Goal: Information Seeking & Learning: Compare options

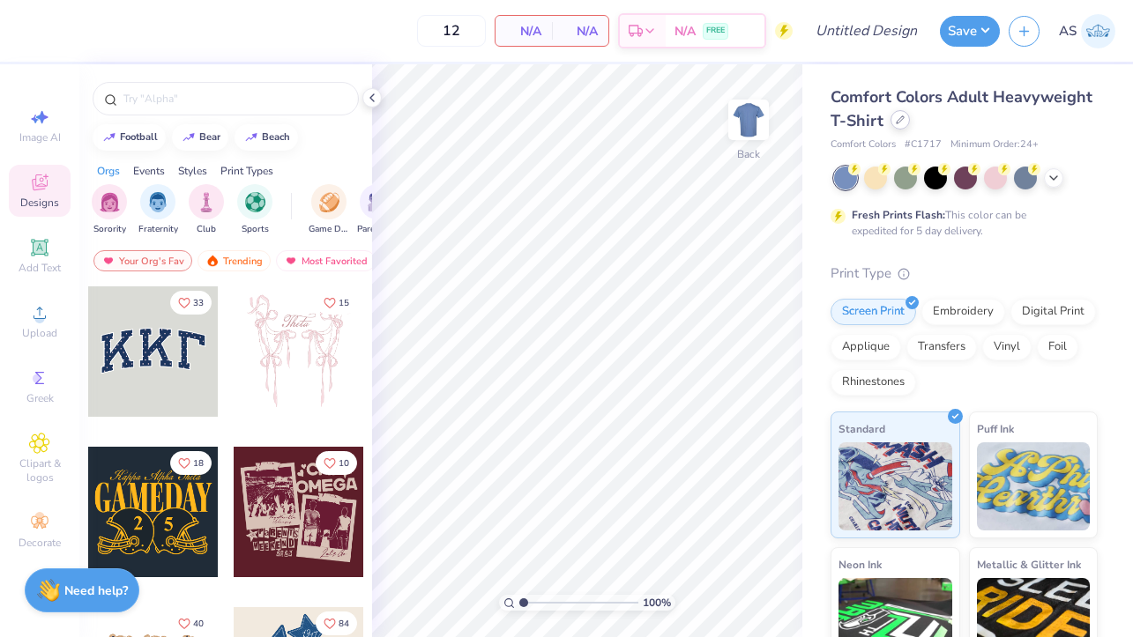
click at [905, 119] on icon at bounding box center [900, 119] width 9 height 9
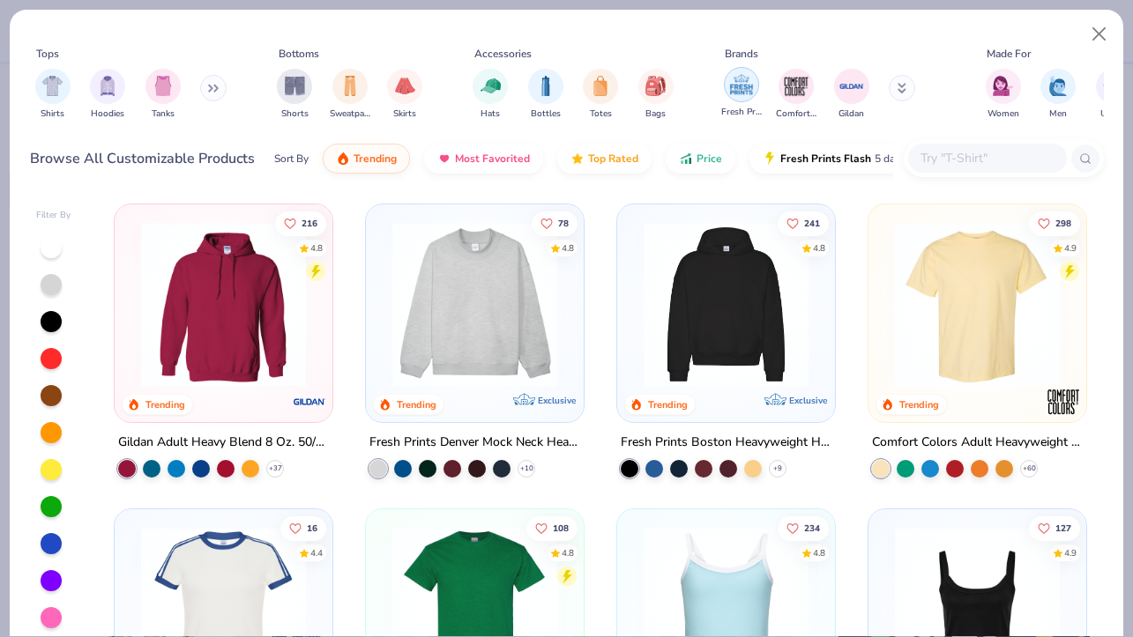
click at [743, 91] on img "filter for Fresh Prints" at bounding box center [741, 84] width 26 height 26
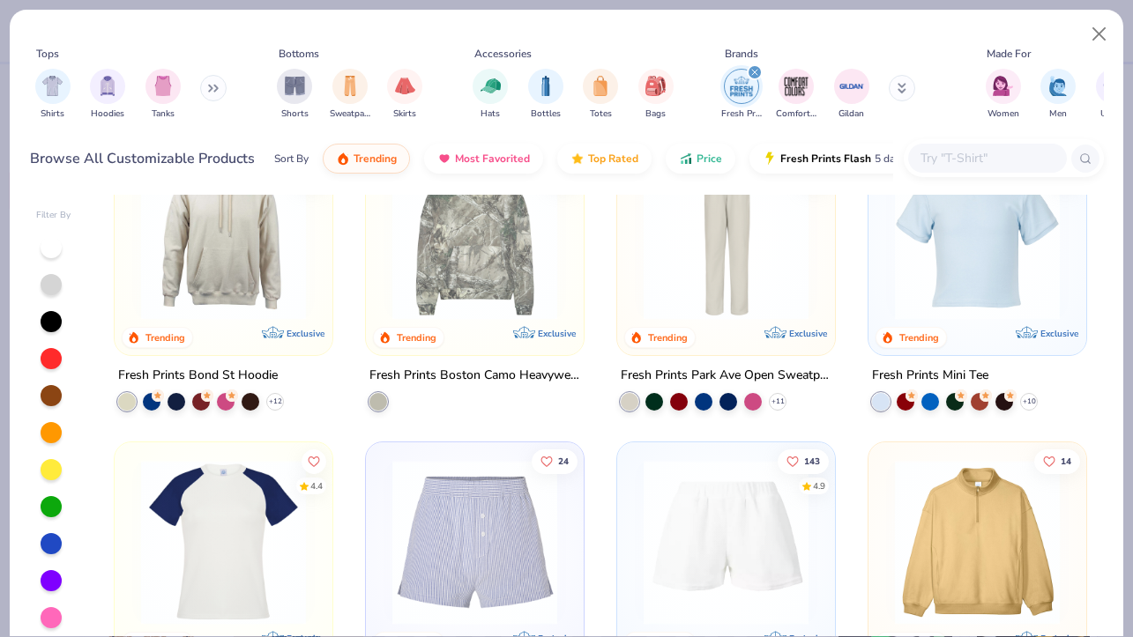
scroll to position [1282, 0]
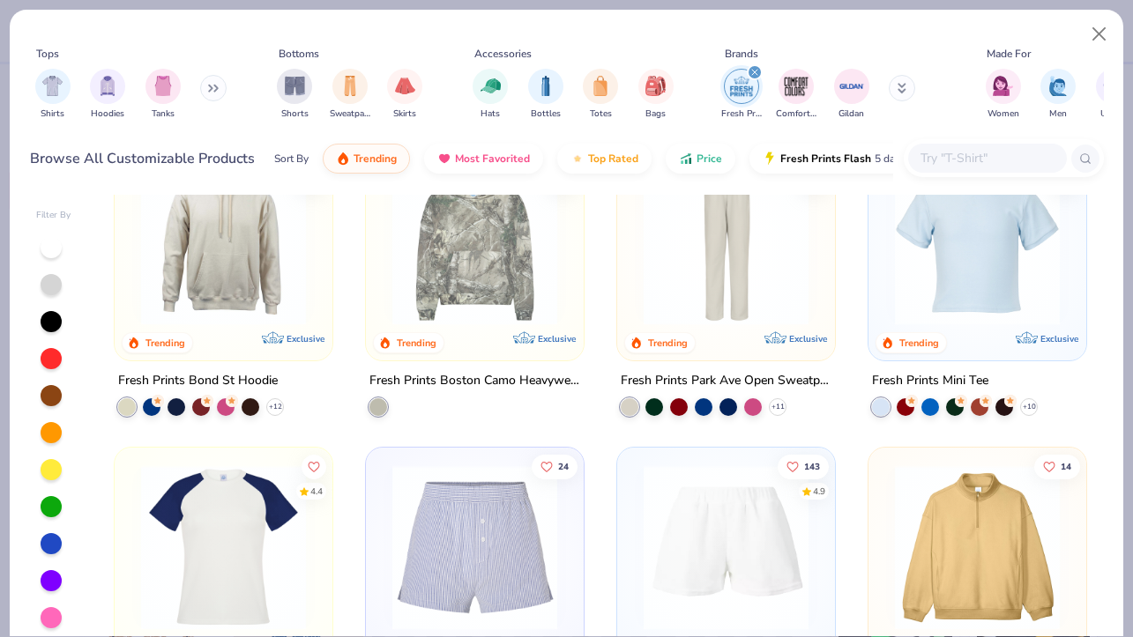
click at [949, 303] on img at bounding box center [977, 242] width 182 height 165
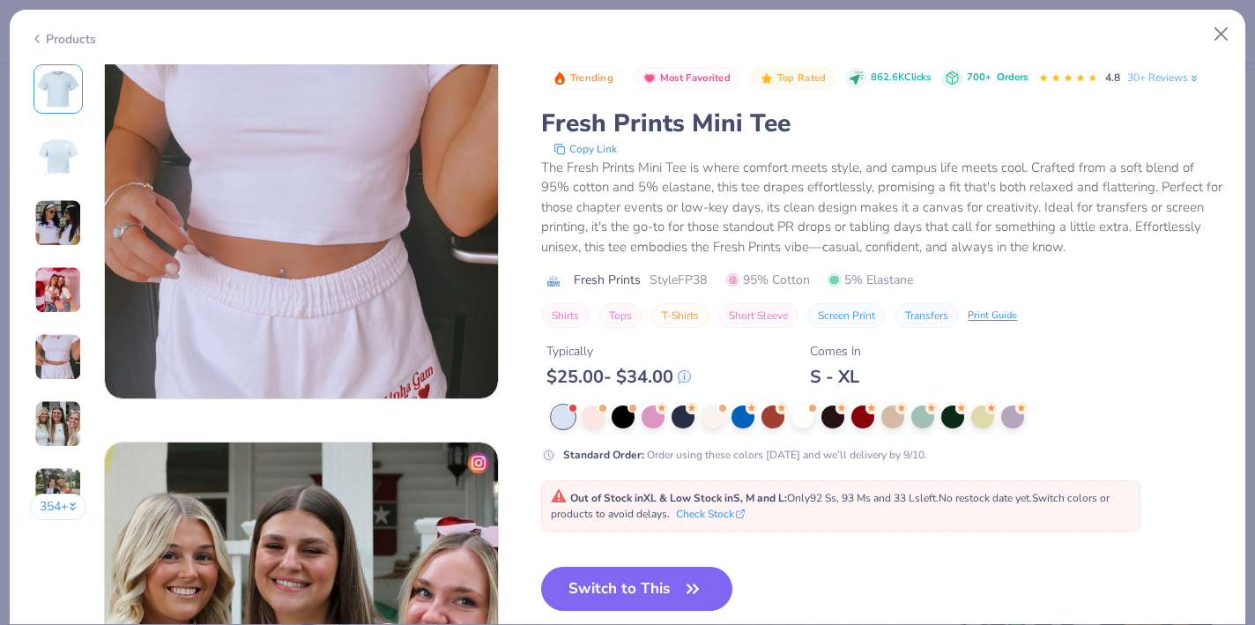
scroll to position [1735, 0]
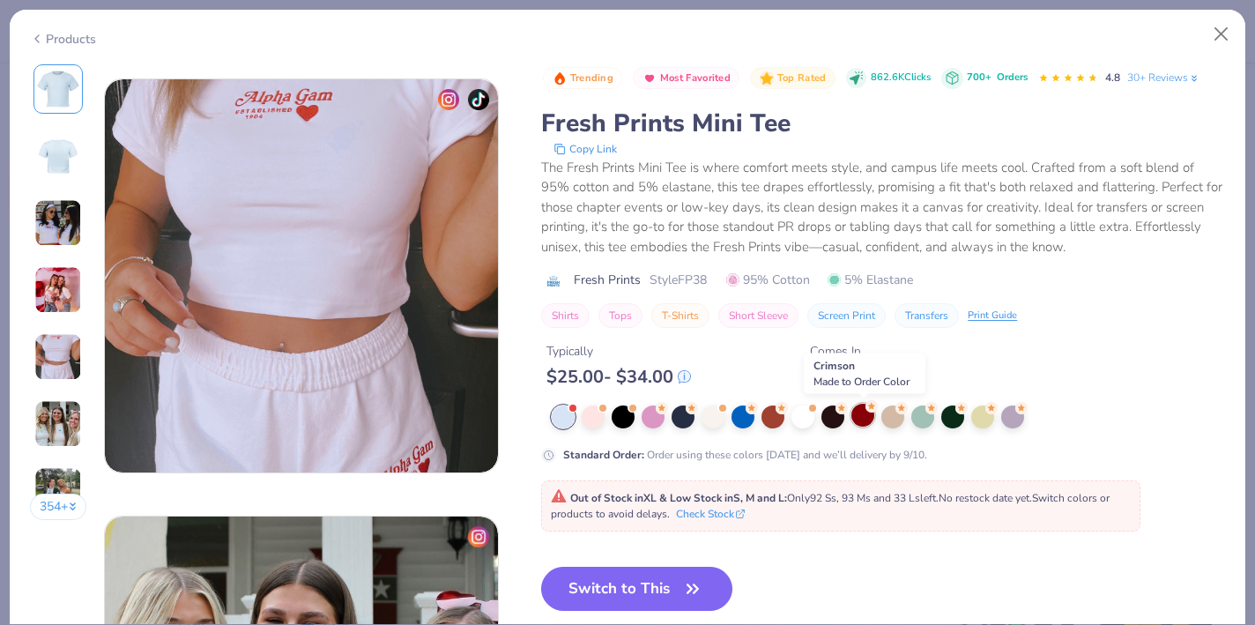
click at [867, 418] on div at bounding box center [863, 415] width 23 height 23
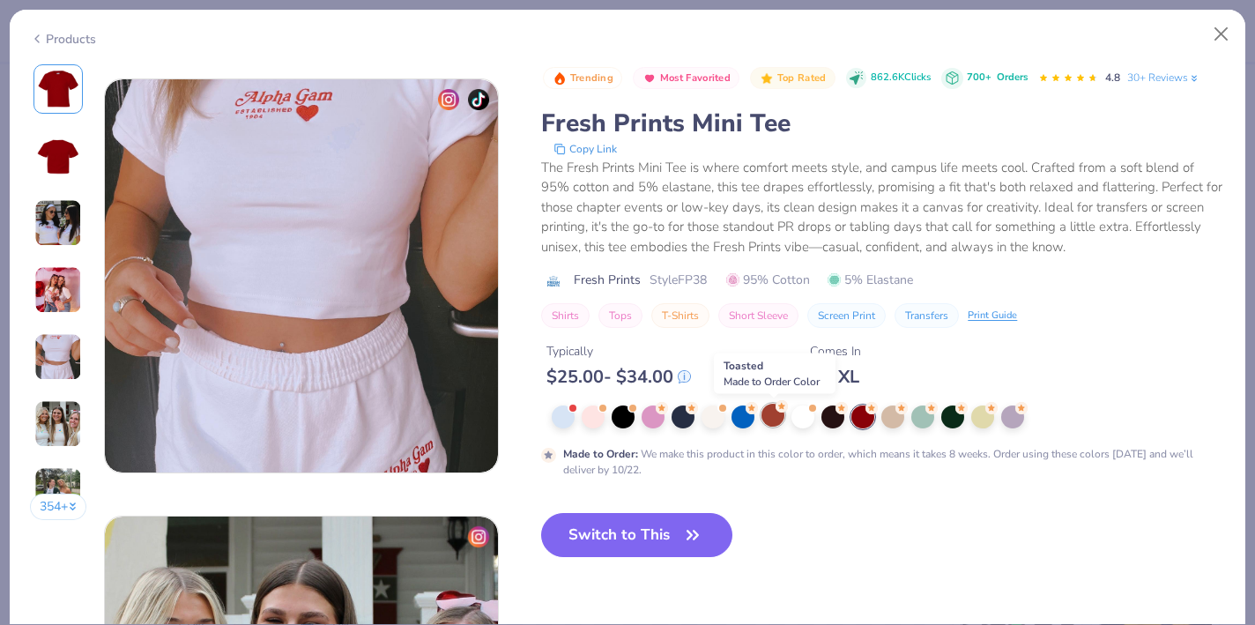
click at [776, 422] on div at bounding box center [773, 415] width 23 height 23
click at [865, 420] on div at bounding box center [863, 415] width 23 height 23
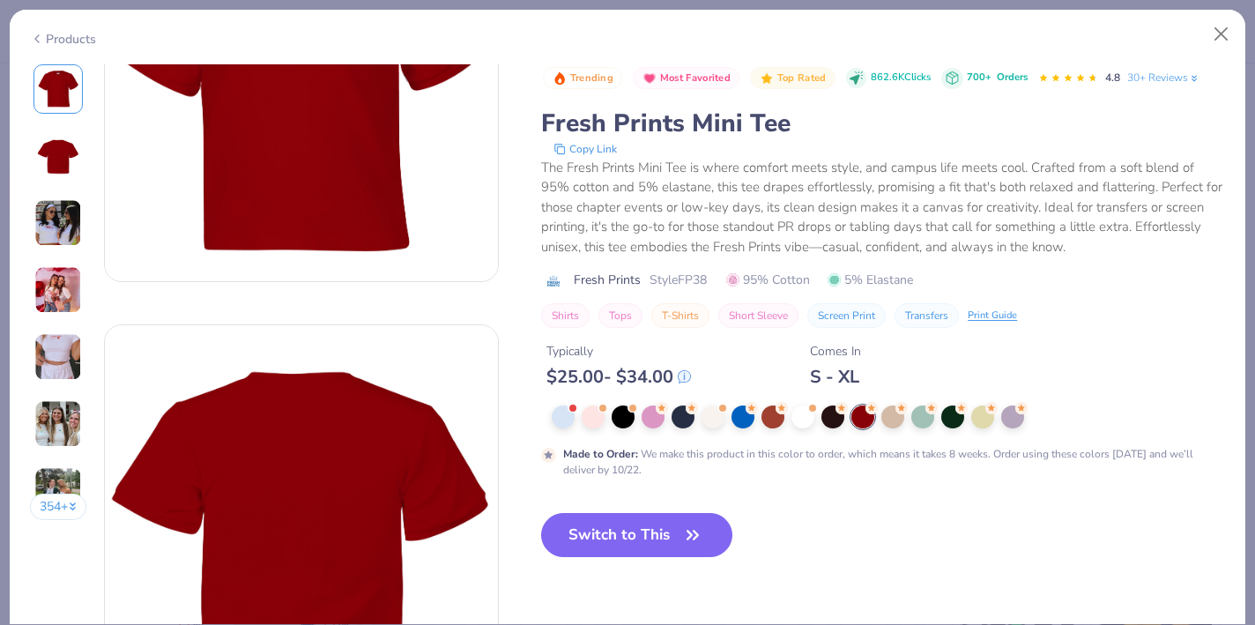
scroll to position [419, 0]
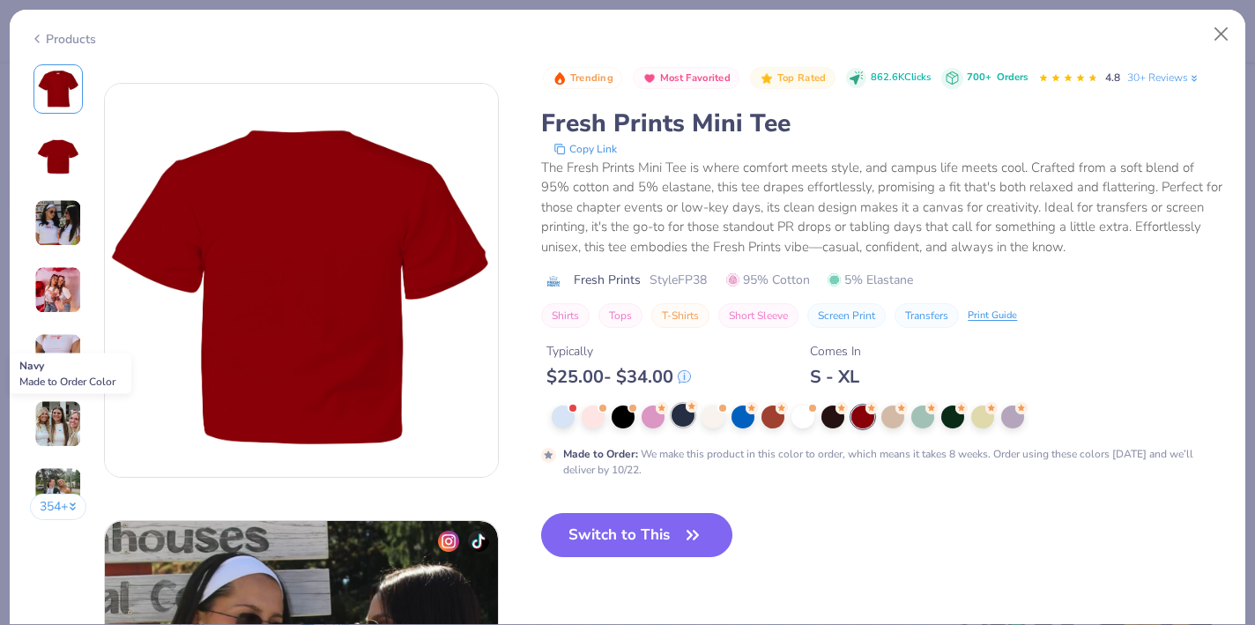
click at [679, 420] on div at bounding box center [683, 415] width 23 height 23
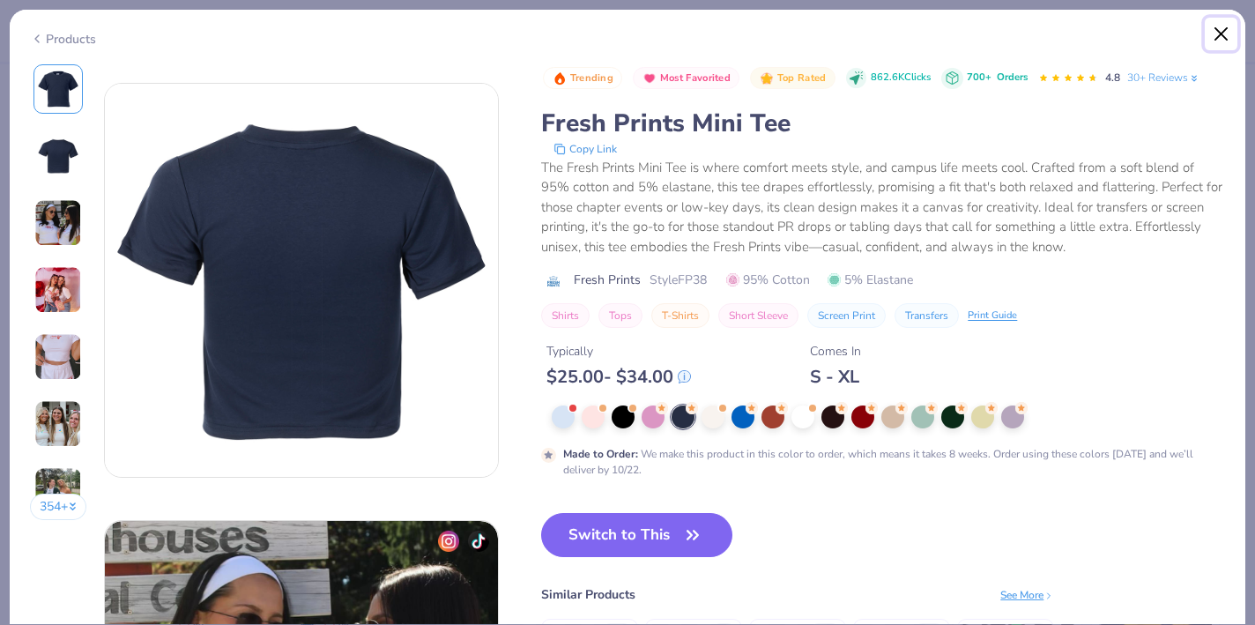
click at [1132, 37] on button "Close" at bounding box center [1222, 35] width 34 height 34
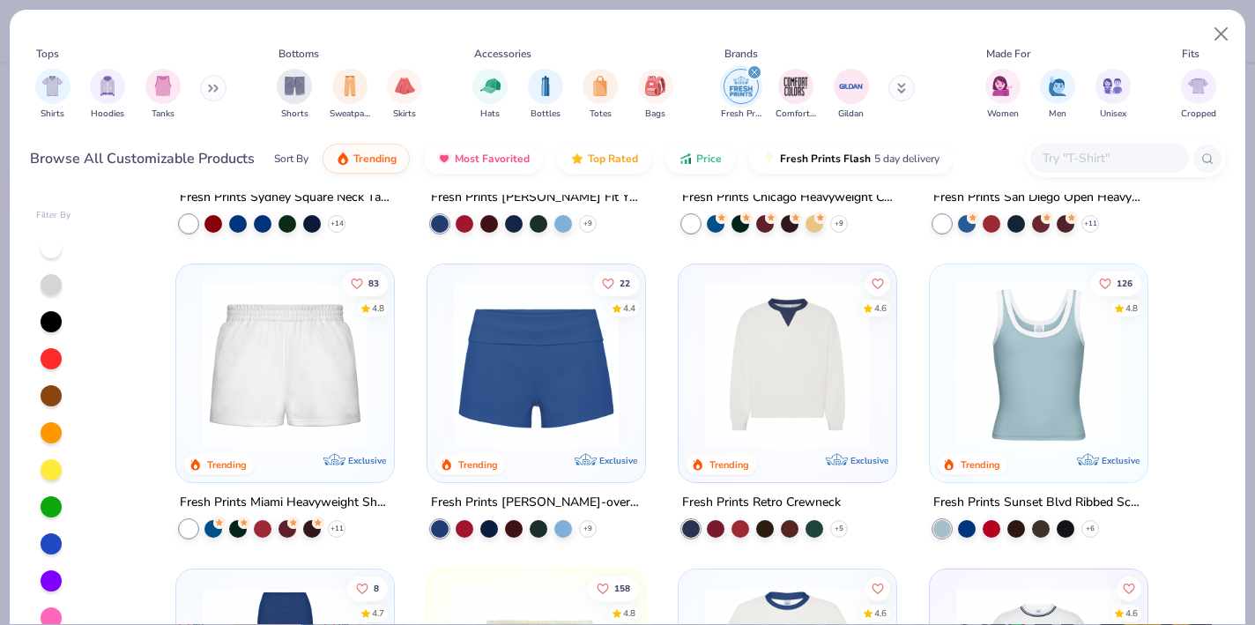
scroll to position [416, 0]
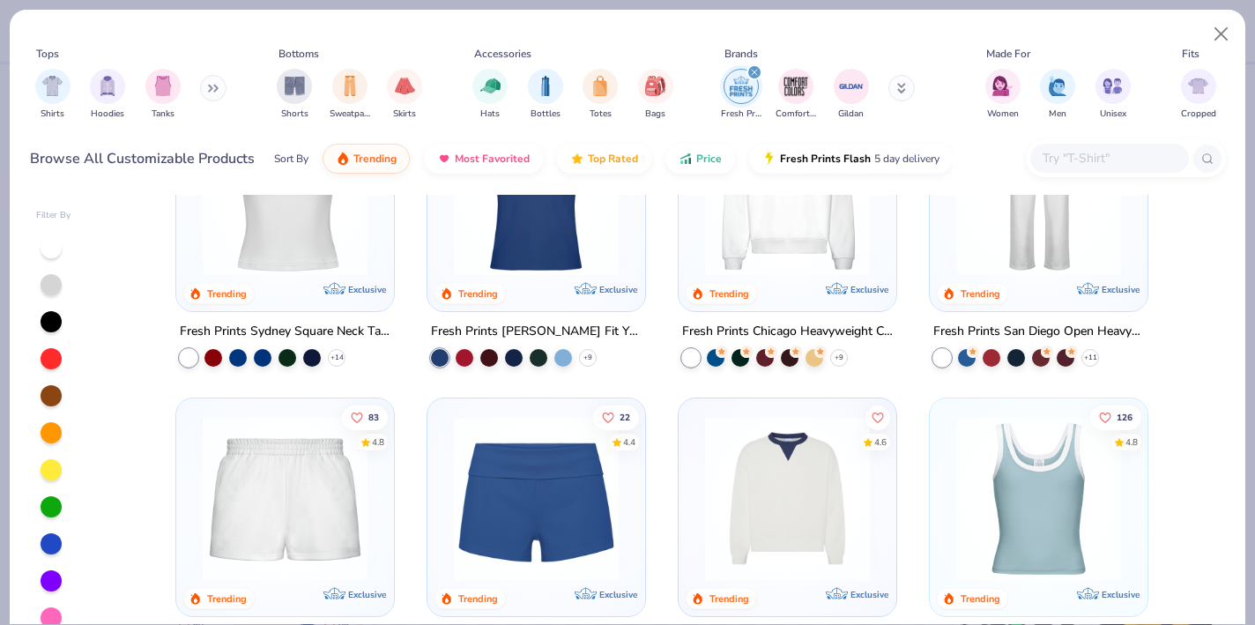
click at [511, 255] on img at bounding box center [536, 193] width 182 height 165
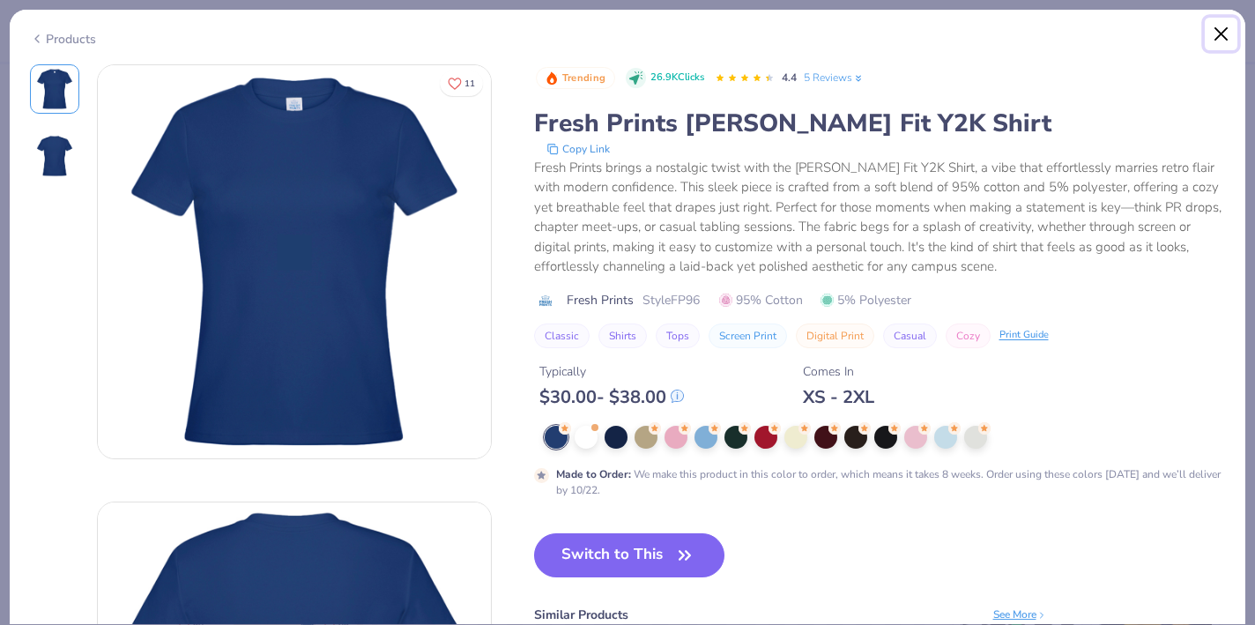
click at [1132, 28] on button "Close" at bounding box center [1222, 35] width 34 height 34
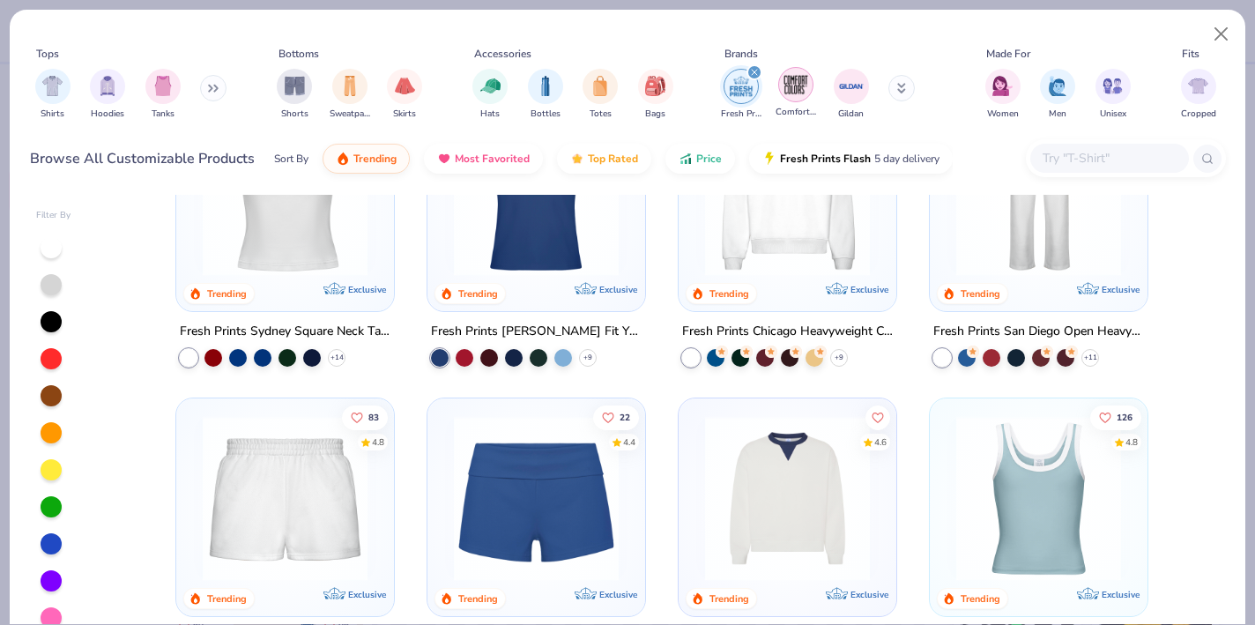
click at [810, 78] on div "filter for Comfort Colors" at bounding box center [795, 84] width 35 height 35
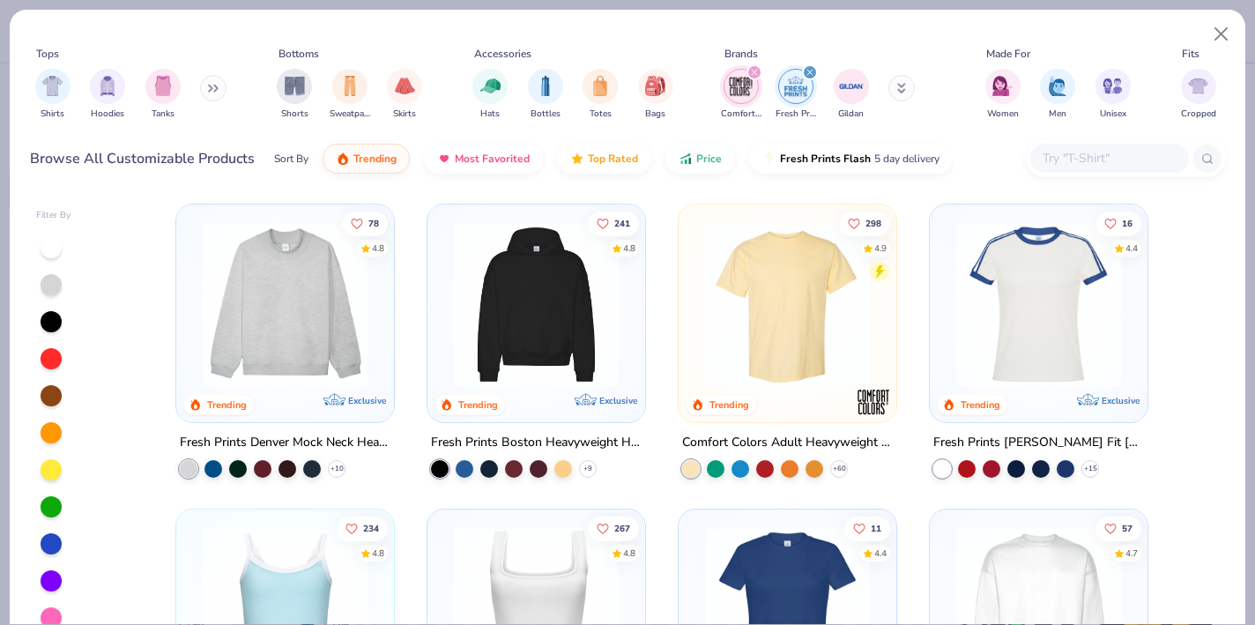
click at [756, 70] on icon "filter for Comfort Colors" at bounding box center [754, 72] width 7 height 7
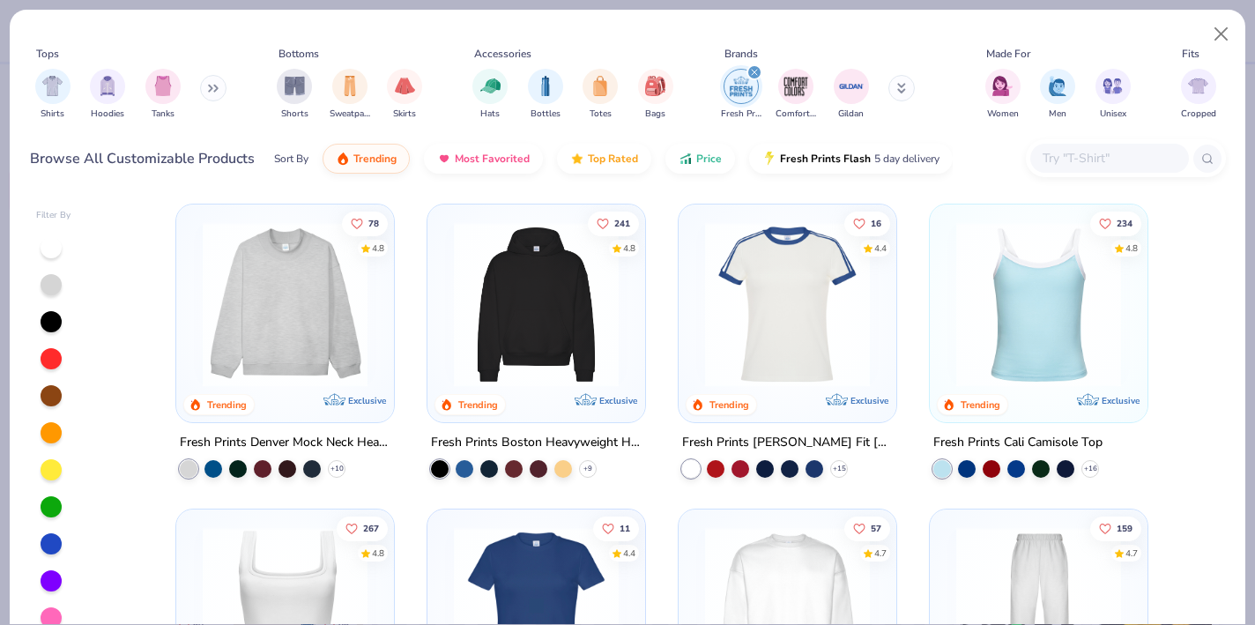
click at [752, 72] on icon "filter for Fresh Prints" at bounding box center [754, 72] width 7 height 7
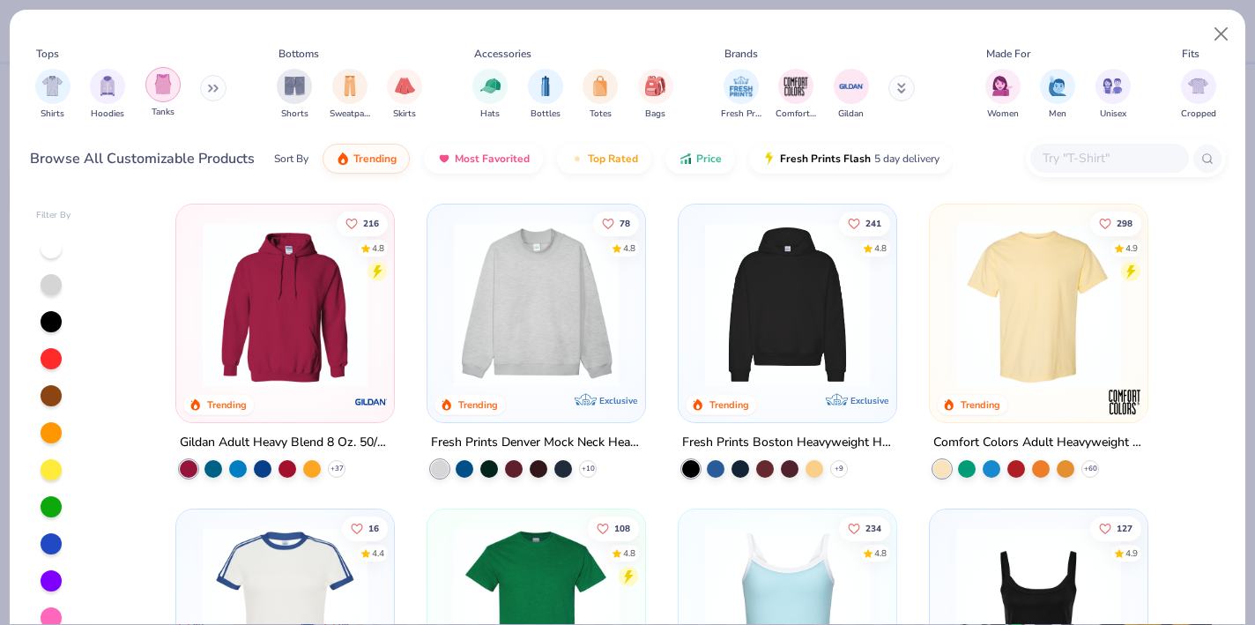
click at [169, 86] on img "filter for Tanks" at bounding box center [162, 84] width 19 height 20
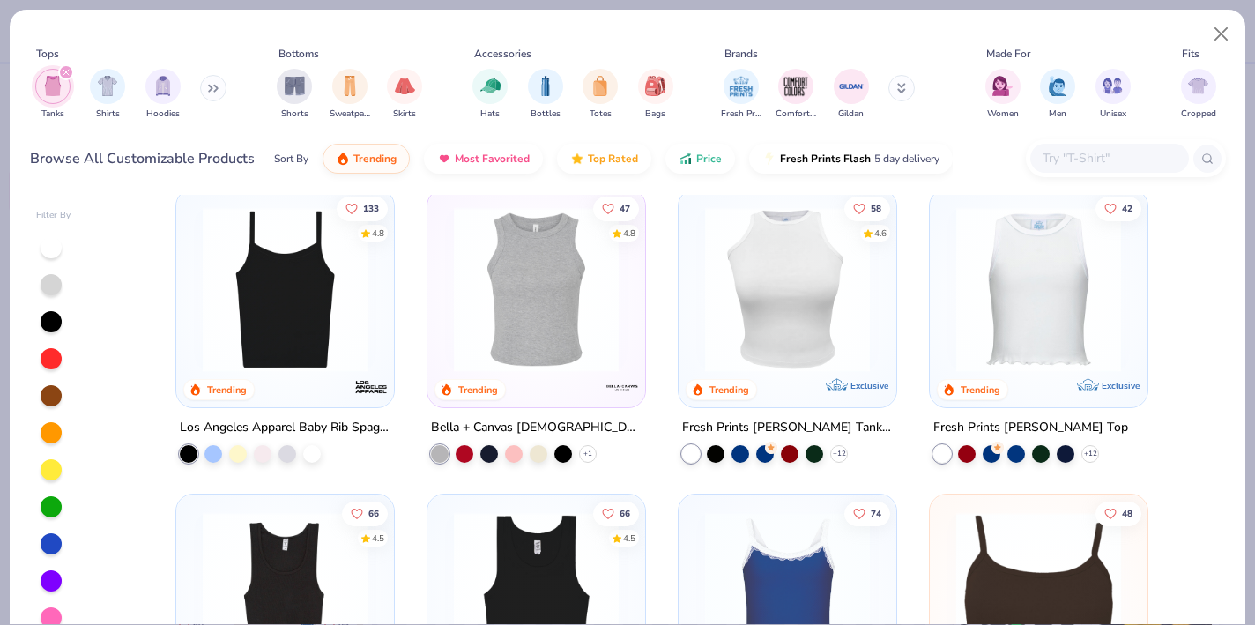
scroll to position [318, 0]
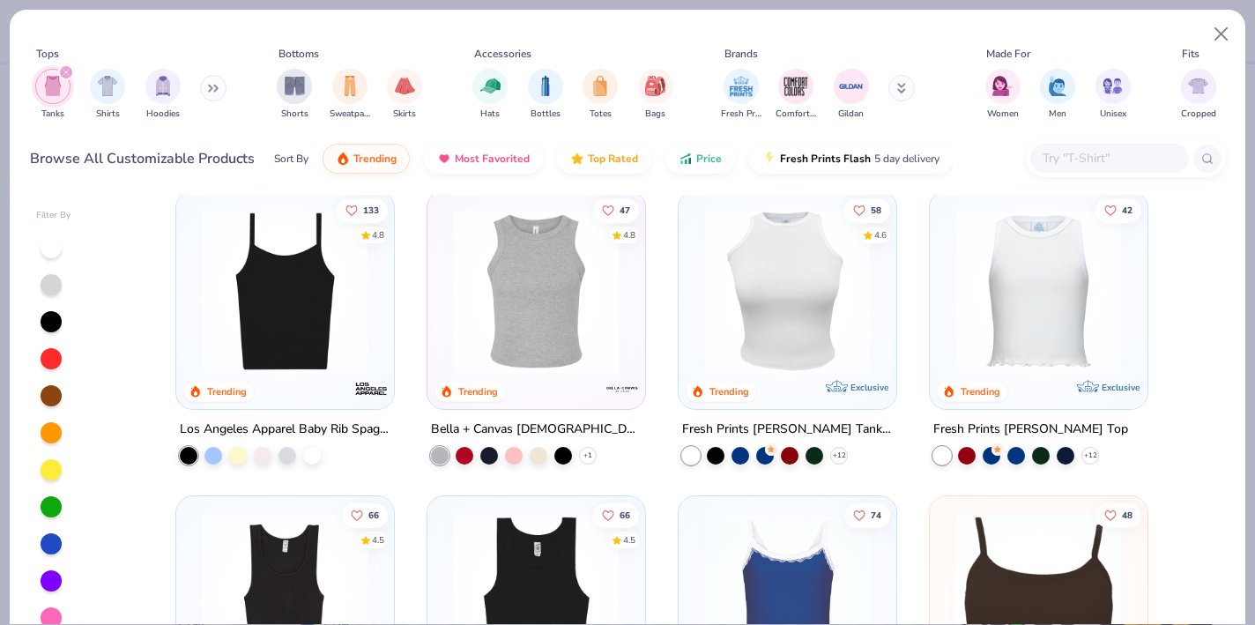
click at [66, 67] on div "filter for Tanks" at bounding box center [66, 72] width 16 height 16
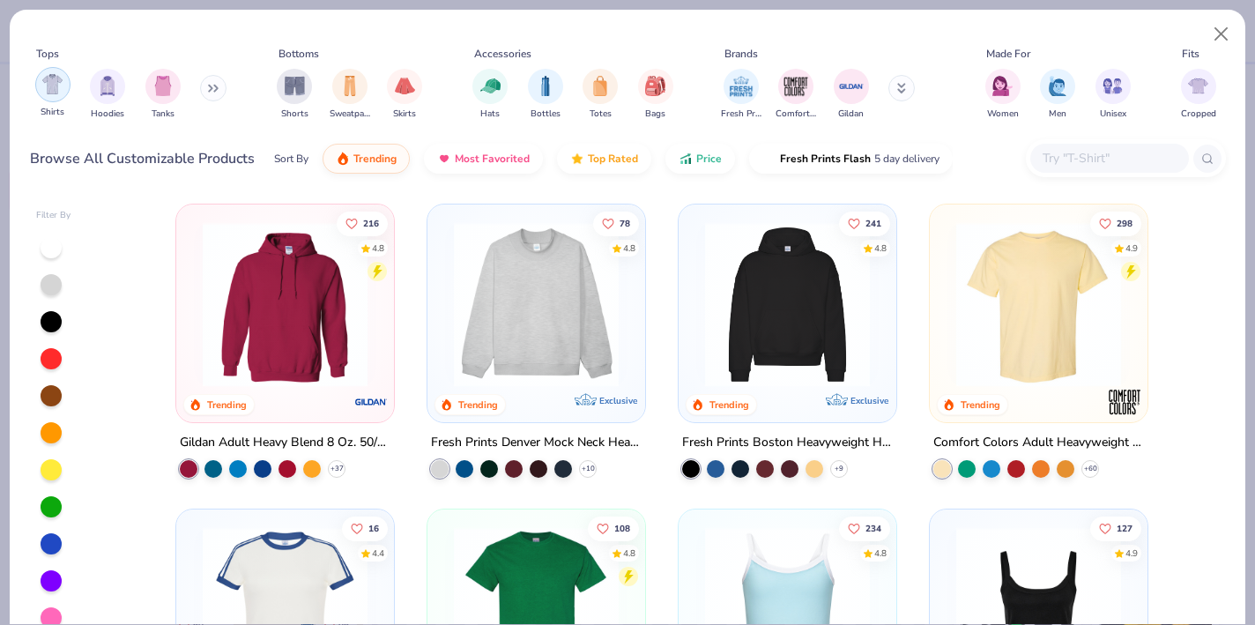
click at [47, 89] on img "filter for Shirts" at bounding box center [52, 84] width 20 height 20
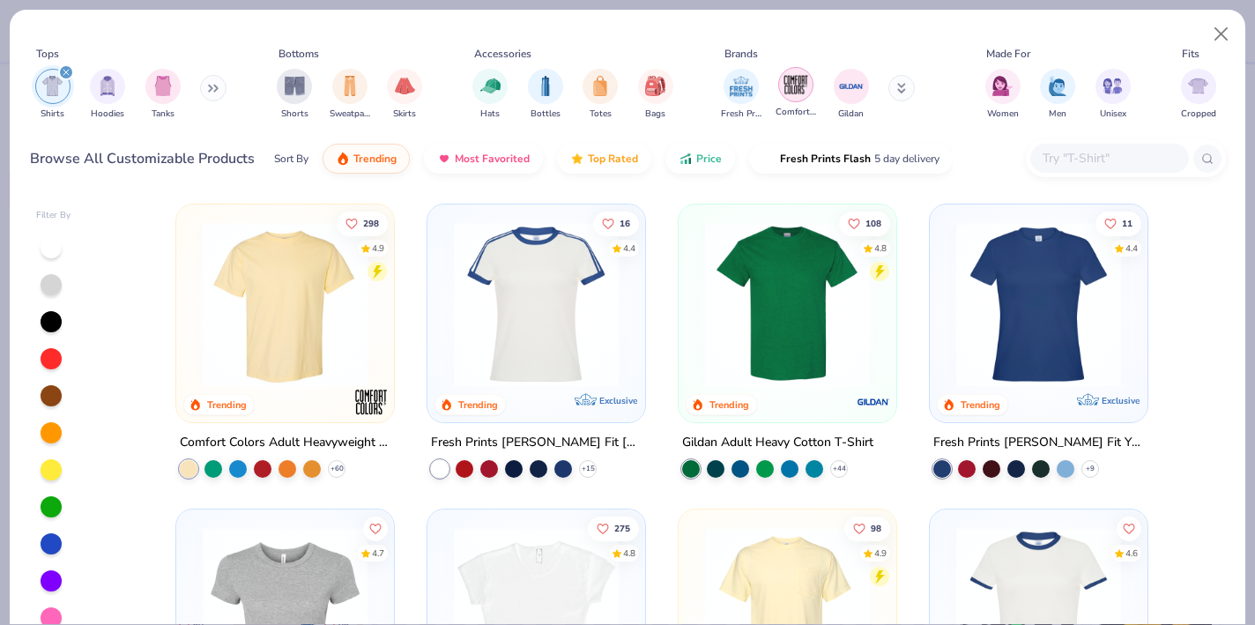
click at [783, 97] on img "filter for Comfort Colors" at bounding box center [796, 84] width 26 height 26
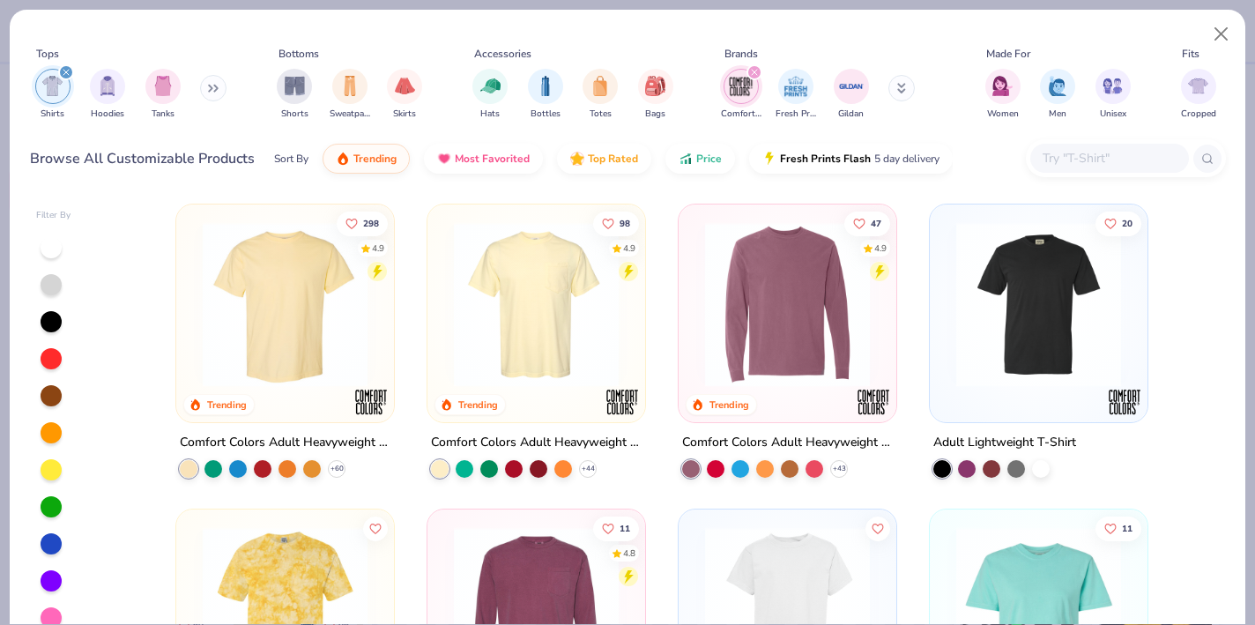
click at [316, 328] on img at bounding box center [285, 304] width 182 height 165
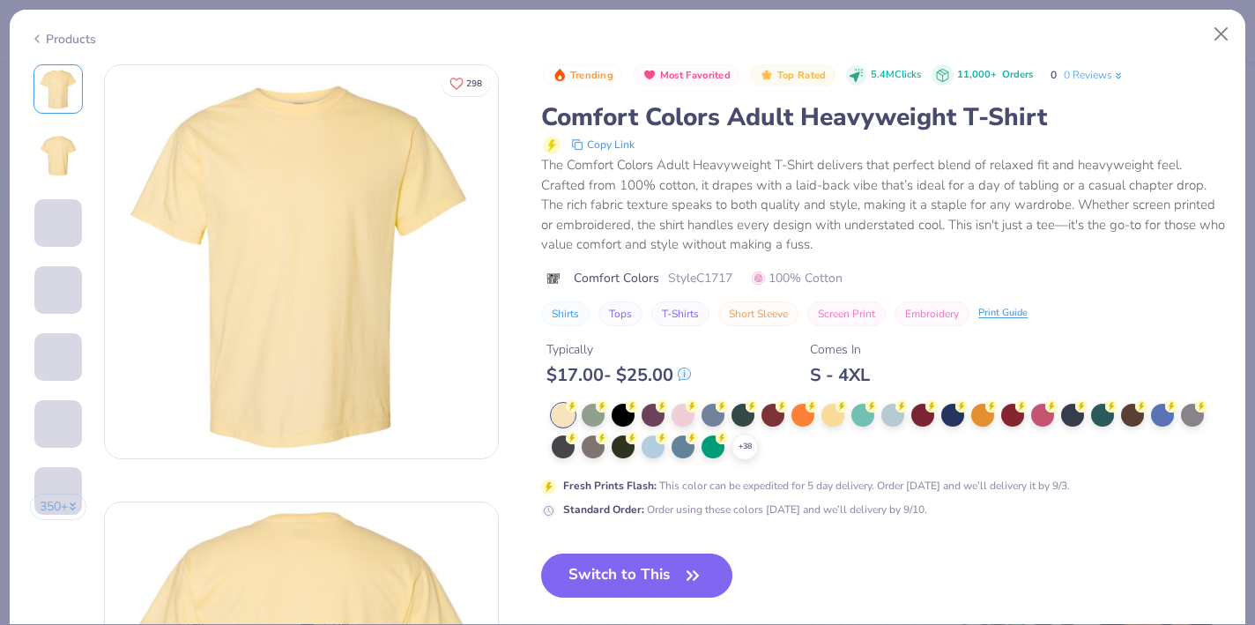
click at [63, 227] on span at bounding box center [58, 223] width 48 height 48
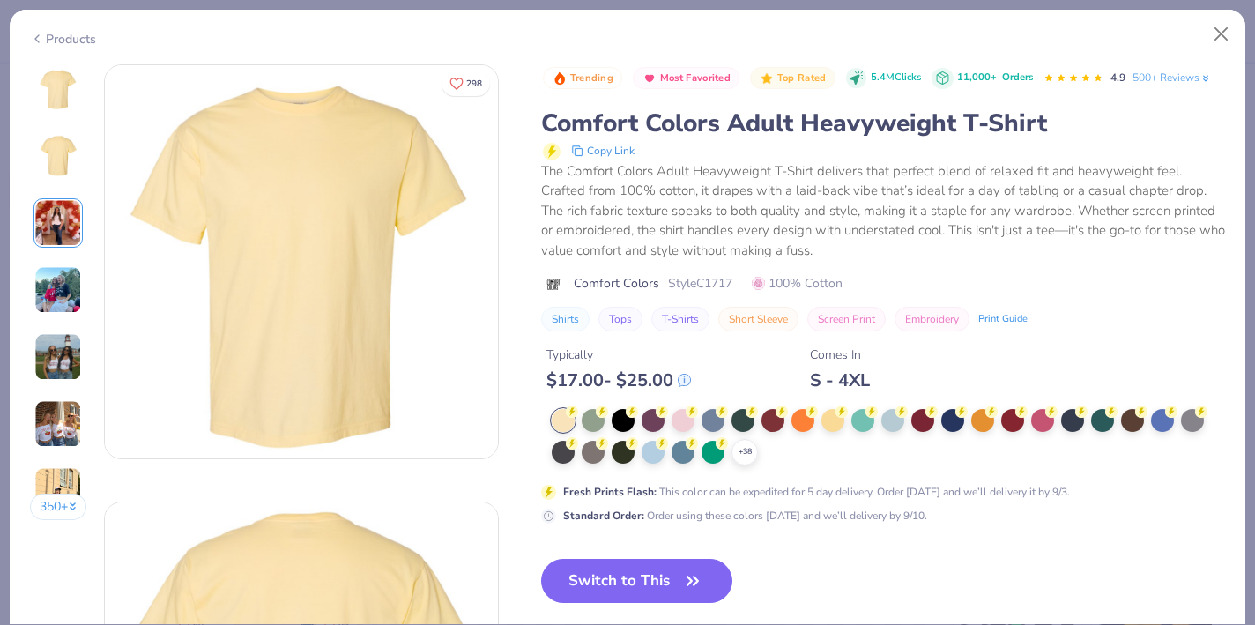
scroll to position [875, 0]
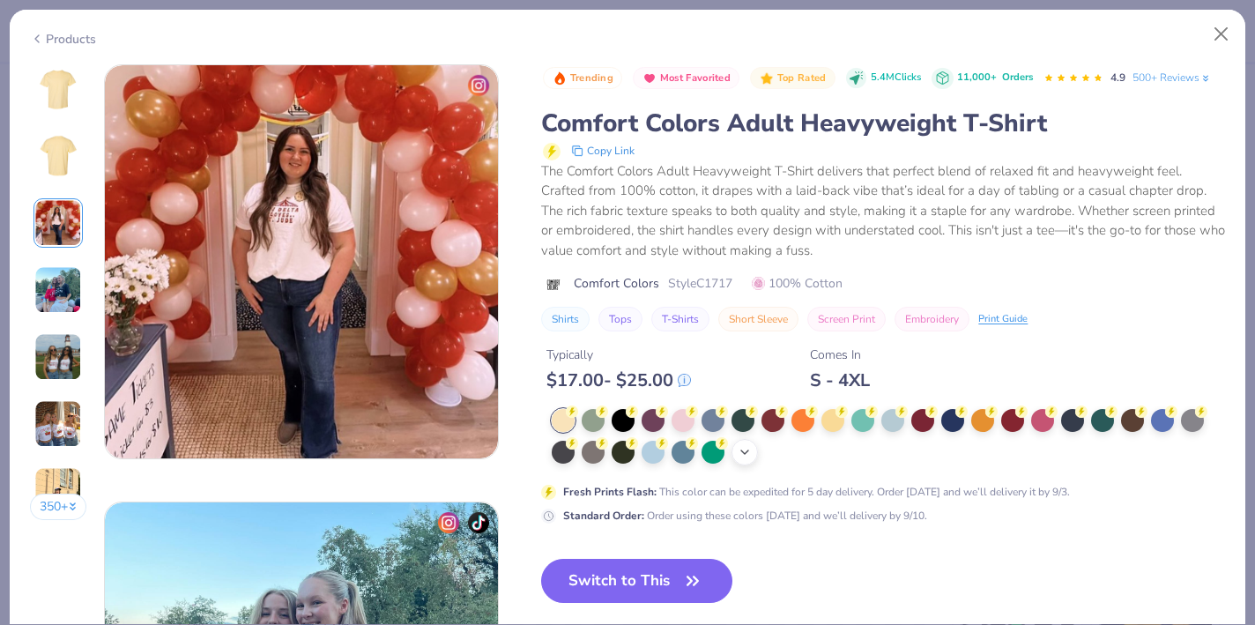
click at [751, 459] on icon at bounding box center [745, 452] width 14 height 14
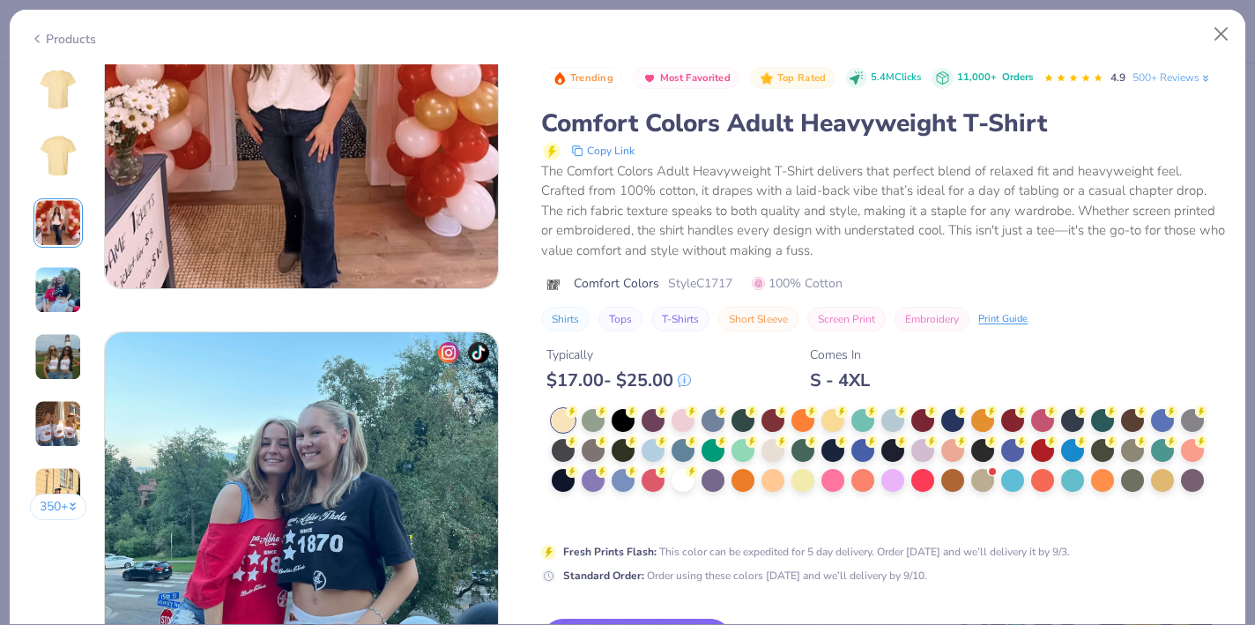
scroll to position [1046, 0]
click at [578, 418] on circle at bounding box center [572, 412] width 12 height 12
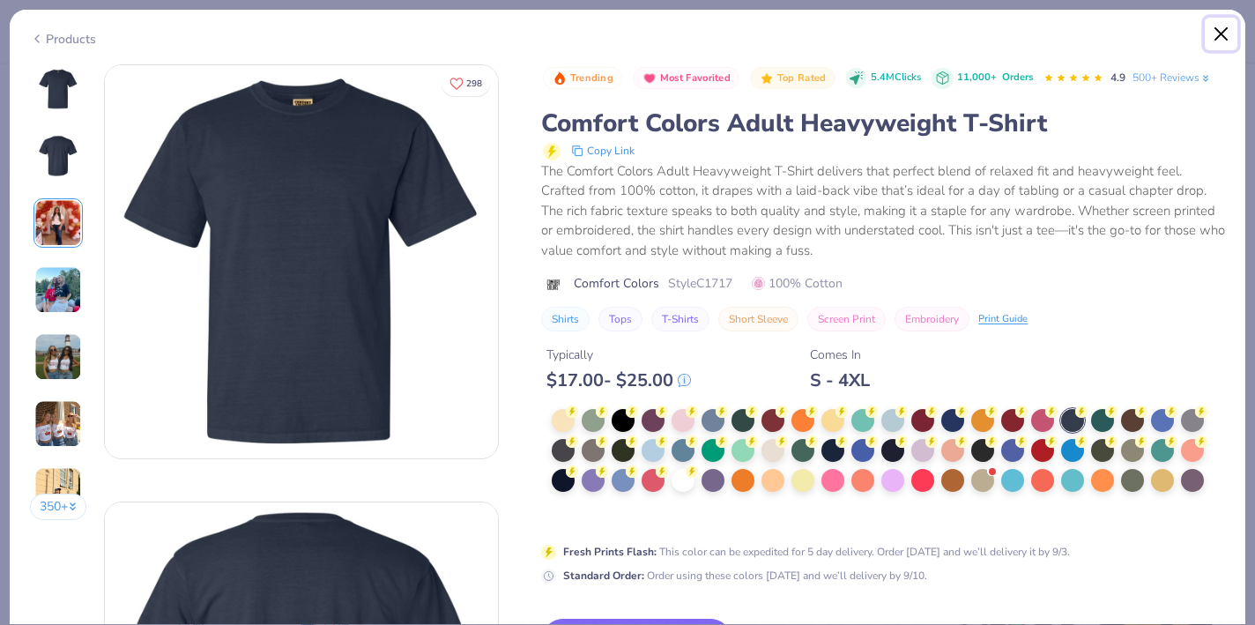
click at [1132, 34] on button "Close" at bounding box center [1222, 35] width 34 height 34
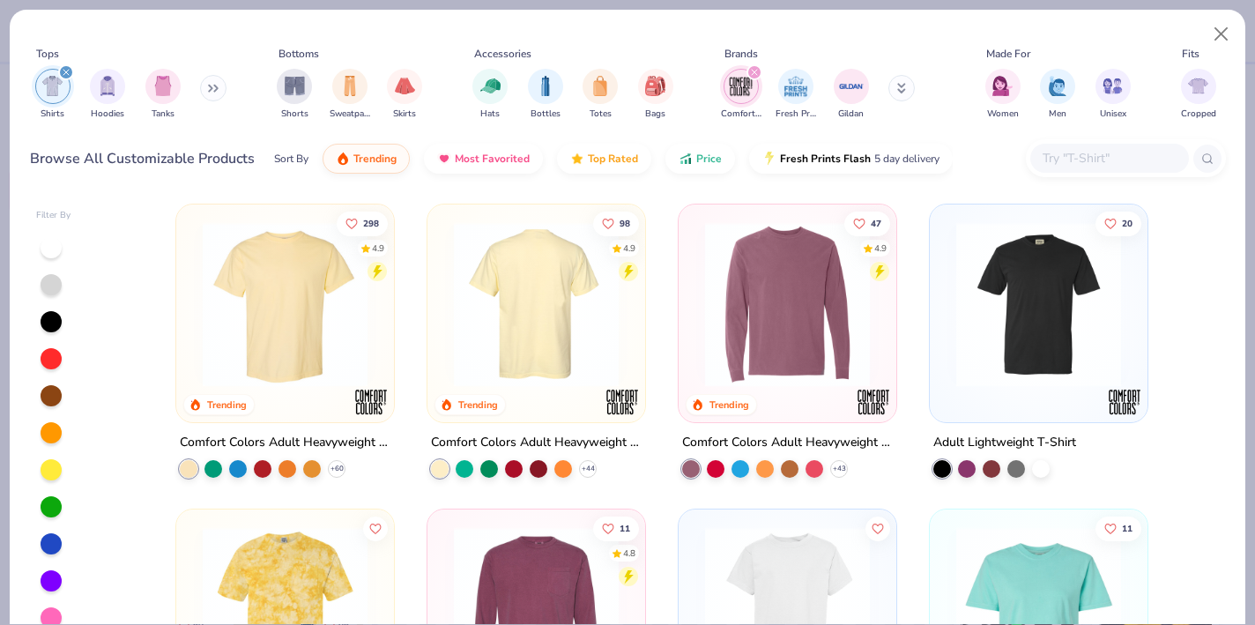
click at [445, 314] on img at bounding box center [354, 304] width 182 height 165
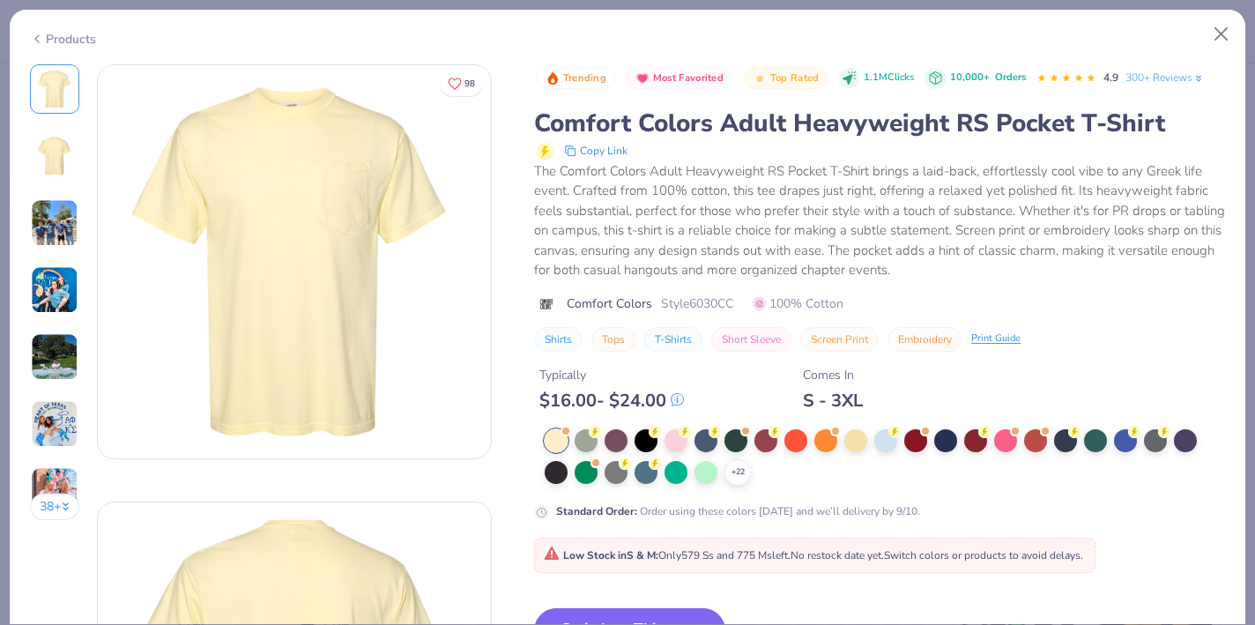
click at [63, 213] on img at bounding box center [55, 223] width 48 height 48
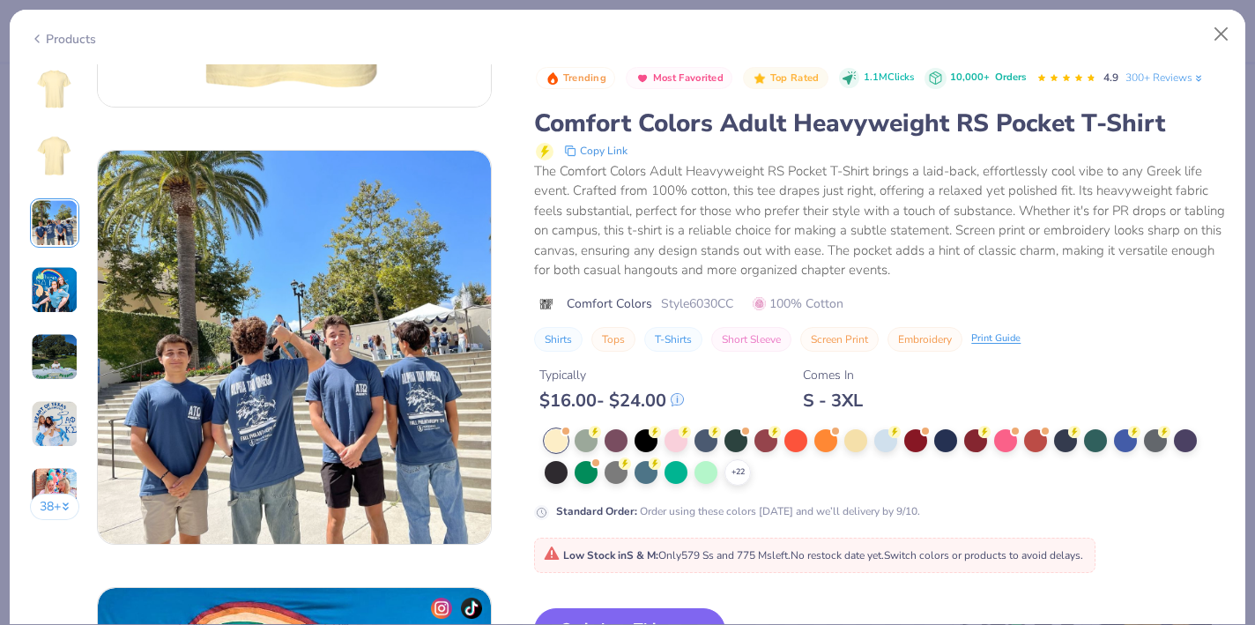
click at [53, 277] on img at bounding box center [55, 290] width 48 height 48
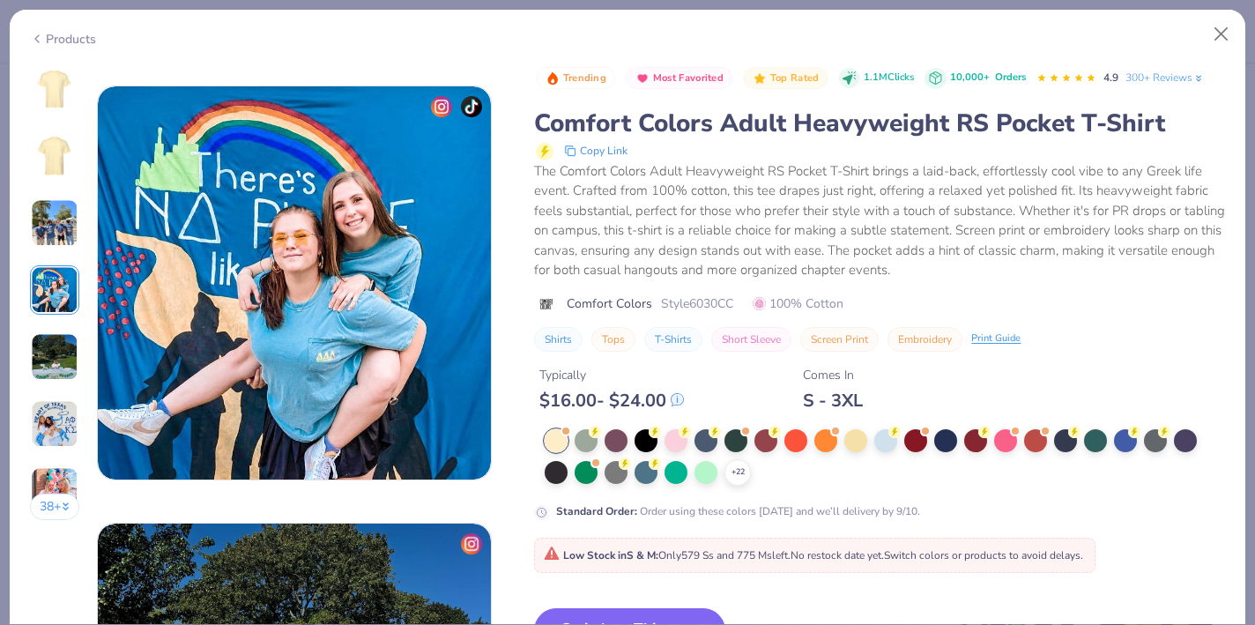
scroll to position [1312, 0]
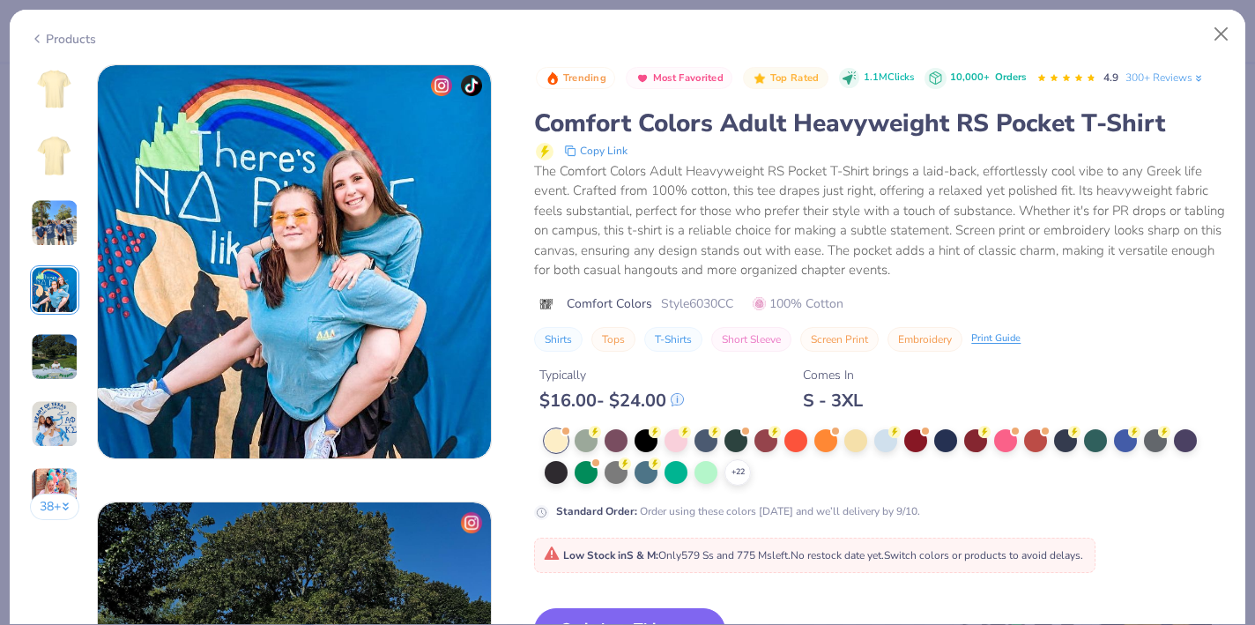
click at [49, 352] on img at bounding box center [55, 357] width 48 height 48
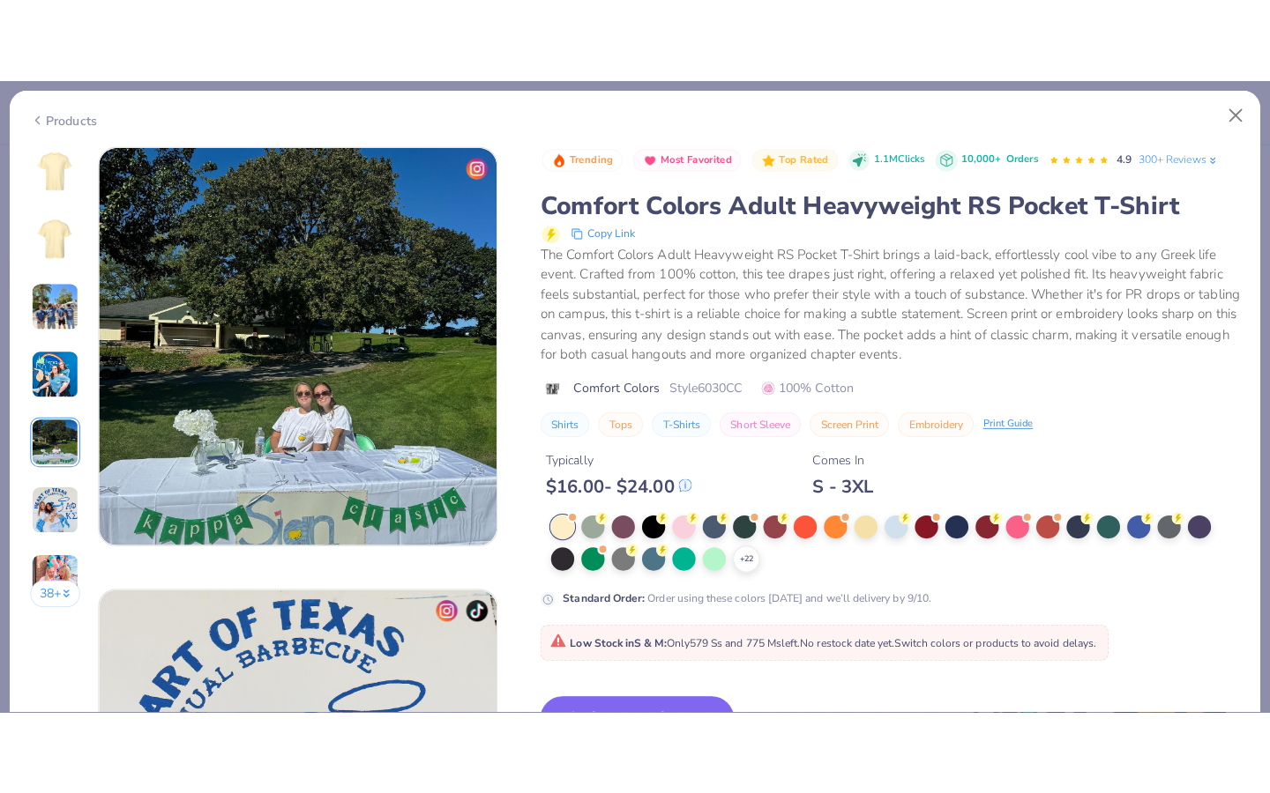
scroll to position [1749, 0]
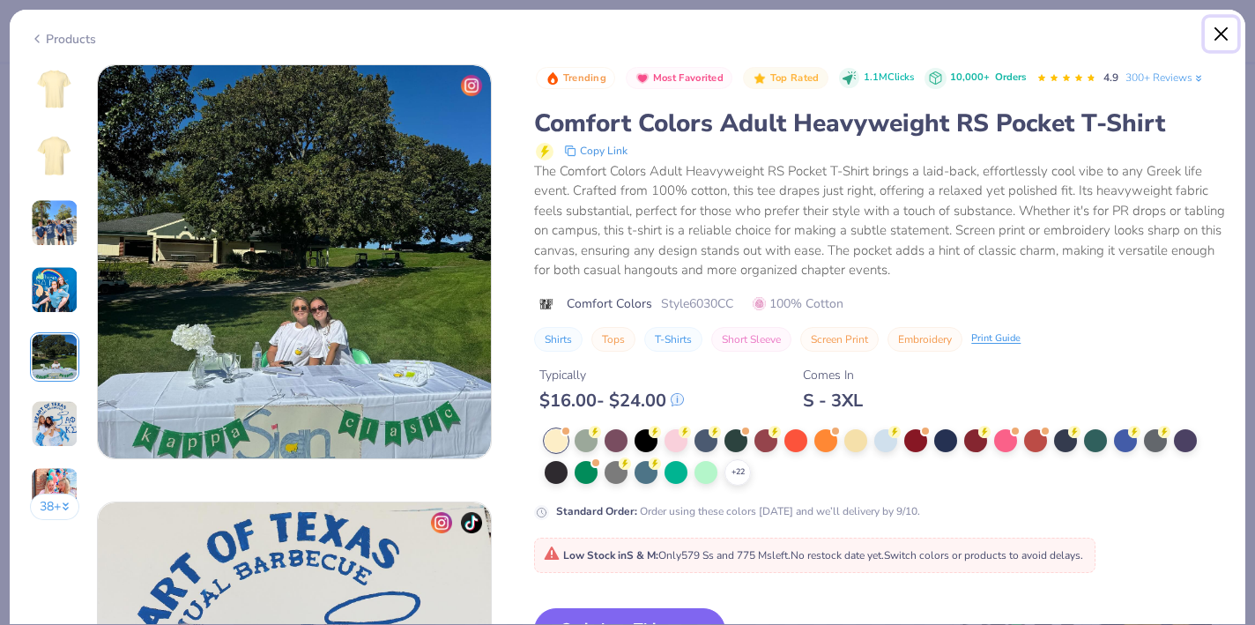
click at [1132, 36] on button "Close" at bounding box center [1222, 35] width 34 height 34
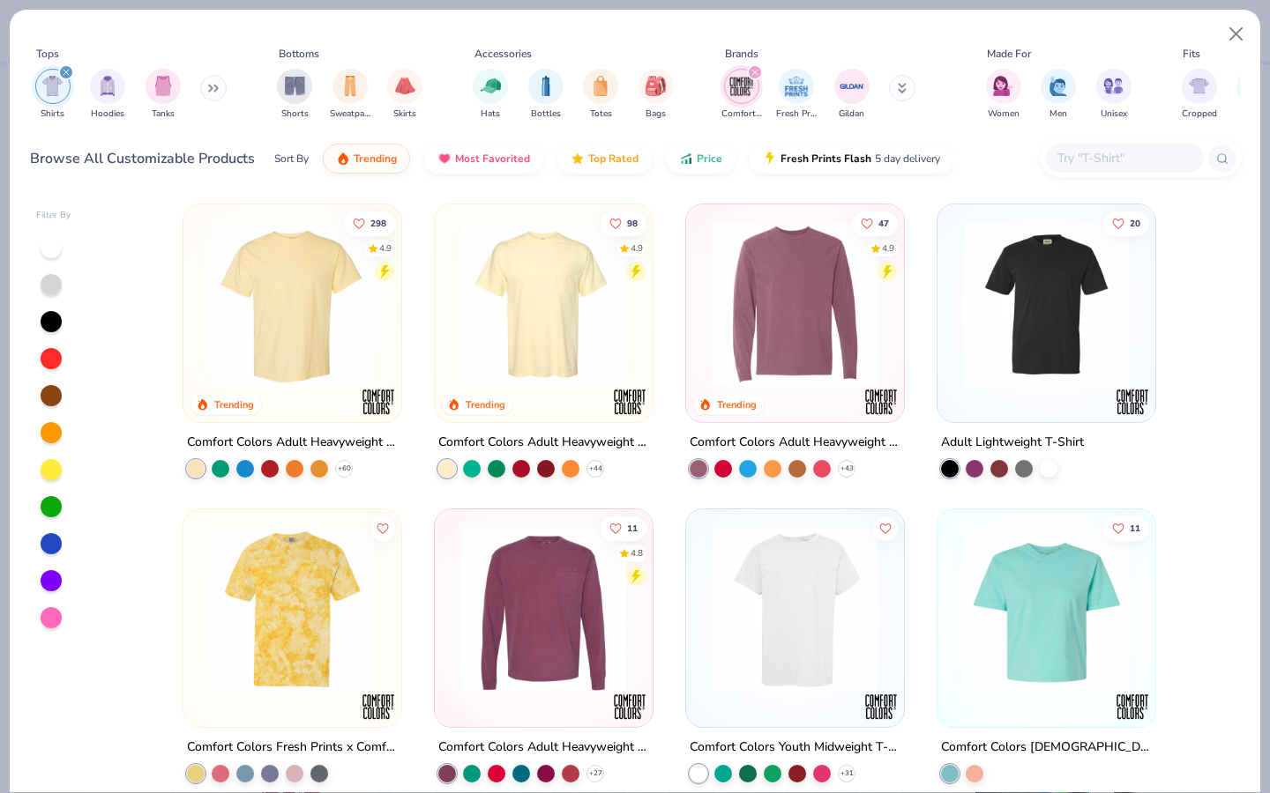
click at [1116, 154] on input "text" at bounding box center [1123, 158] width 136 height 20
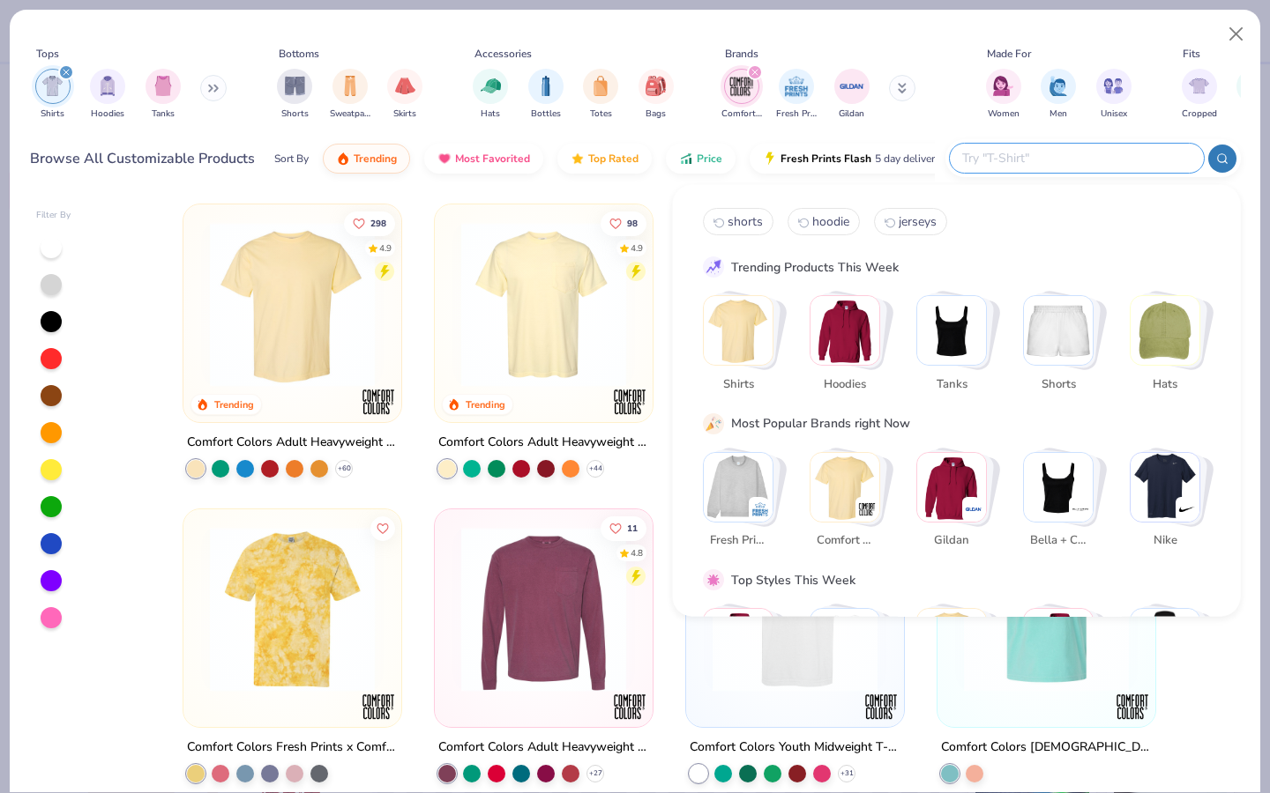
click at [66, 71] on icon "filter for Shirts" at bounding box center [65, 72] width 5 height 5
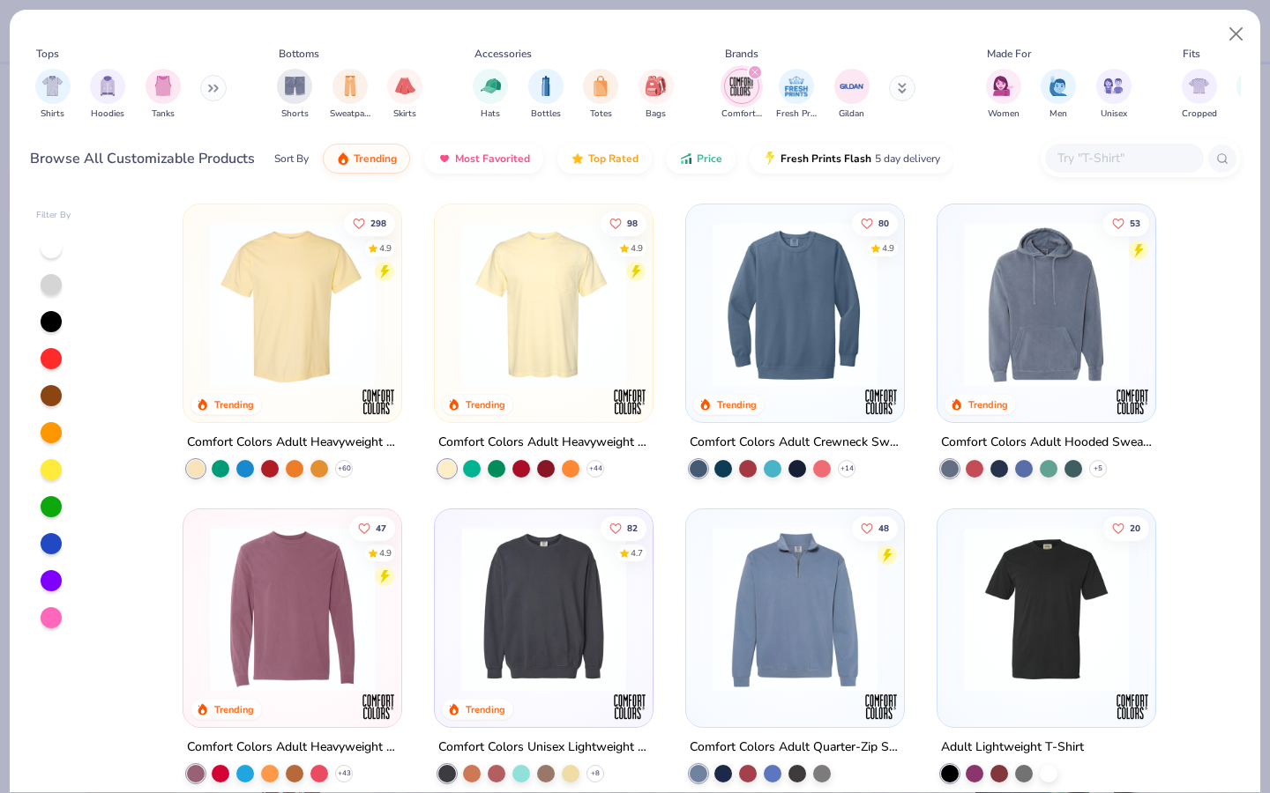
click at [1112, 155] on input "text" at bounding box center [1123, 158] width 136 height 20
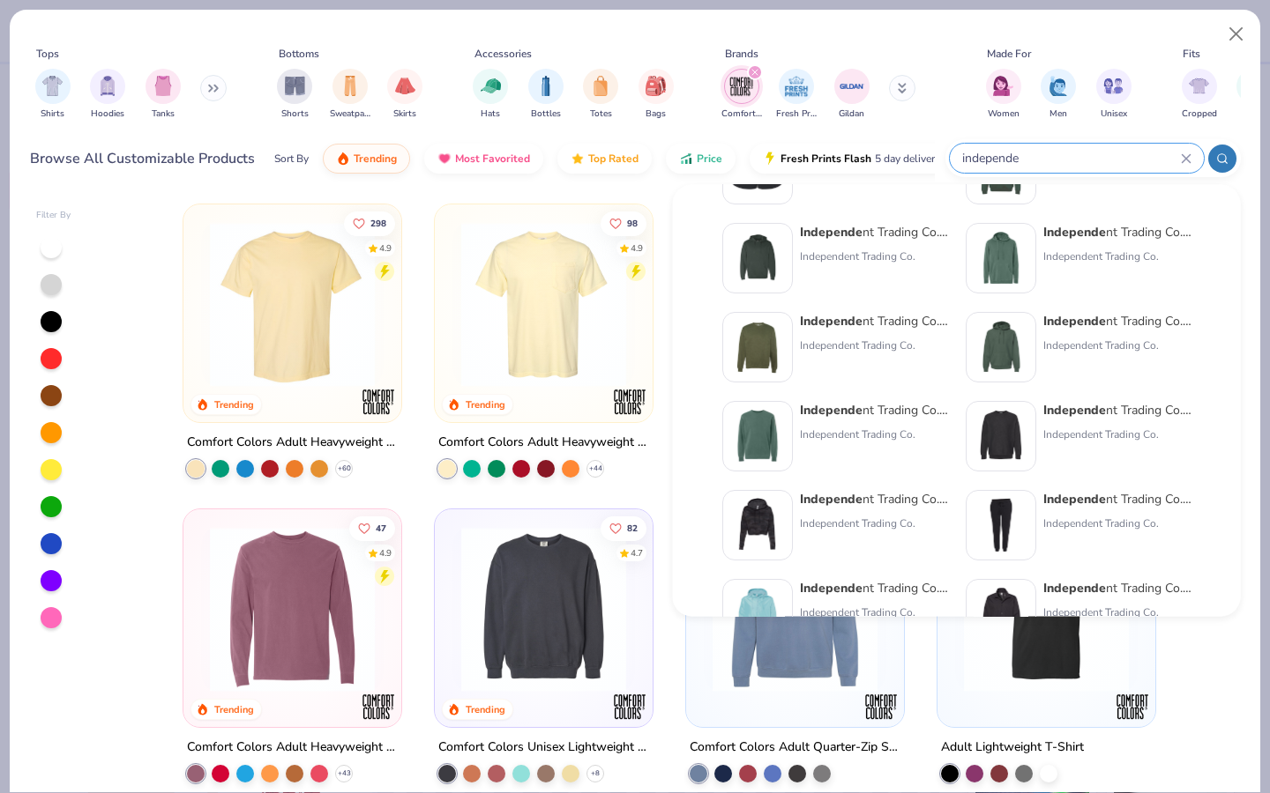
scroll to position [125, 0]
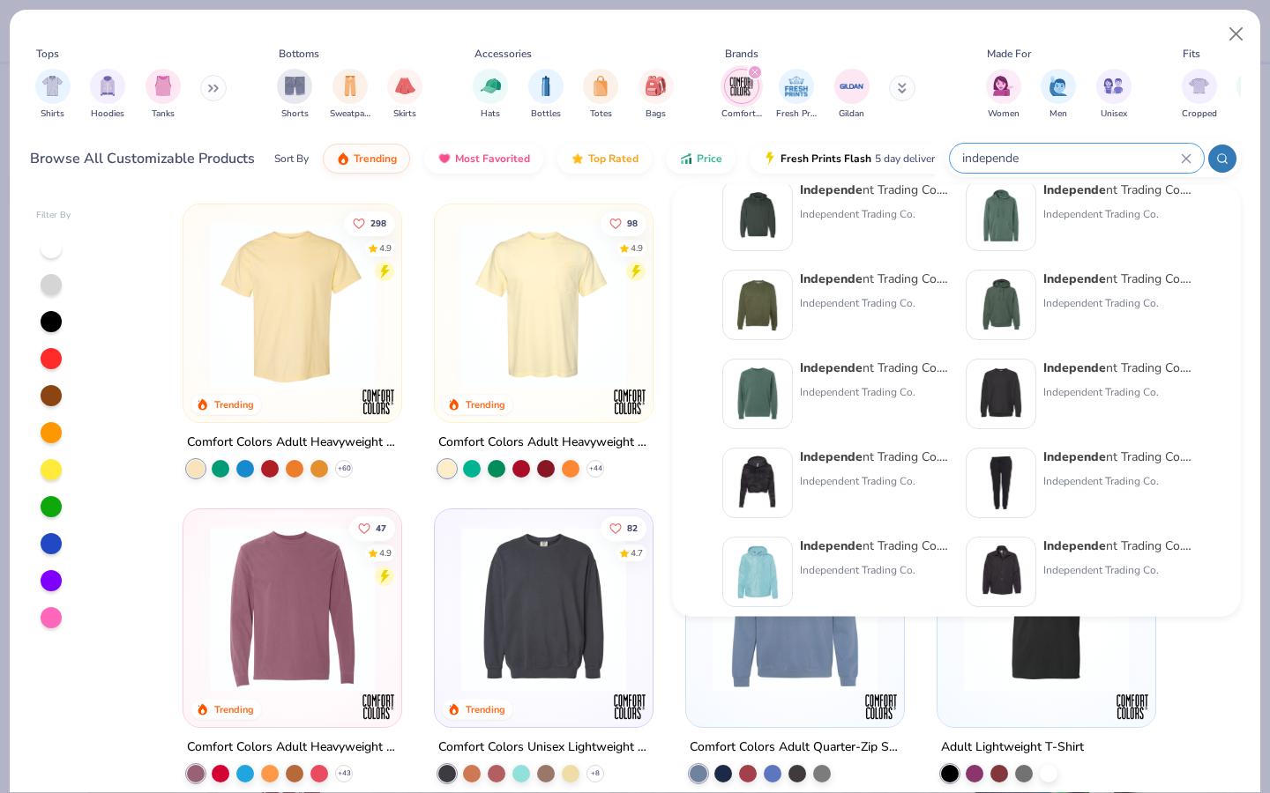
type input "independe"
click at [888, 312] on div "Independe nt Trading Co. Midweight Sweatshirt Independent Trading Co." at bounding box center [874, 305] width 148 height 71
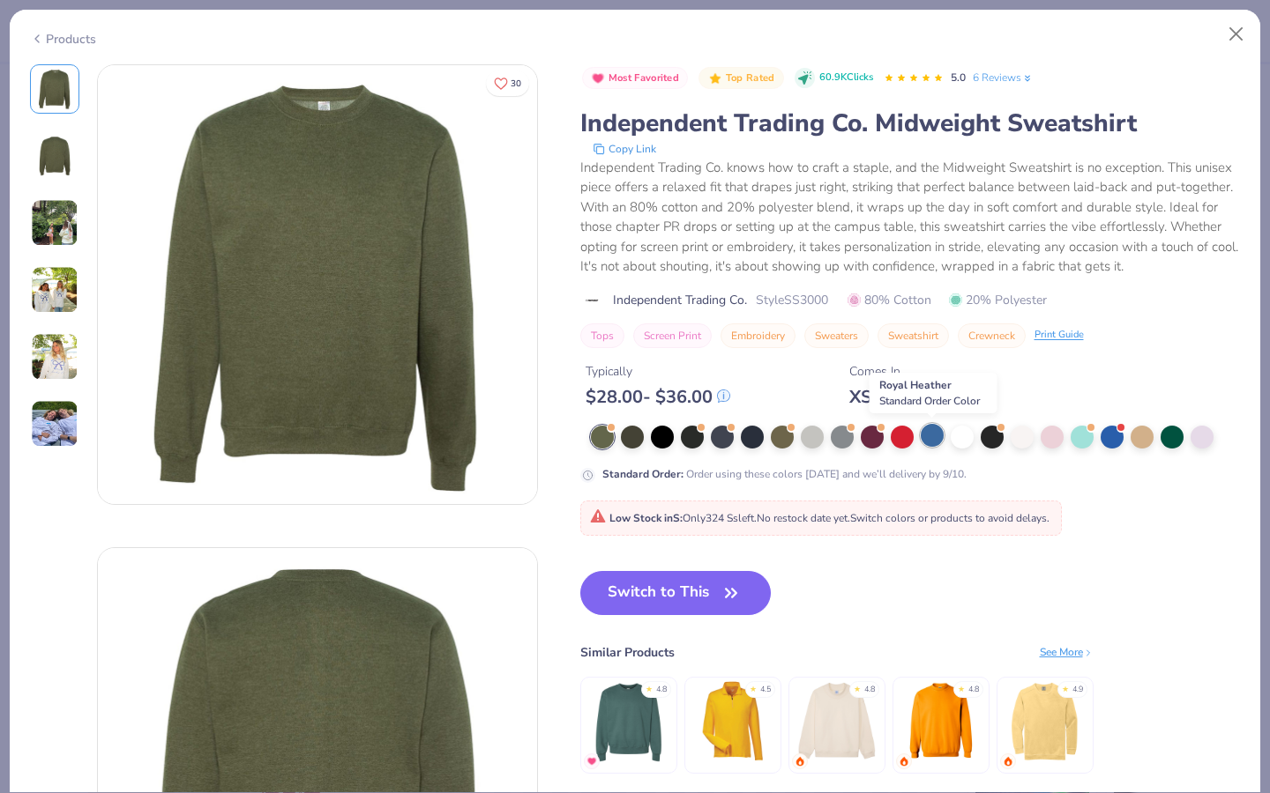
click at [921, 437] on div at bounding box center [931, 435] width 23 height 23
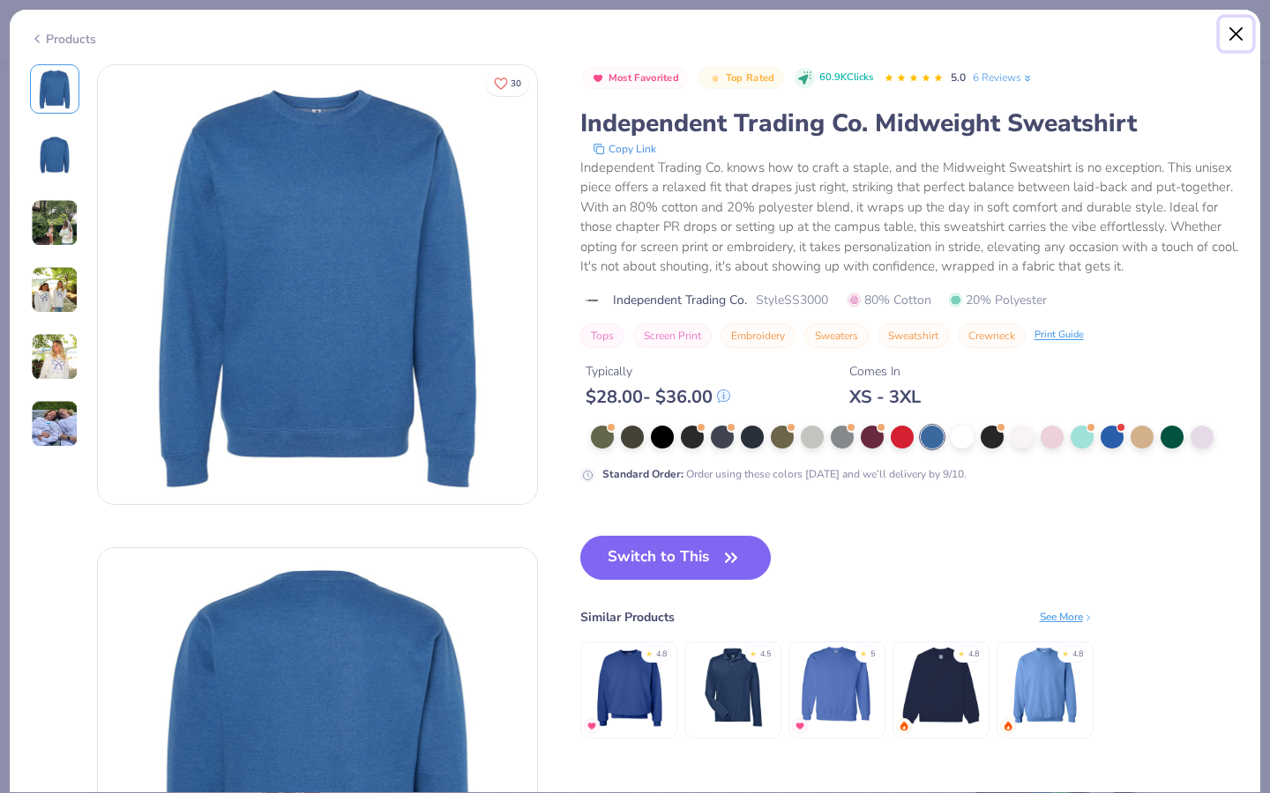
click at [1132, 37] on button "Close" at bounding box center [1236, 35] width 34 height 34
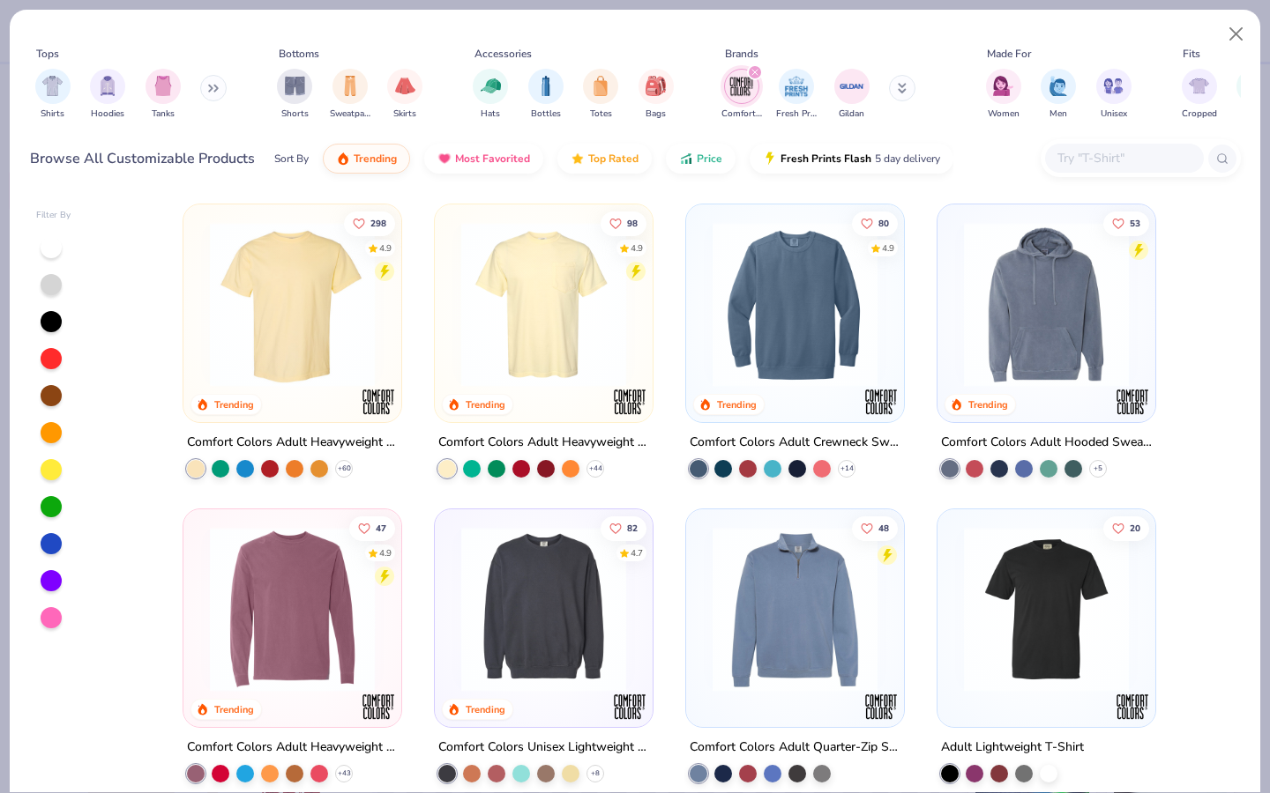
click at [1132, 40] on div "Tops Shirts Hoodies Tanks Bottoms Shorts Sweatpants Skirts Accessories Hats Bot…" at bounding box center [635, 87] width 1210 height 94
click at [1132, 35] on div "Tops Shirts Hoodies Tanks Bottoms Shorts Sweatpants Skirts Accessories Hats Bot…" at bounding box center [635, 396] width 1270 height 793
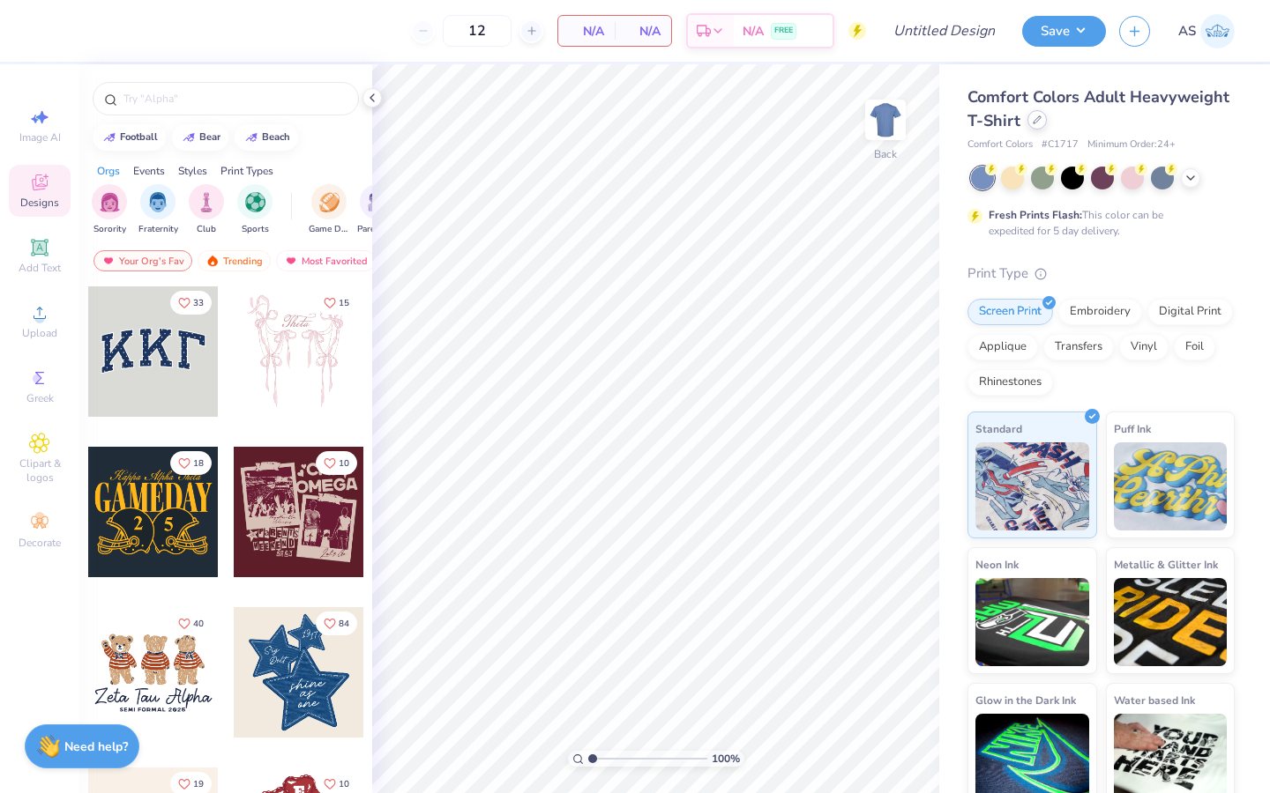
click at [1047, 124] on div at bounding box center [1036, 119] width 19 height 19
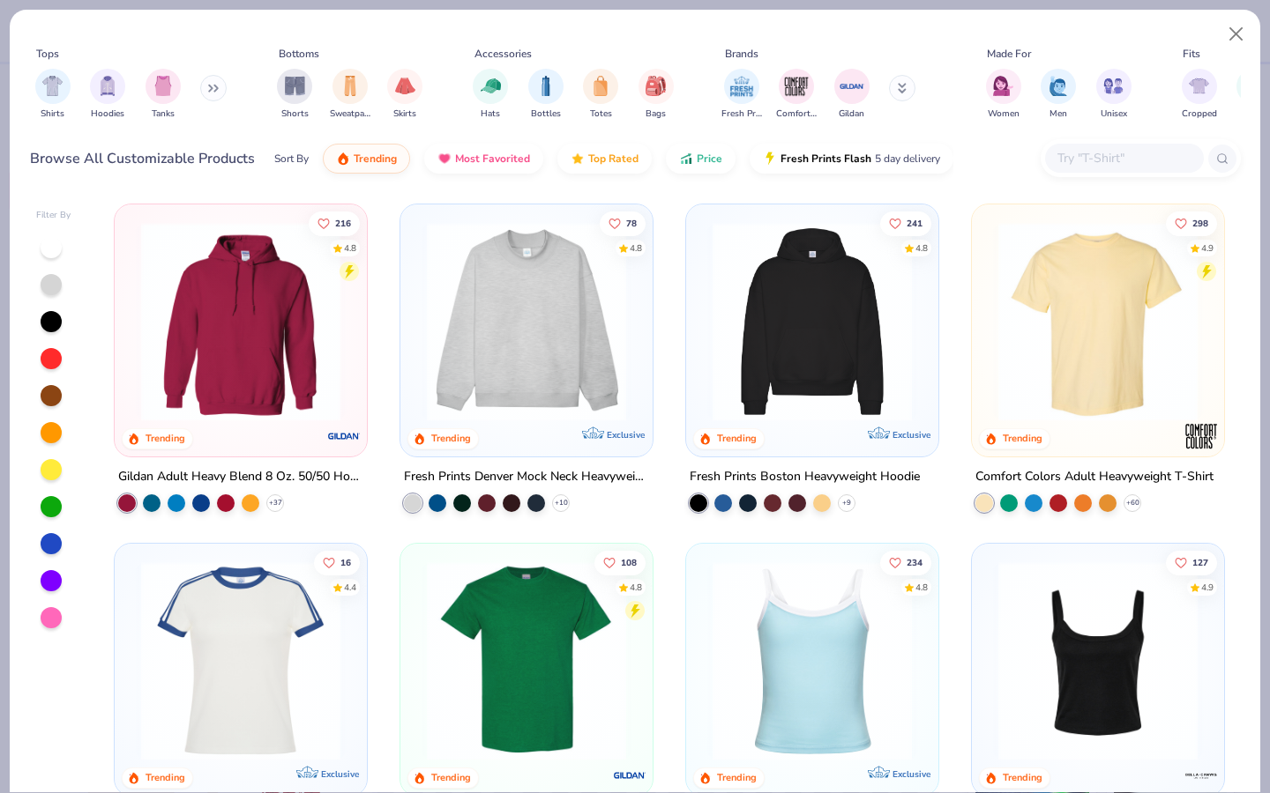
click at [1132, 156] on input "text" at bounding box center [1123, 158] width 136 height 20
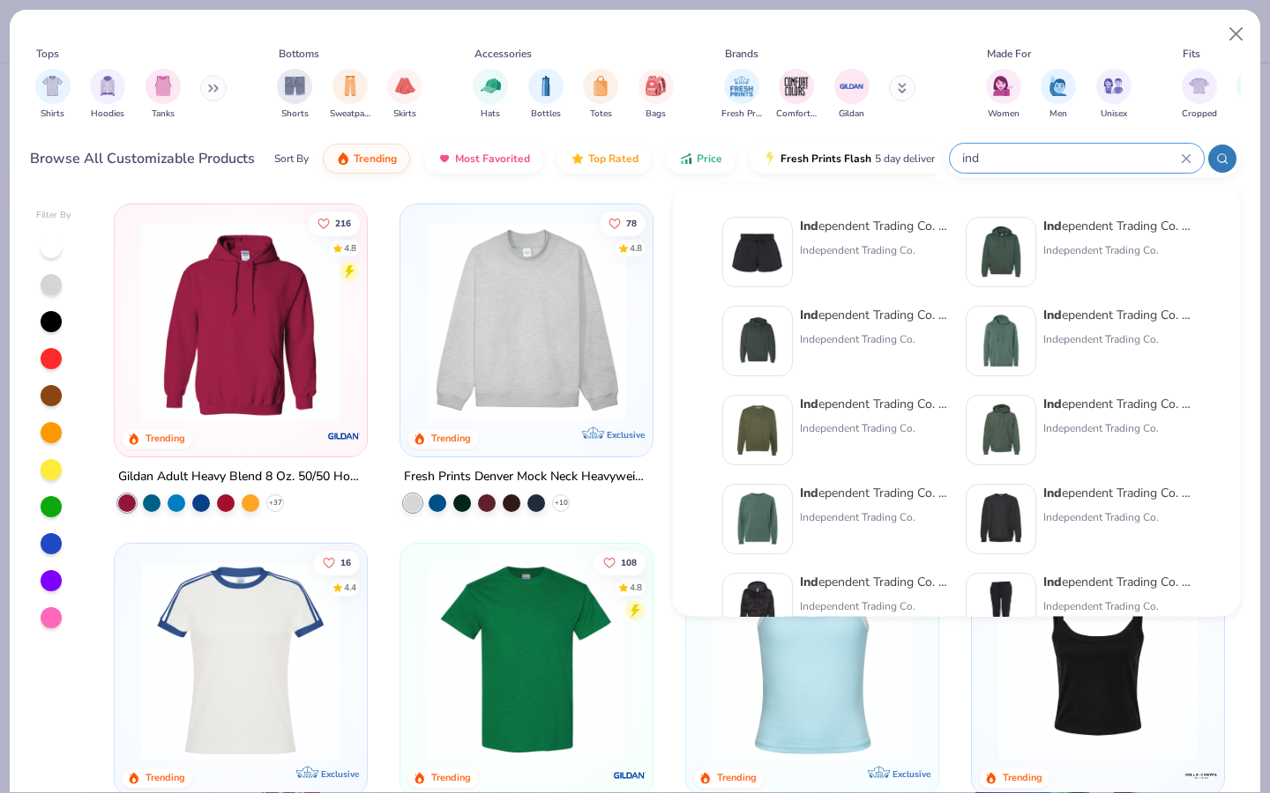
type input "ind"
click at [855, 241] on div "Ind ependent Trading Co. Women’s Lightweight [US_STATE] Wave Wash Sweatshorts I…" at bounding box center [874, 252] width 148 height 71
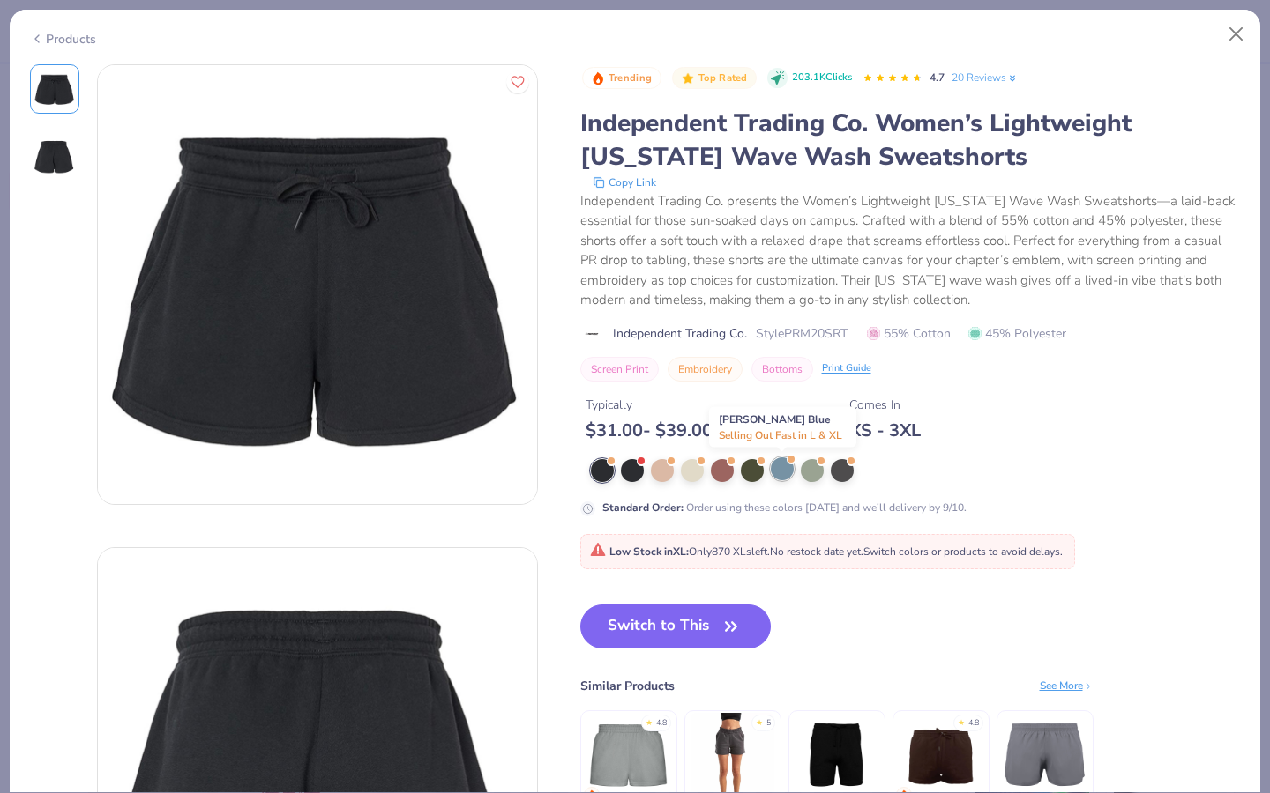
click at [790, 477] on div at bounding box center [782, 469] width 23 height 23
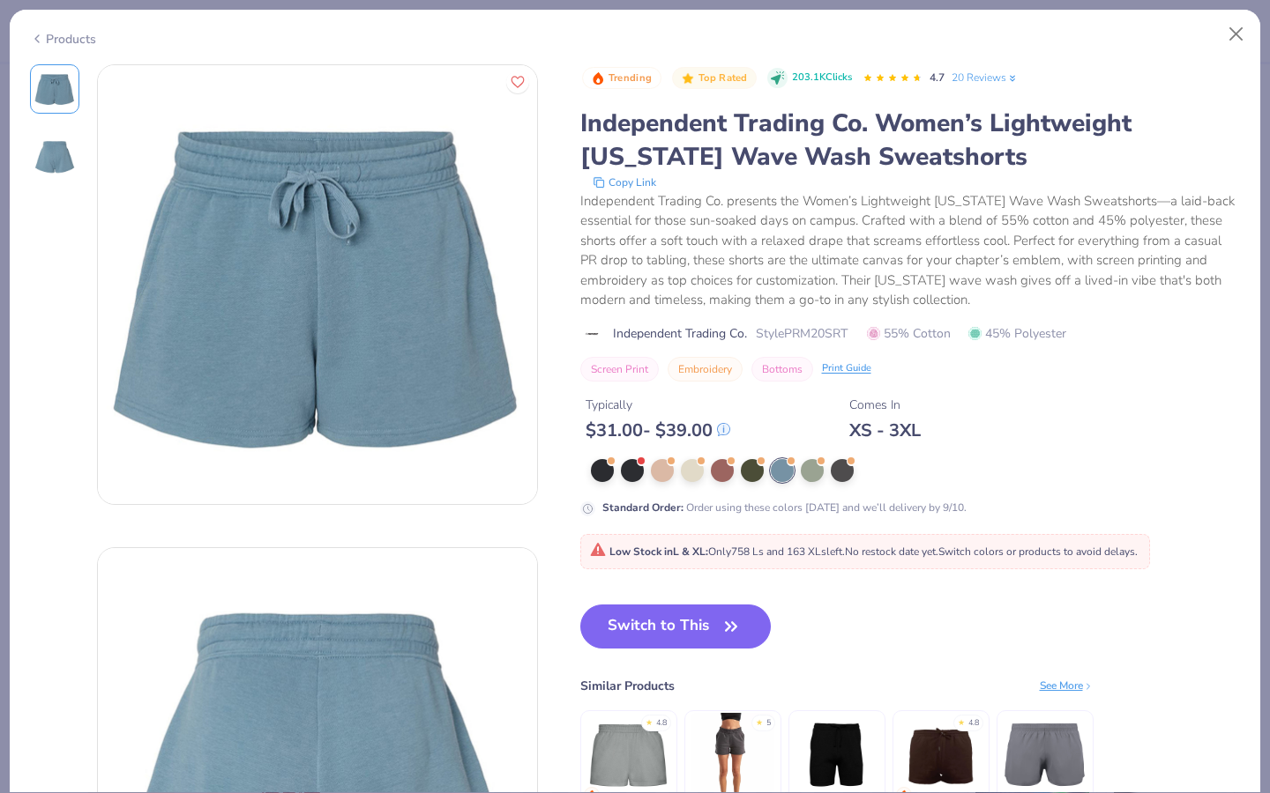
click at [64, 163] on img at bounding box center [55, 156] width 42 height 42
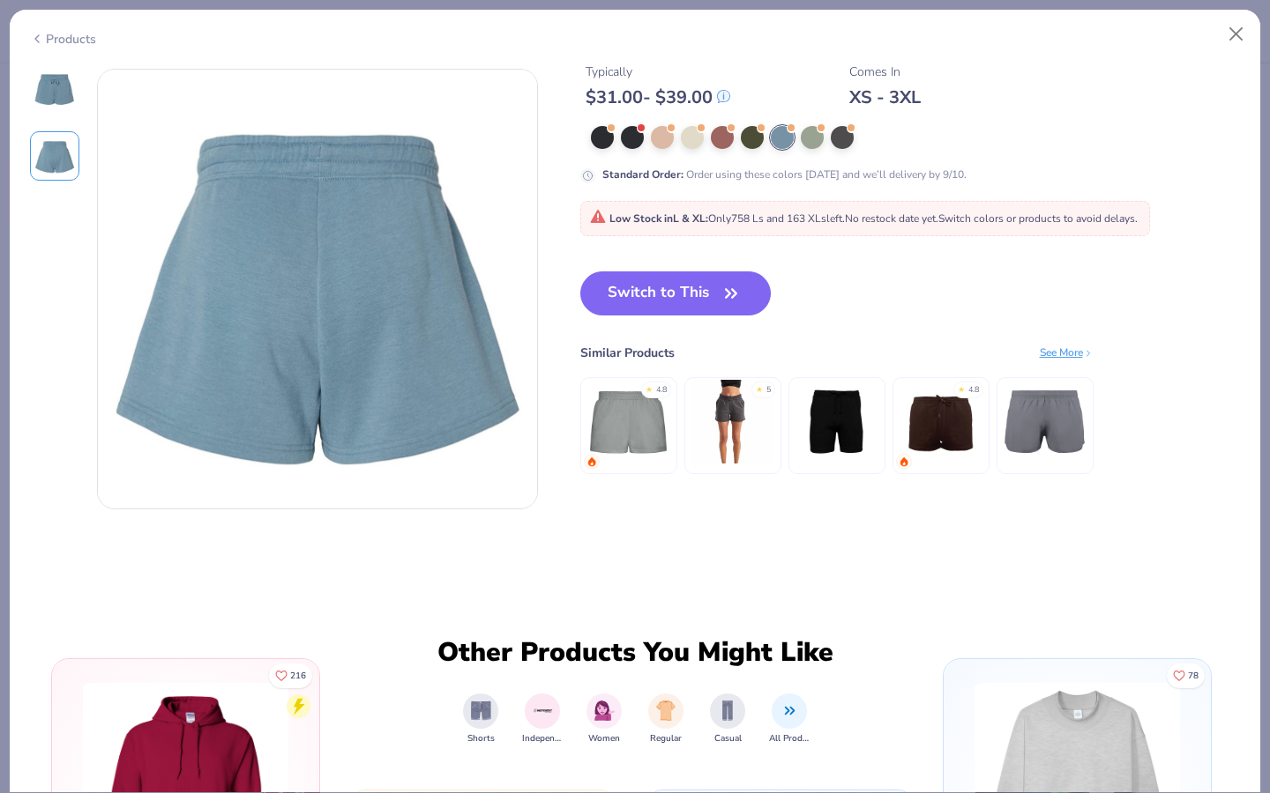
scroll to position [483, 0]
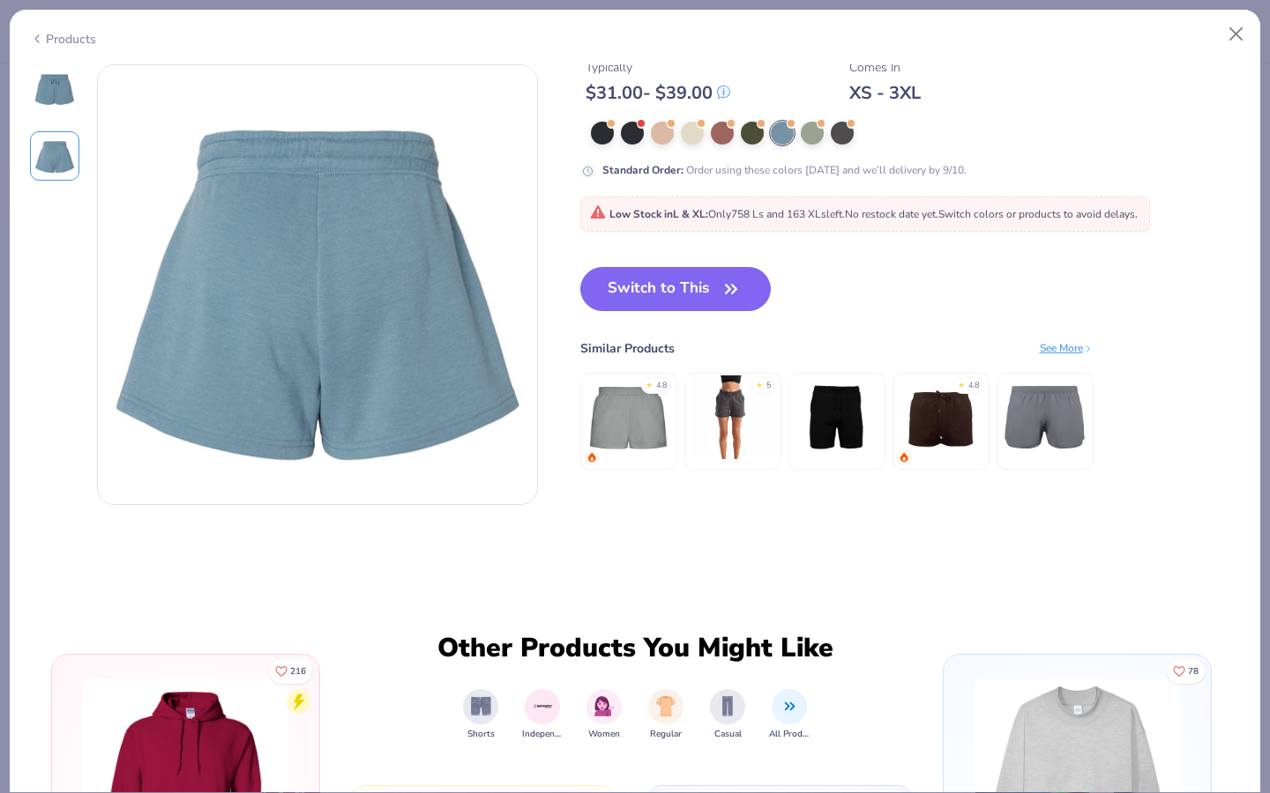
click at [741, 408] on img at bounding box center [732, 418] width 84 height 84
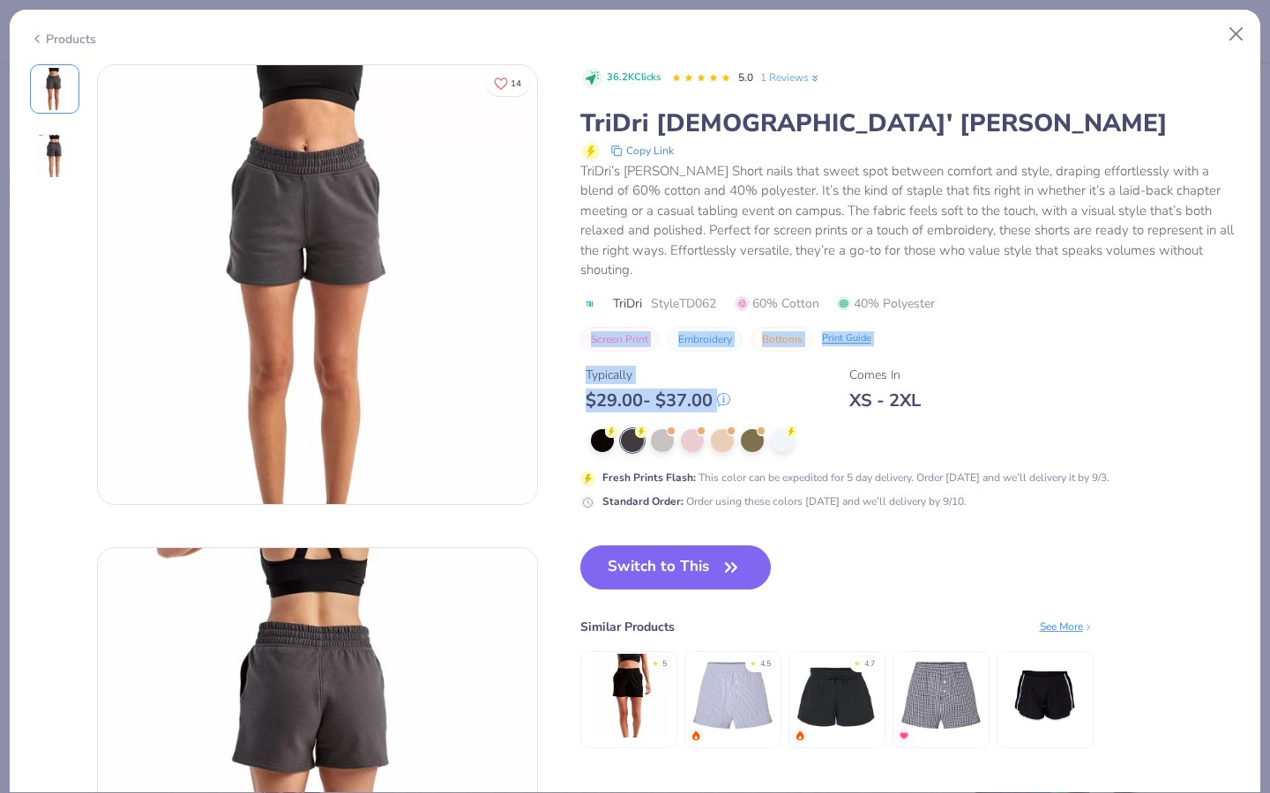
drag, startPoint x: 741, startPoint y: 406, endPoint x: 1003, endPoint y: 317, distance: 276.6
click at [1003, 316] on div "36.2K Clicks 5.0 1 Reviews TriDri [DEMOGRAPHIC_DATA]' [PERSON_NAME] Short Copy …" at bounding box center [910, 287] width 660 height 446
click at [1132, 29] on button "Close" at bounding box center [1236, 35] width 34 height 34
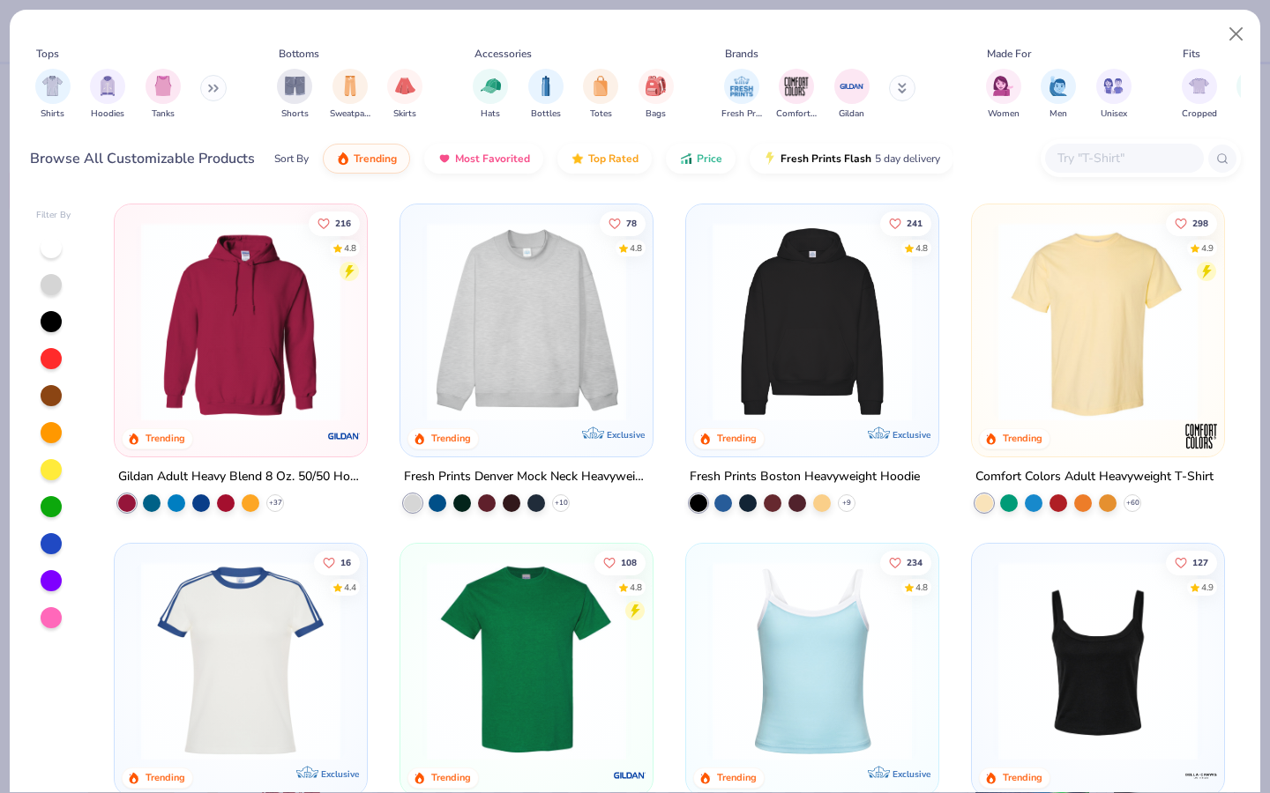
click at [312, 79] on div "Shorts Sweatpants Skirts" at bounding box center [350, 94] width 156 height 65
click at [306, 79] on div "filter for Shorts" at bounding box center [294, 84] width 35 height 35
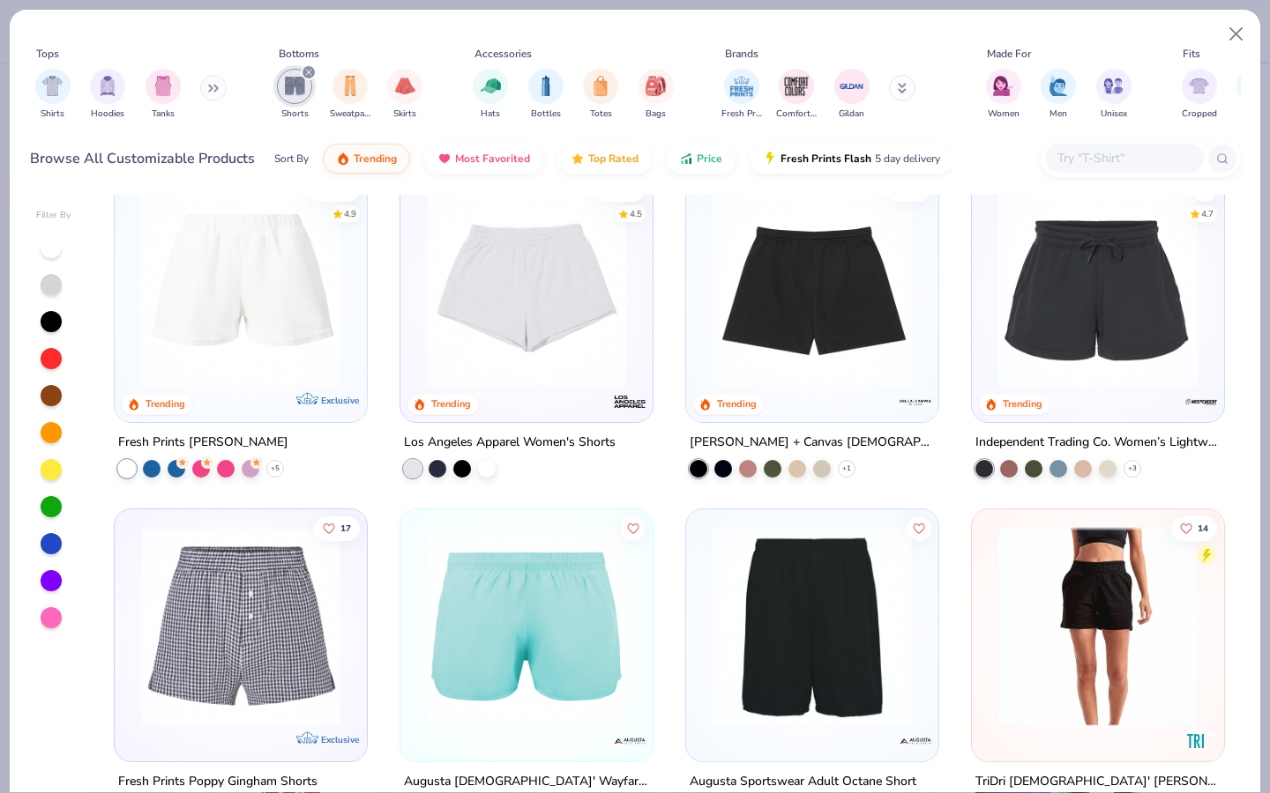
scroll to position [478, 0]
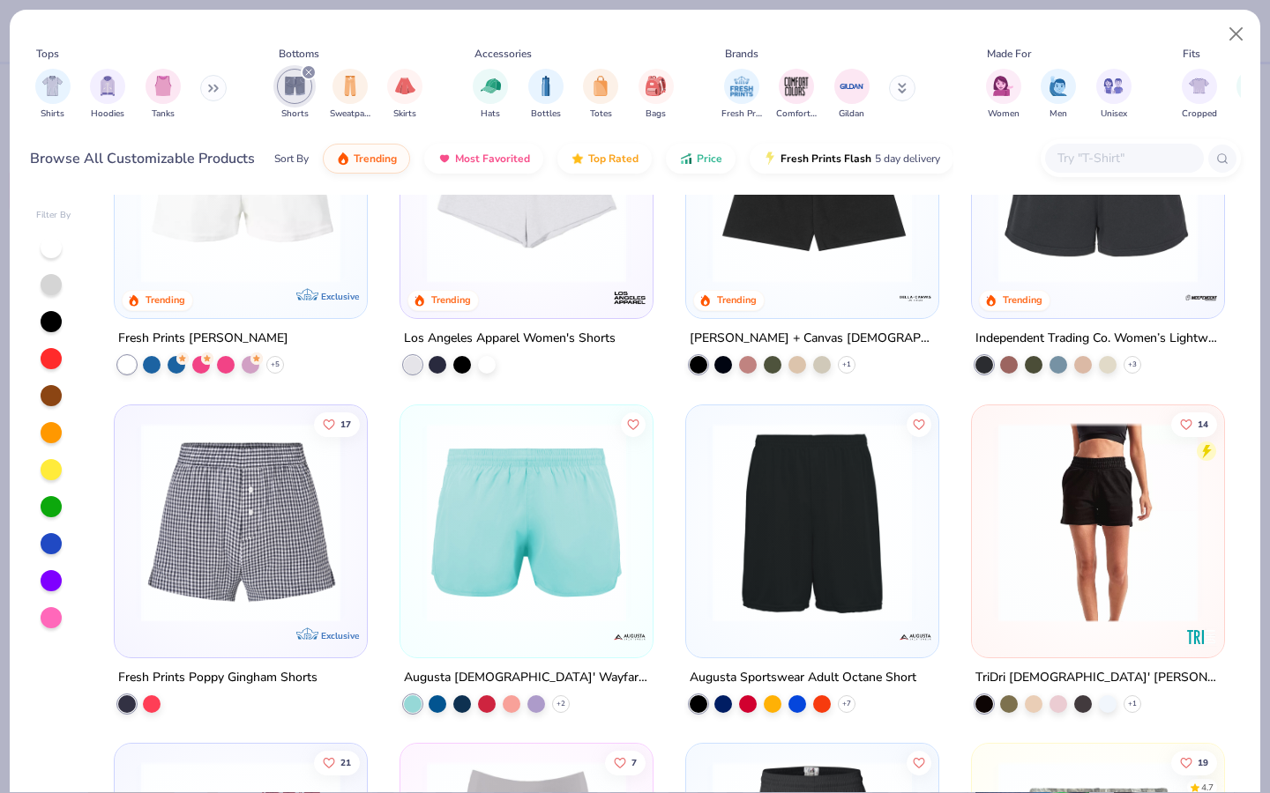
click at [1086, 270] on img at bounding box center [1097, 183] width 217 height 199
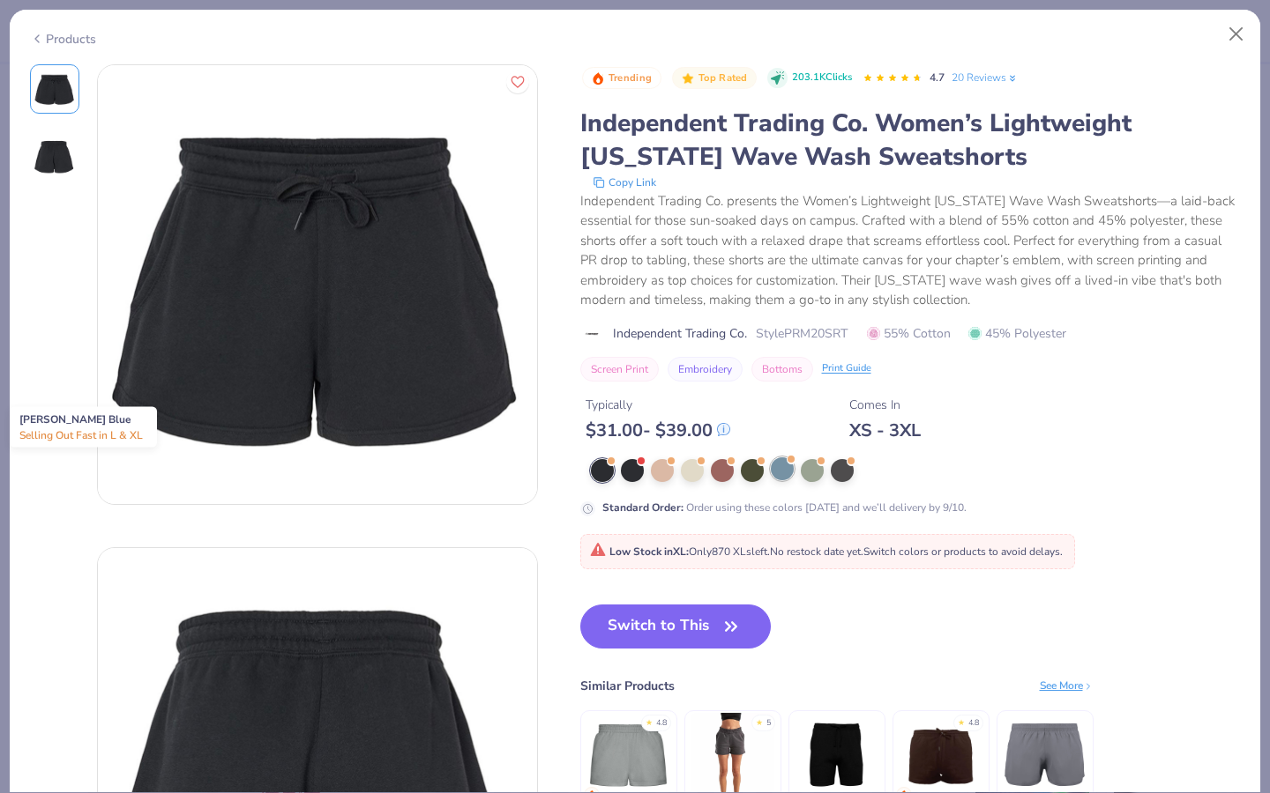
click at [783, 467] on div at bounding box center [782, 469] width 23 height 23
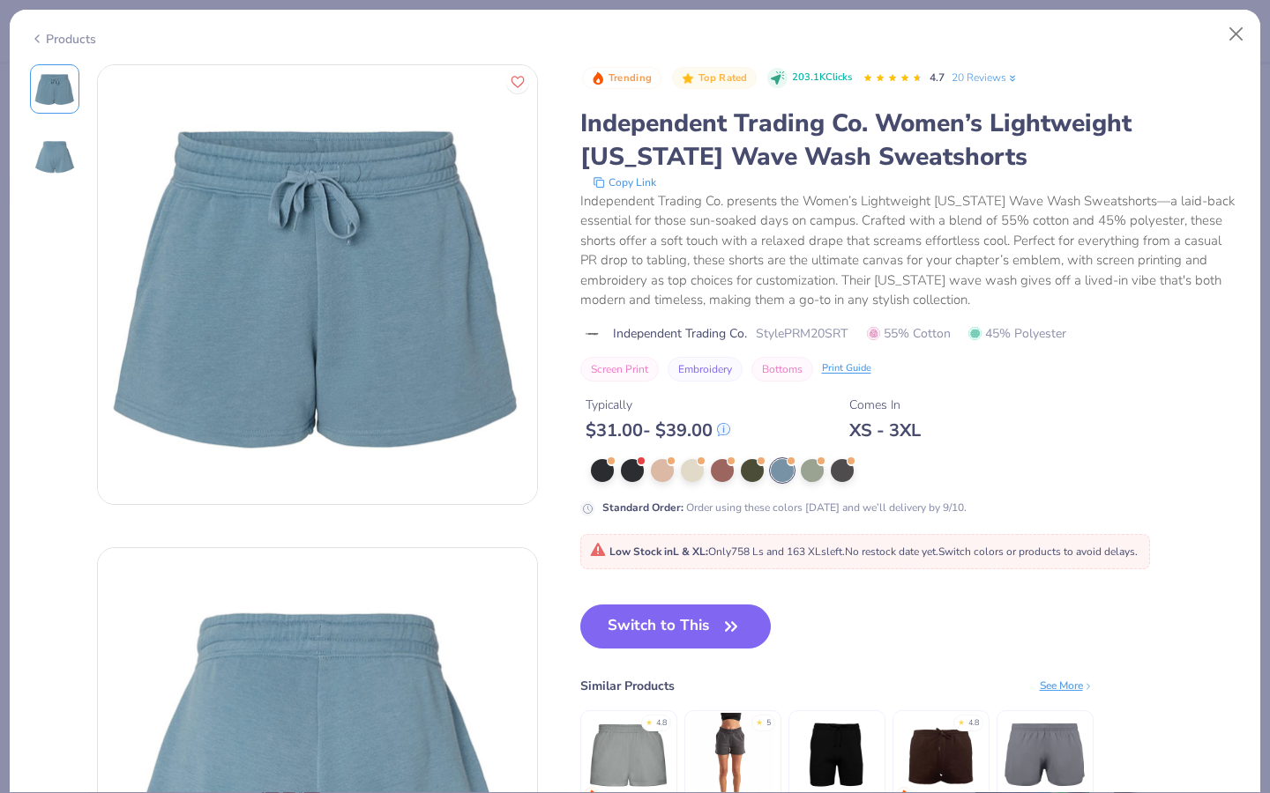
click at [57, 153] on img at bounding box center [55, 156] width 42 height 42
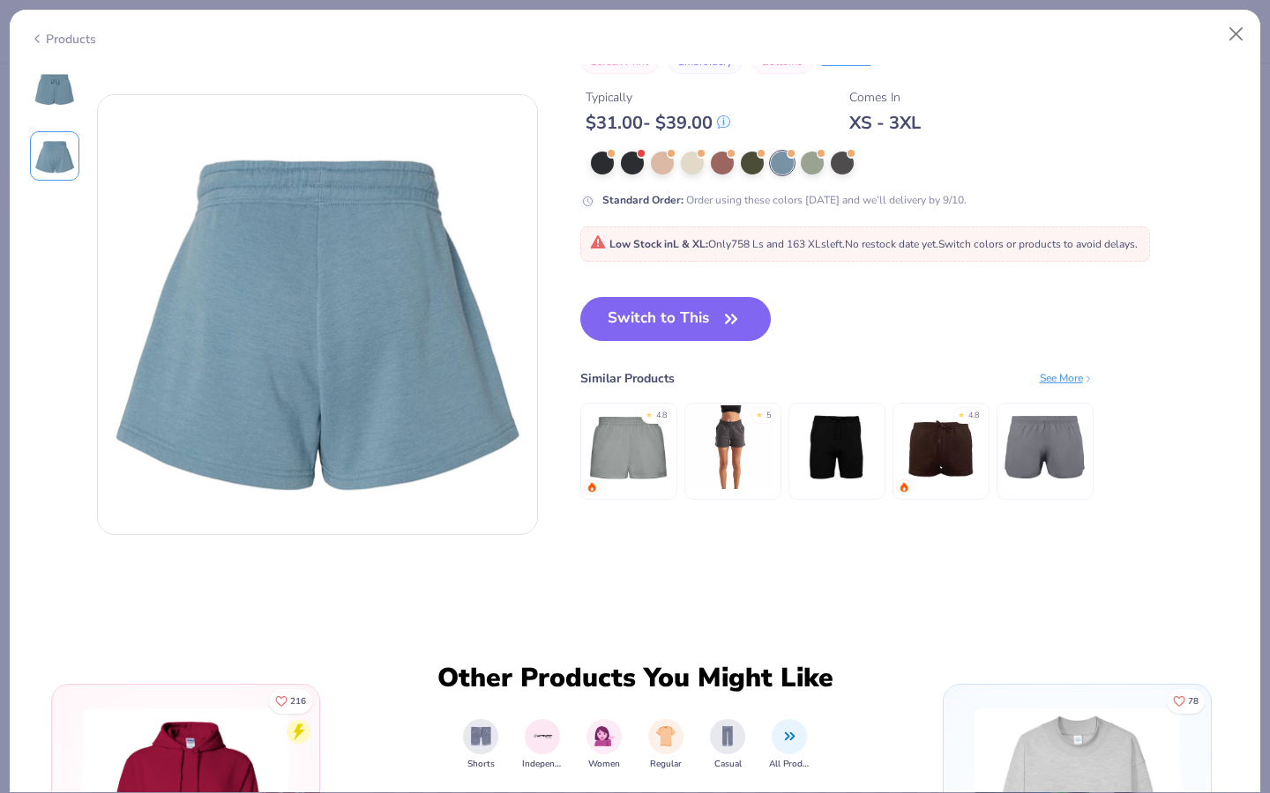
scroll to position [483, 0]
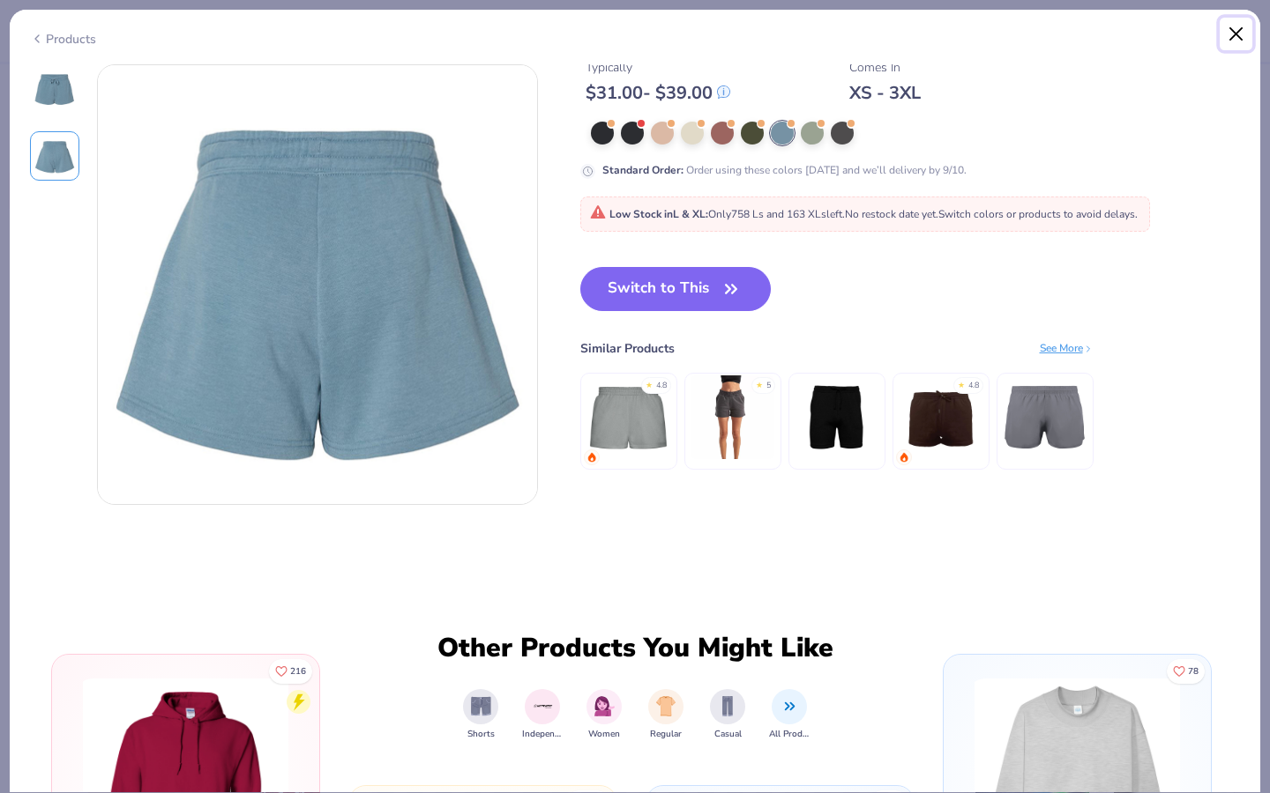
click at [1132, 41] on button "Close" at bounding box center [1236, 35] width 34 height 34
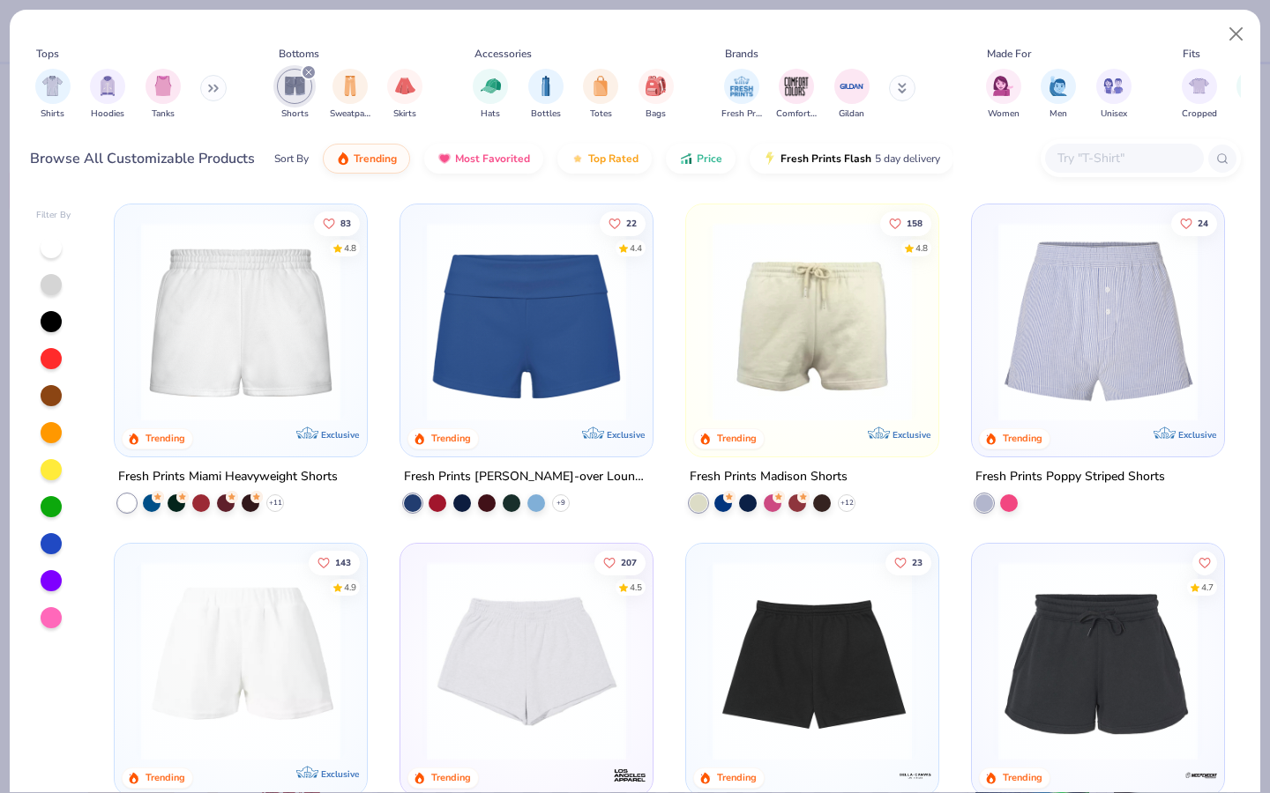
click at [1111, 171] on div at bounding box center [1124, 158] width 159 height 29
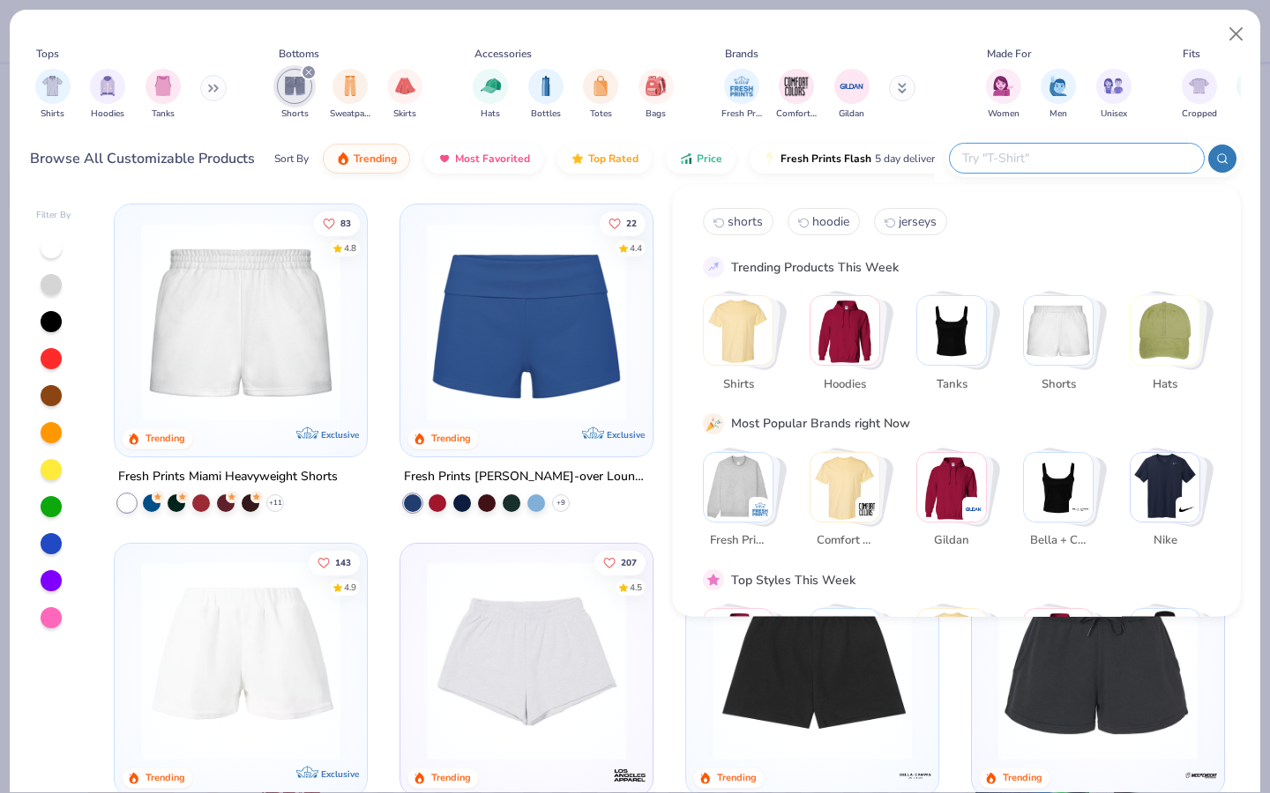
click at [652, 182] on div "Tops Shirts Hoodies Tanks Bottoms Shorts Sweatpants Skirts Accessories Hats Bot…" at bounding box center [635, 100] width 1250 height 181
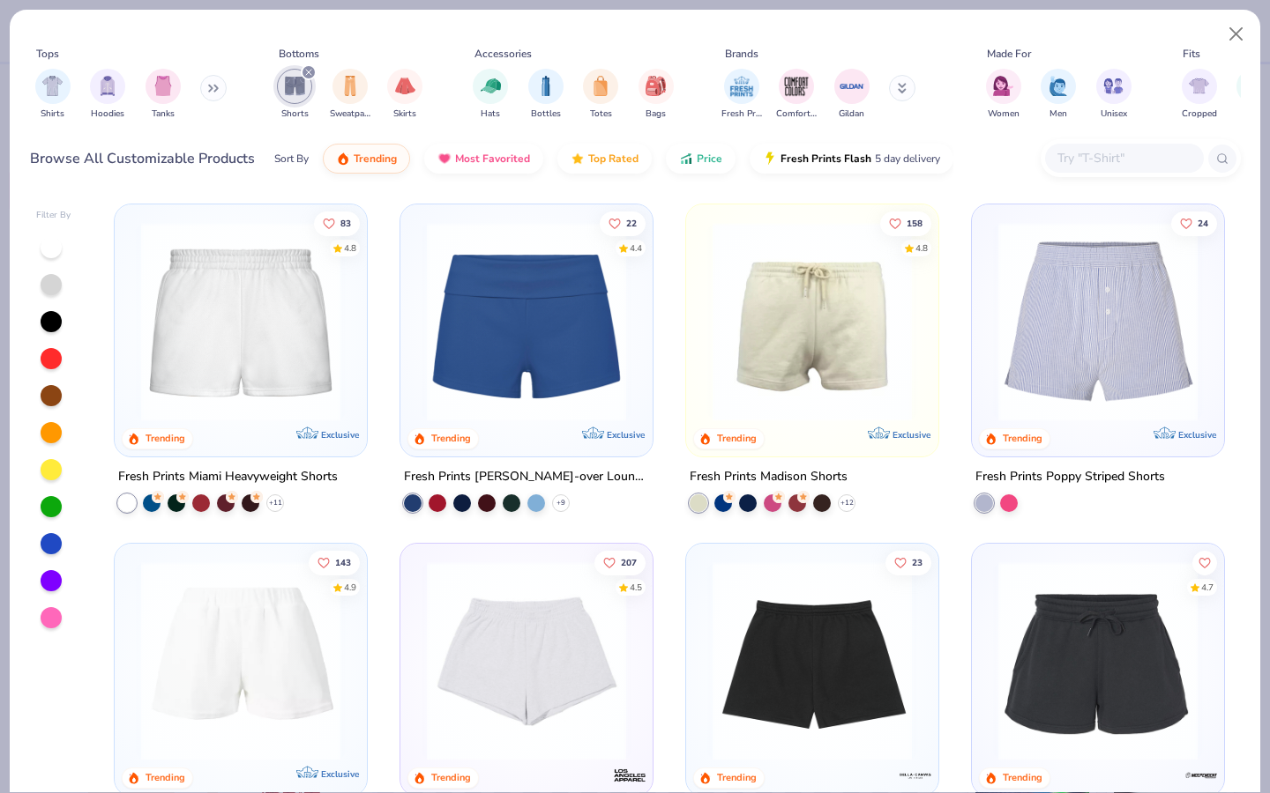
click at [309, 71] on icon "filter for Shorts" at bounding box center [308, 72] width 5 height 5
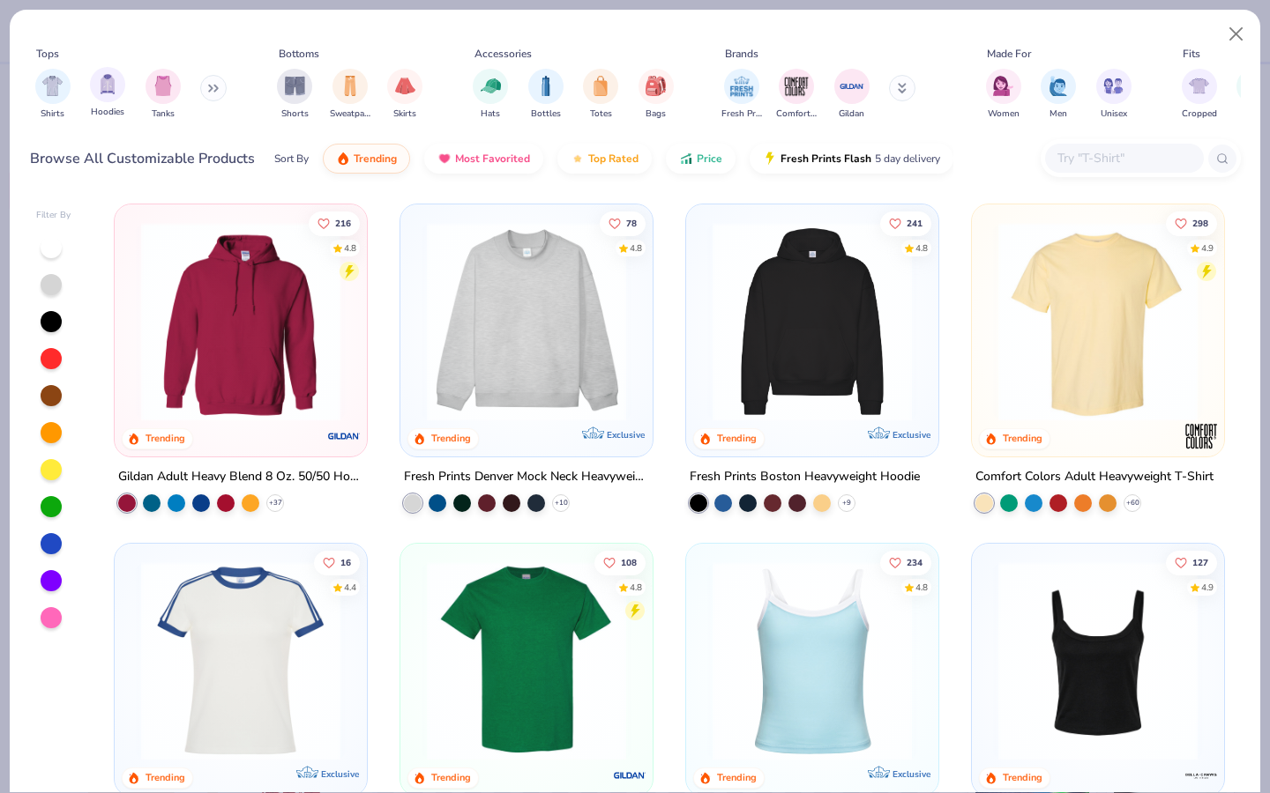
click at [115, 101] on div "Hoodies" at bounding box center [107, 93] width 35 height 52
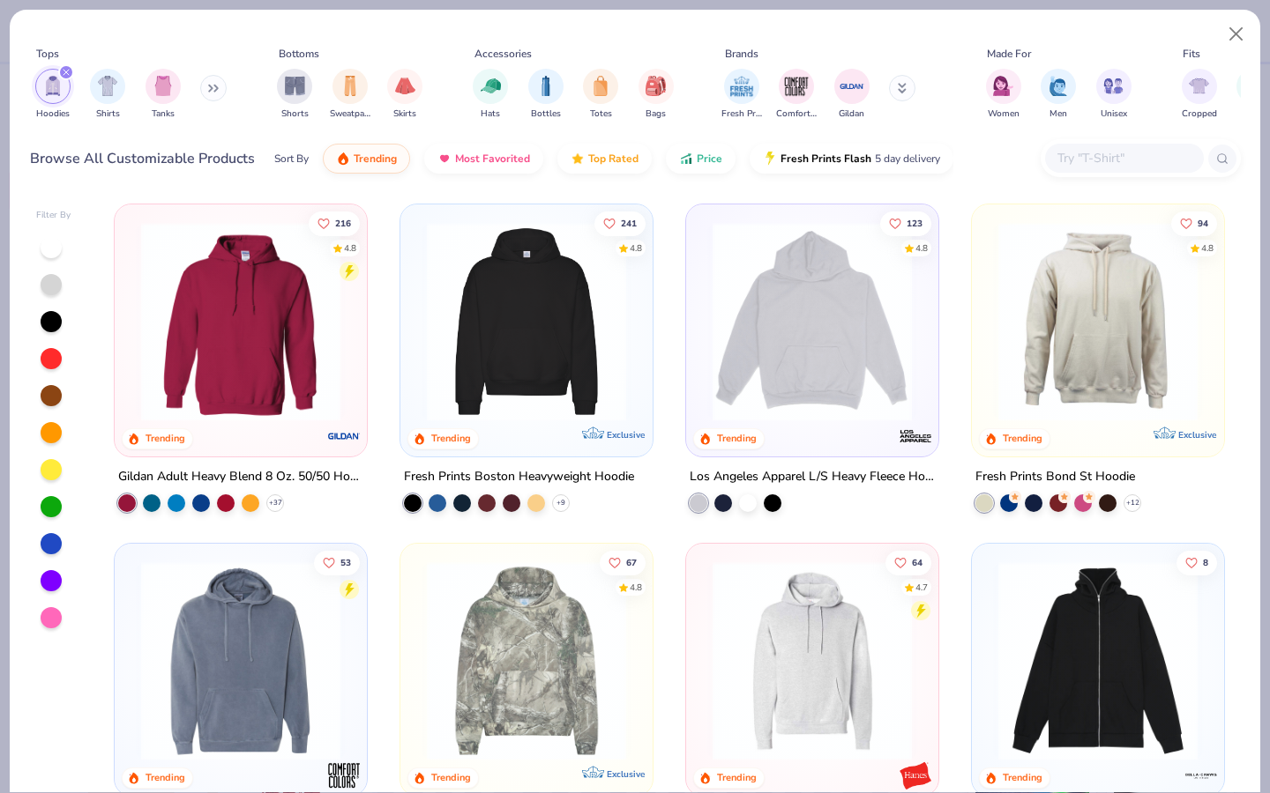
click at [61, 70] on div "filter for Hoodies" at bounding box center [66, 72] width 16 height 16
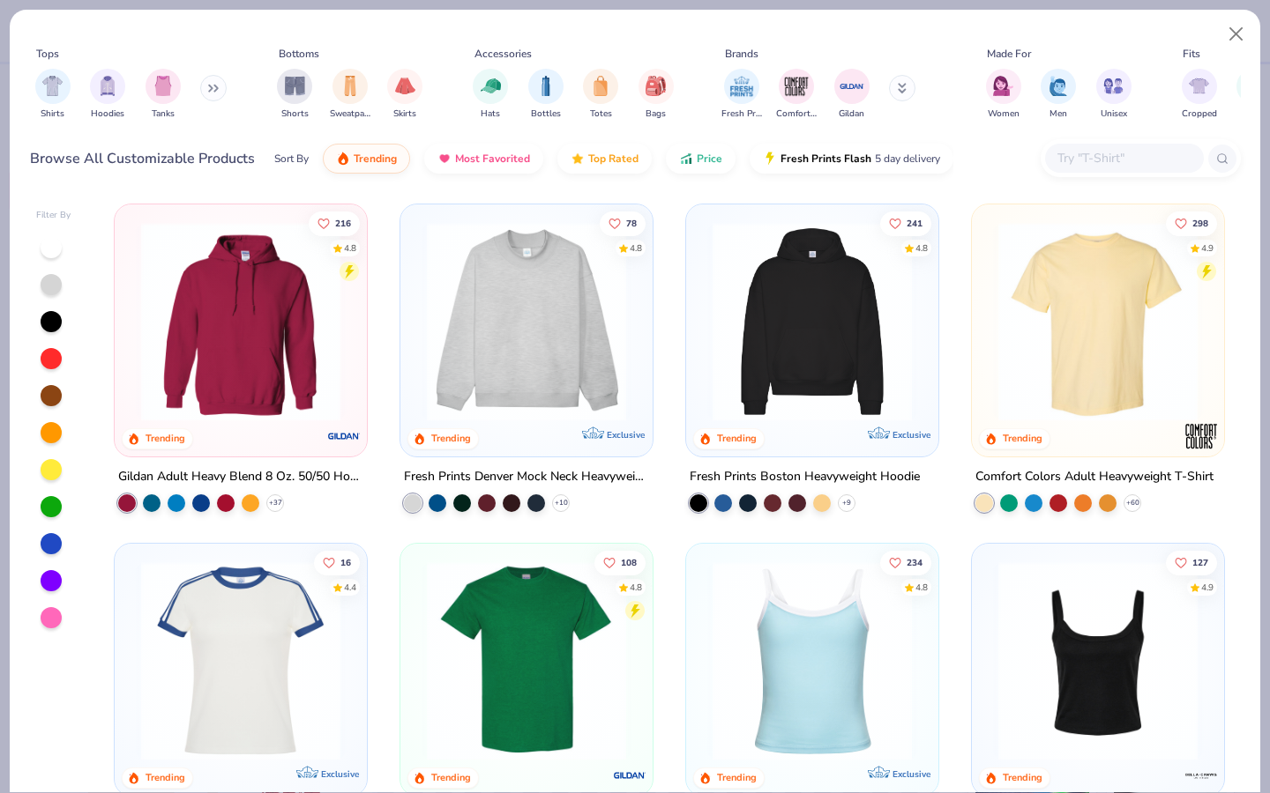
click at [211, 82] on button at bounding box center [213, 88] width 26 height 26
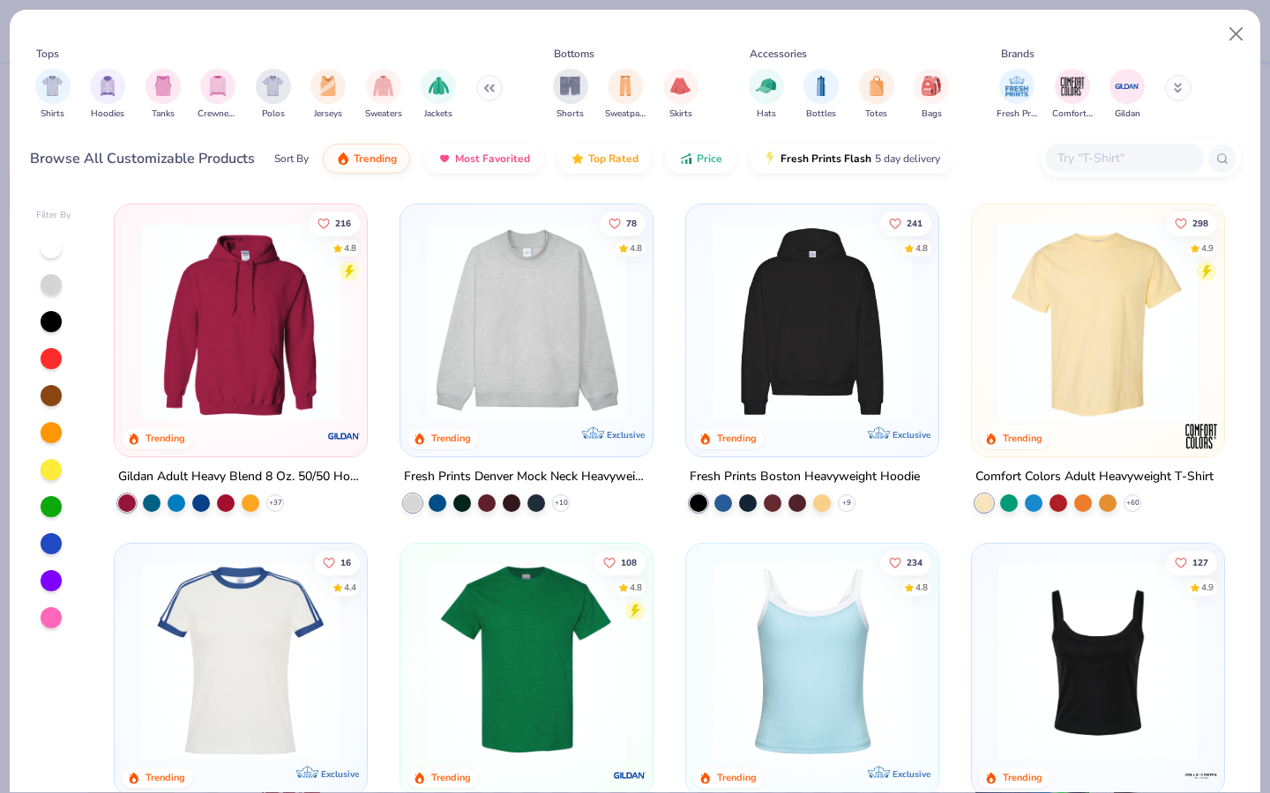
click at [211, 82] on img "filter for Crewnecks" at bounding box center [217, 86] width 19 height 20
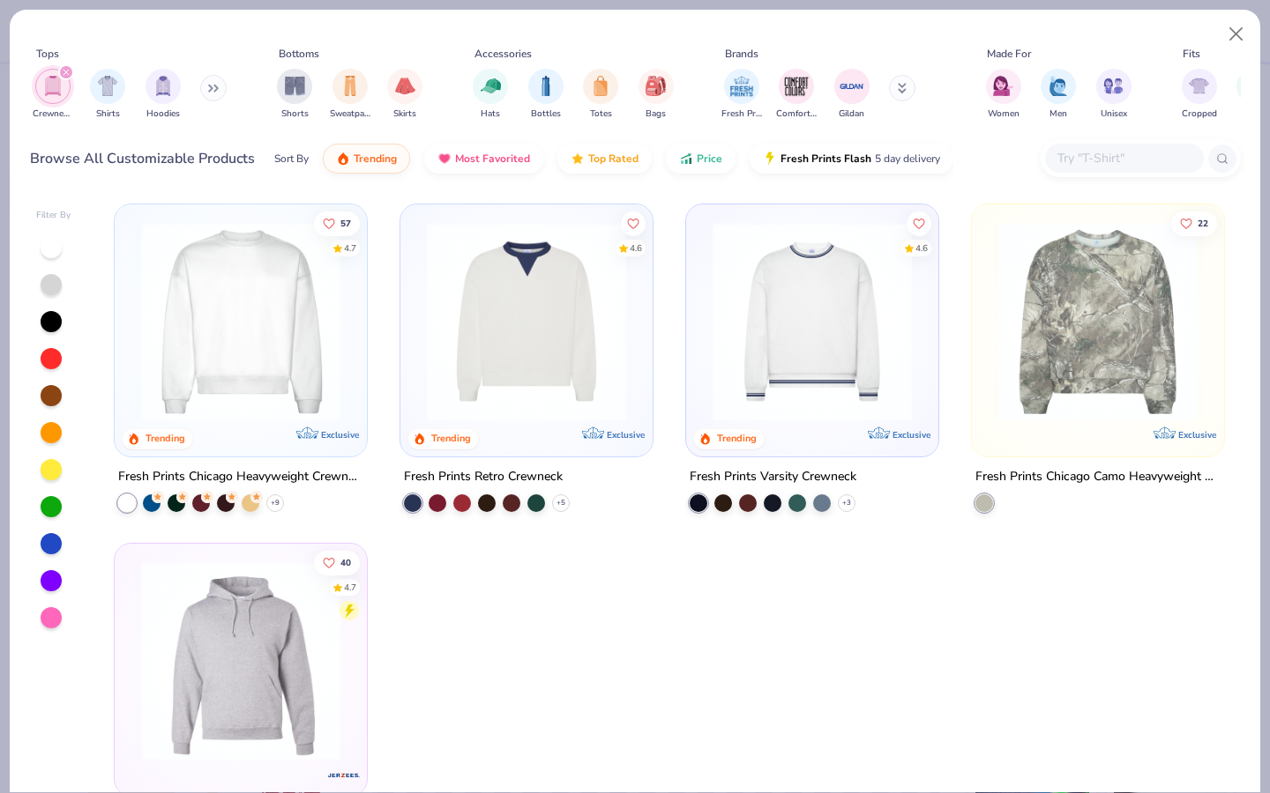
click at [64, 71] on icon "filter for Crewnecks" at bounding box center [65, 72] width 5 height 5
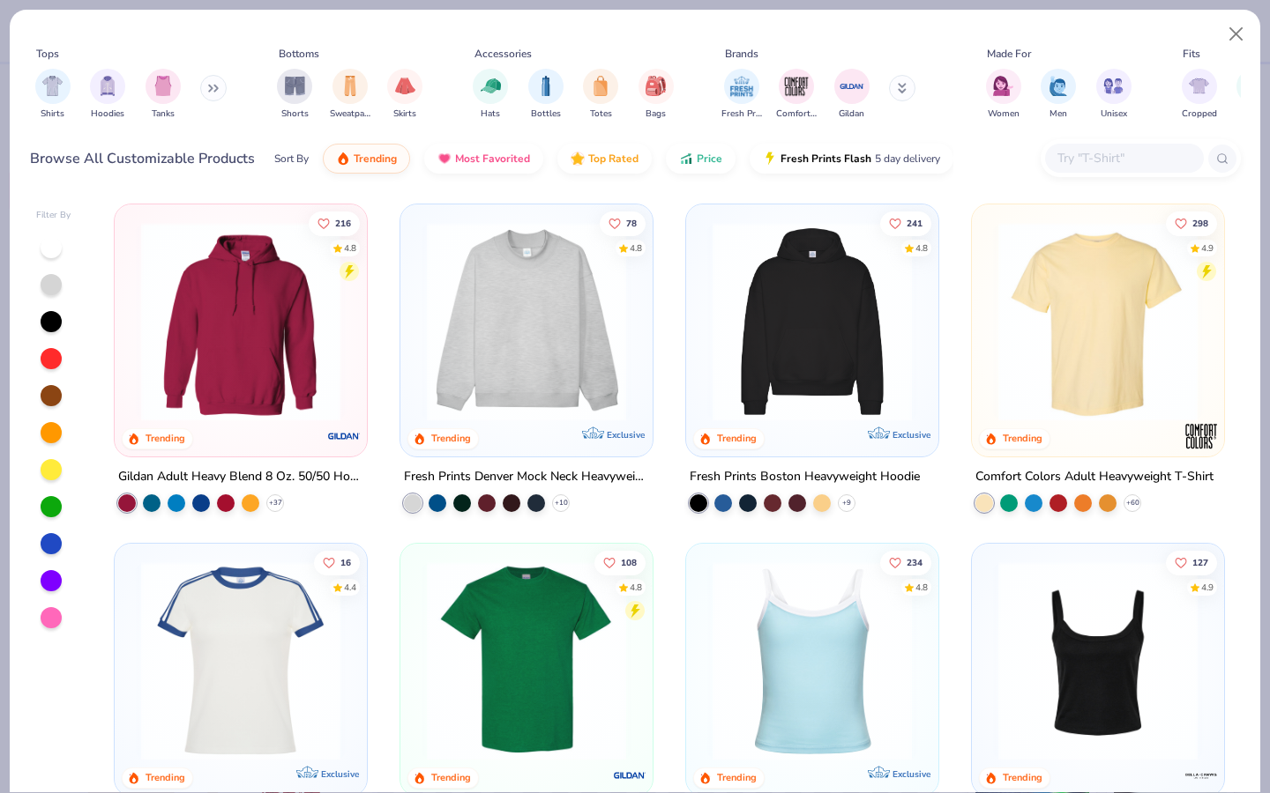
click at [1120, 169] on div at bounding box center [1124, 158] width 159 height 29
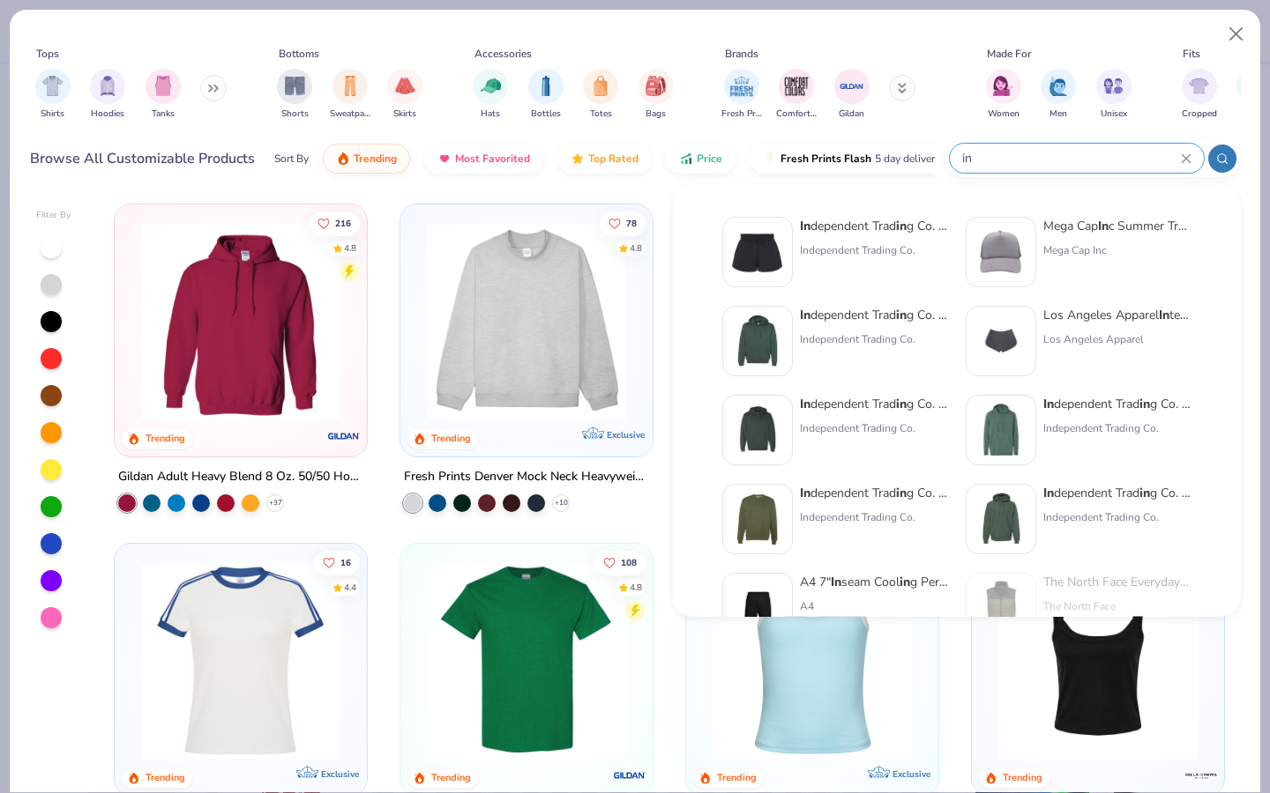
type input "in"
click at [825, 510] on div "Independent Trading Co." at bounding box center [874, 518] width 148 height 16
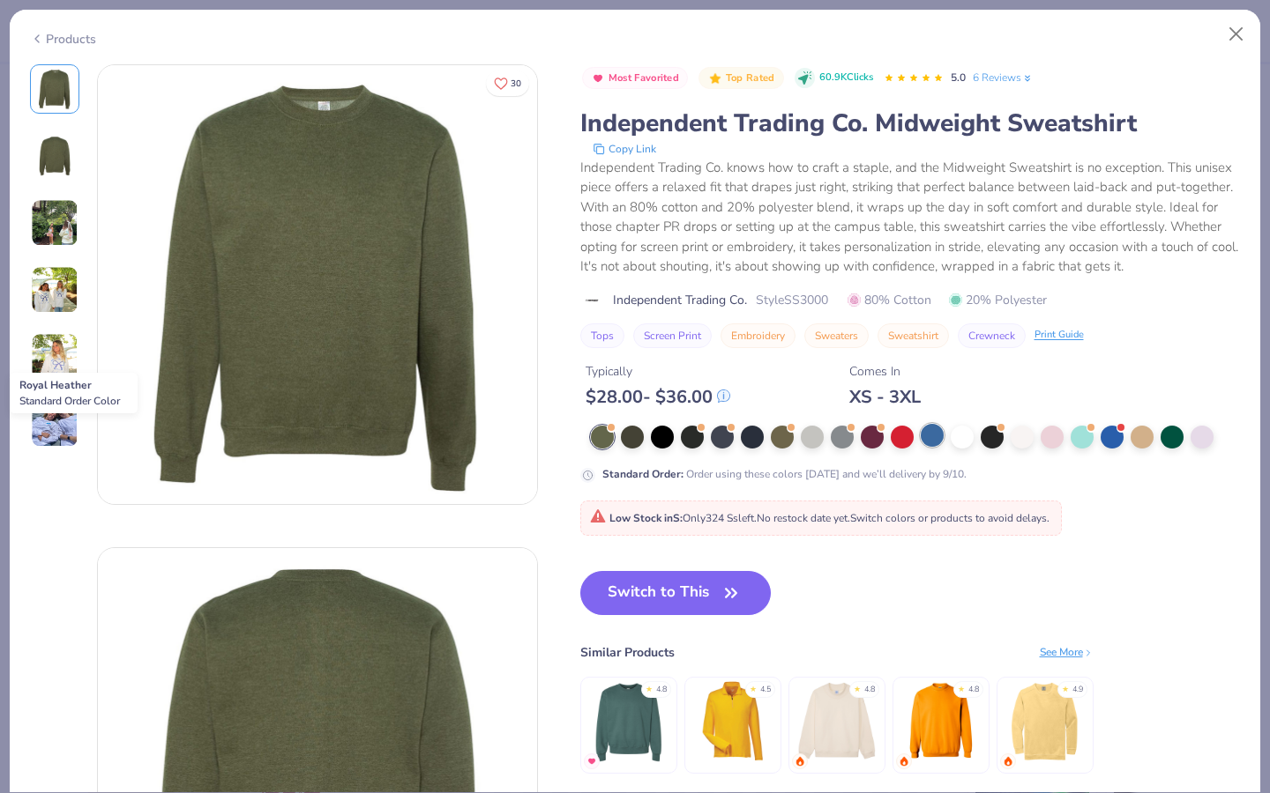
click at [920, 436] on div at bounding box center [931, 435] width 23 height 23
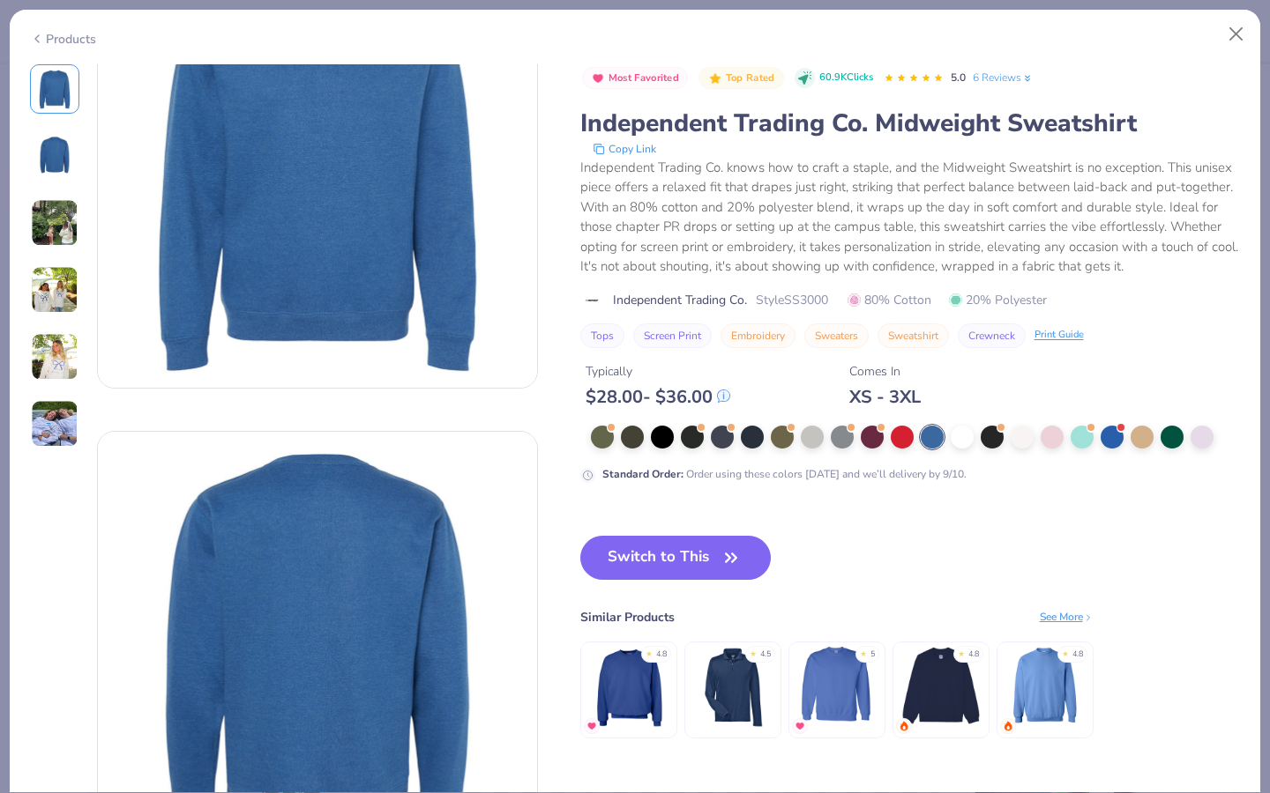
scroll to position [130, 0]
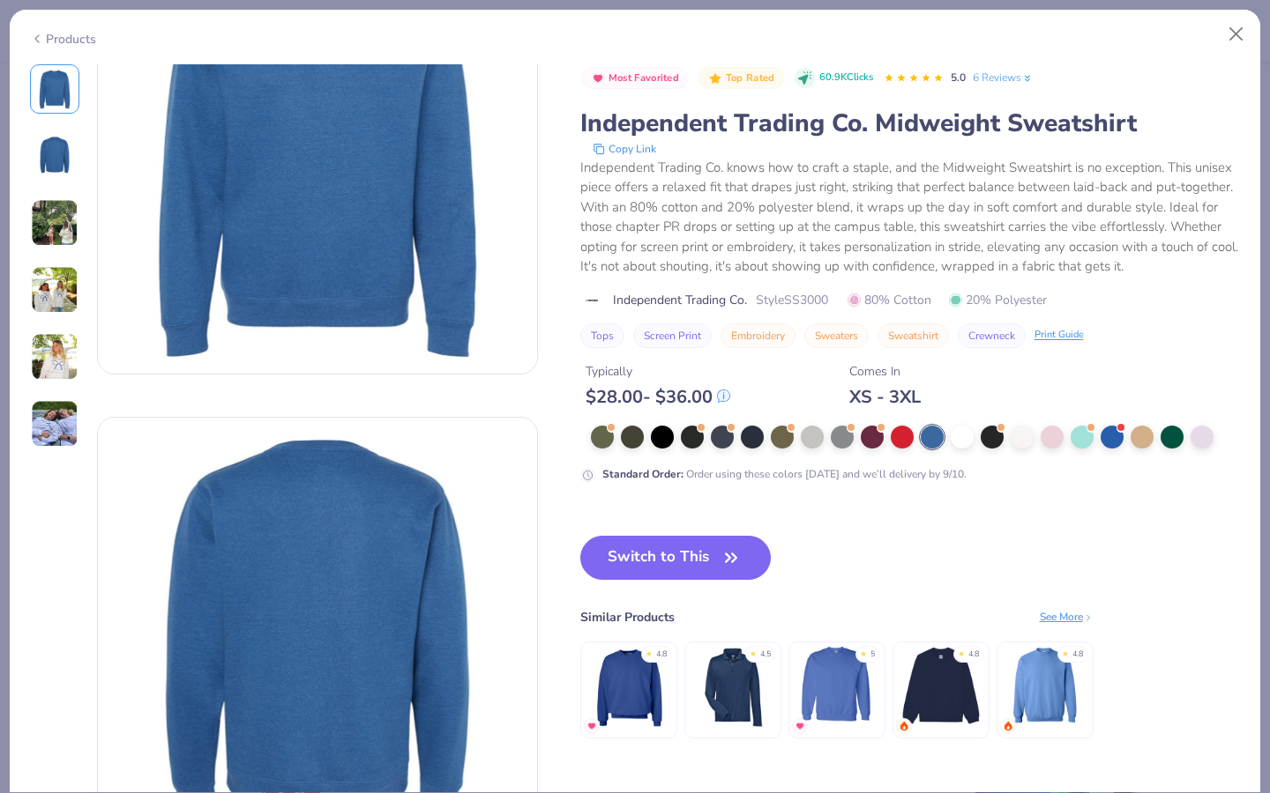
click at [1032, 637] on img at bounding box center [1044, 686] width 84 height 84
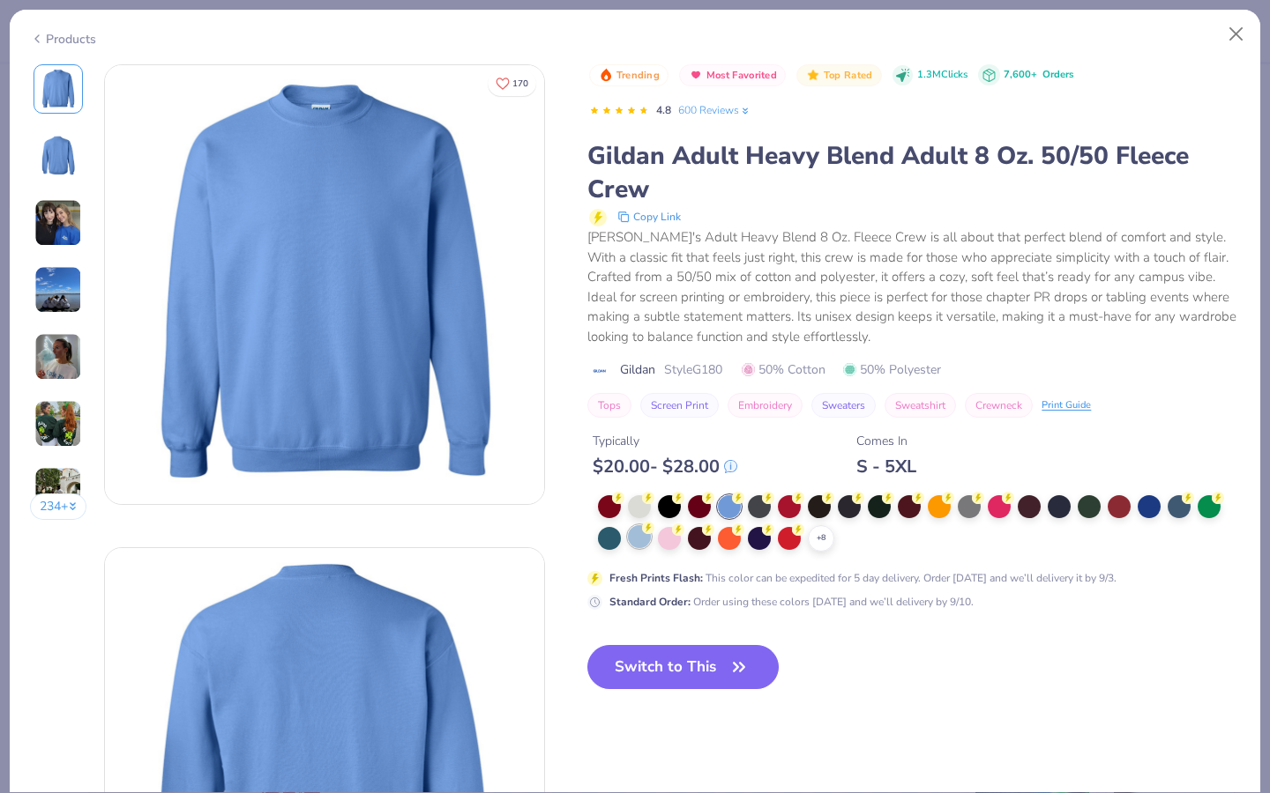
click at [636, 533] on div at bounding box center [639, 536] width 23 height 23
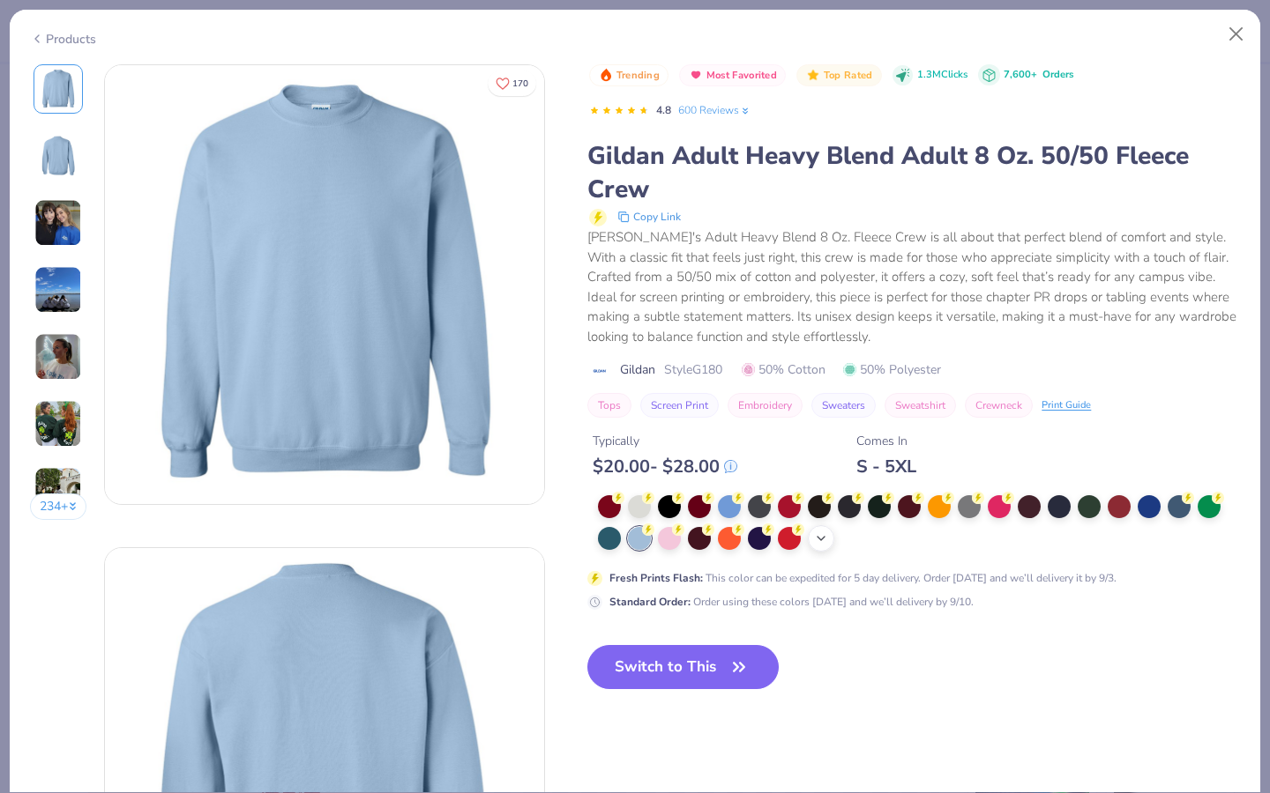
click at [826, 540] on icon at bounding box center [821, 539] width 14 height 14
click at [1132, 29] on button "Close" at bounding box center [1236, 35] width 34 height 34
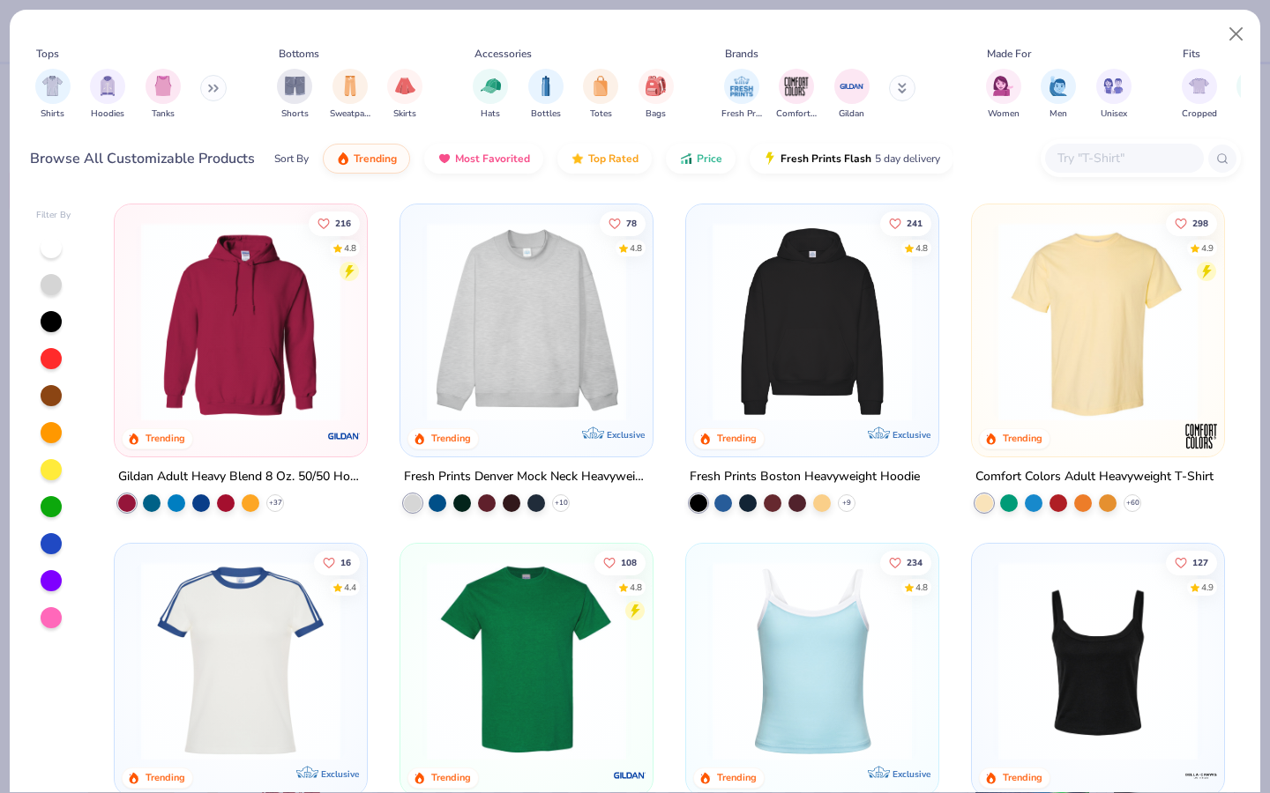
click at [1132, 154] on input "text" at bounding box center [1123, 158] width 136 height 20
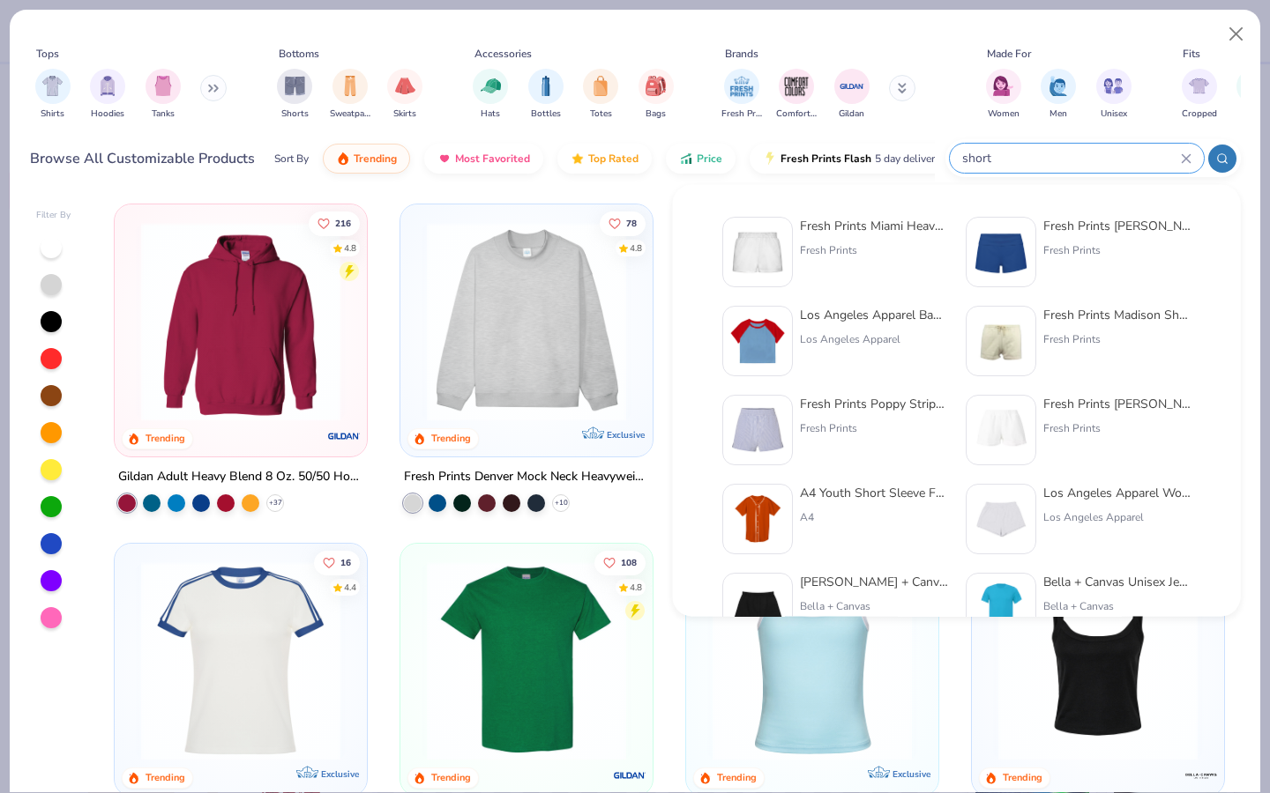
type input "short"
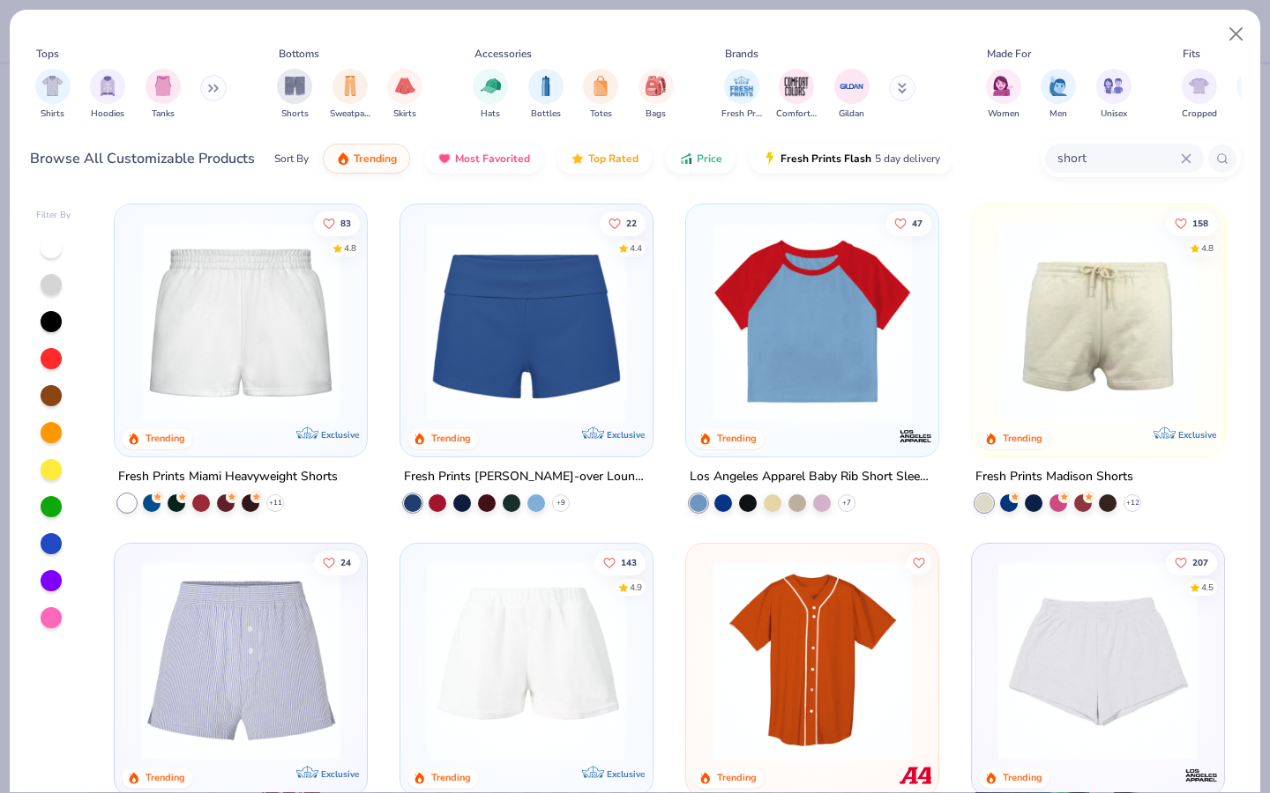
click at [283, 385] on img at bounding box center [240, 321] width 217 height 199
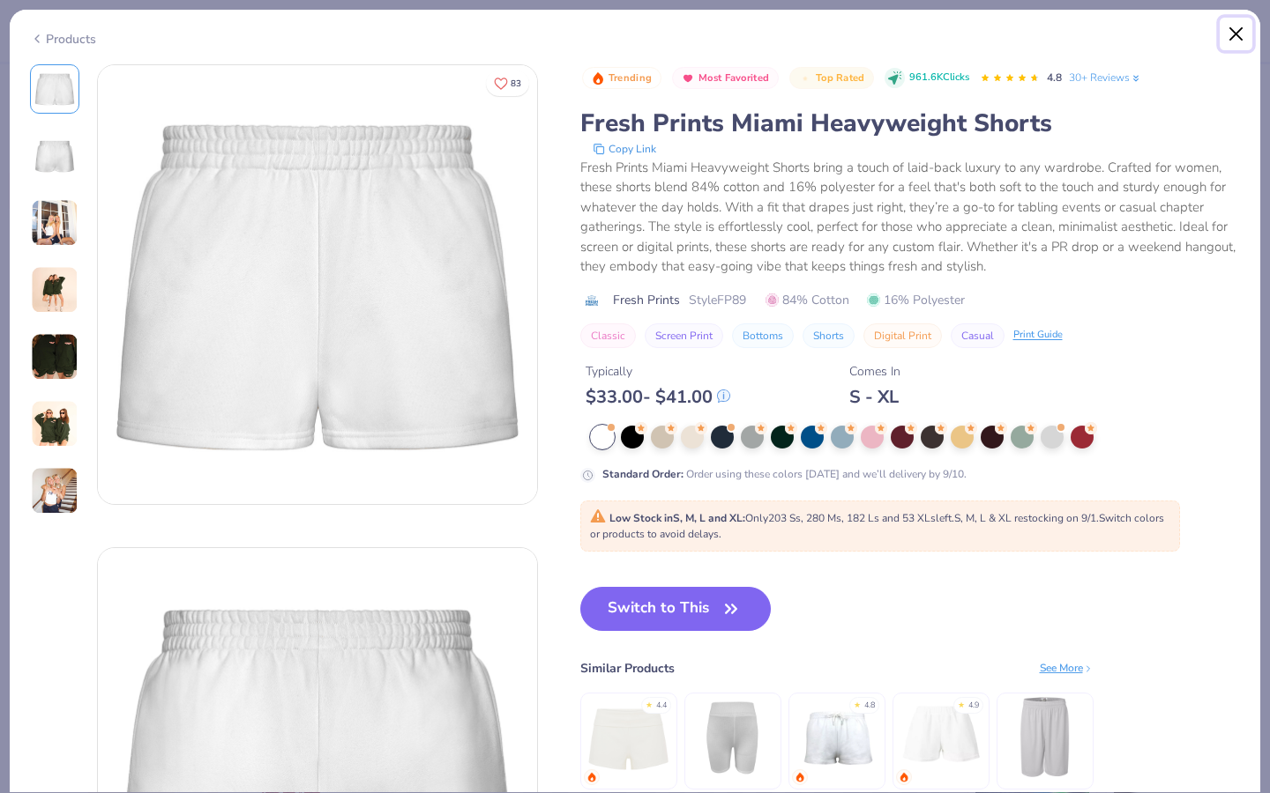
click at [1132, 41] on button "Close" at bounding box center [1236, 35] width 34 height 34
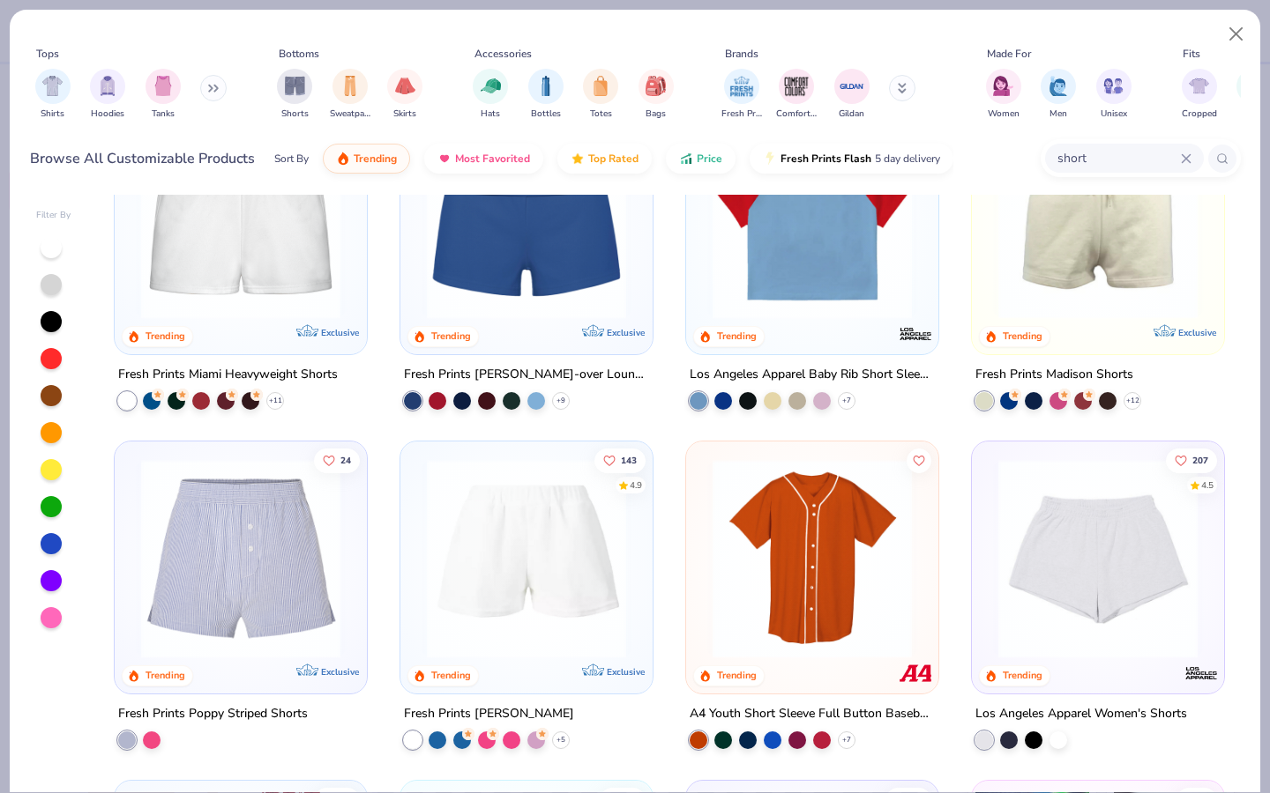
scroll to position [139, 0]
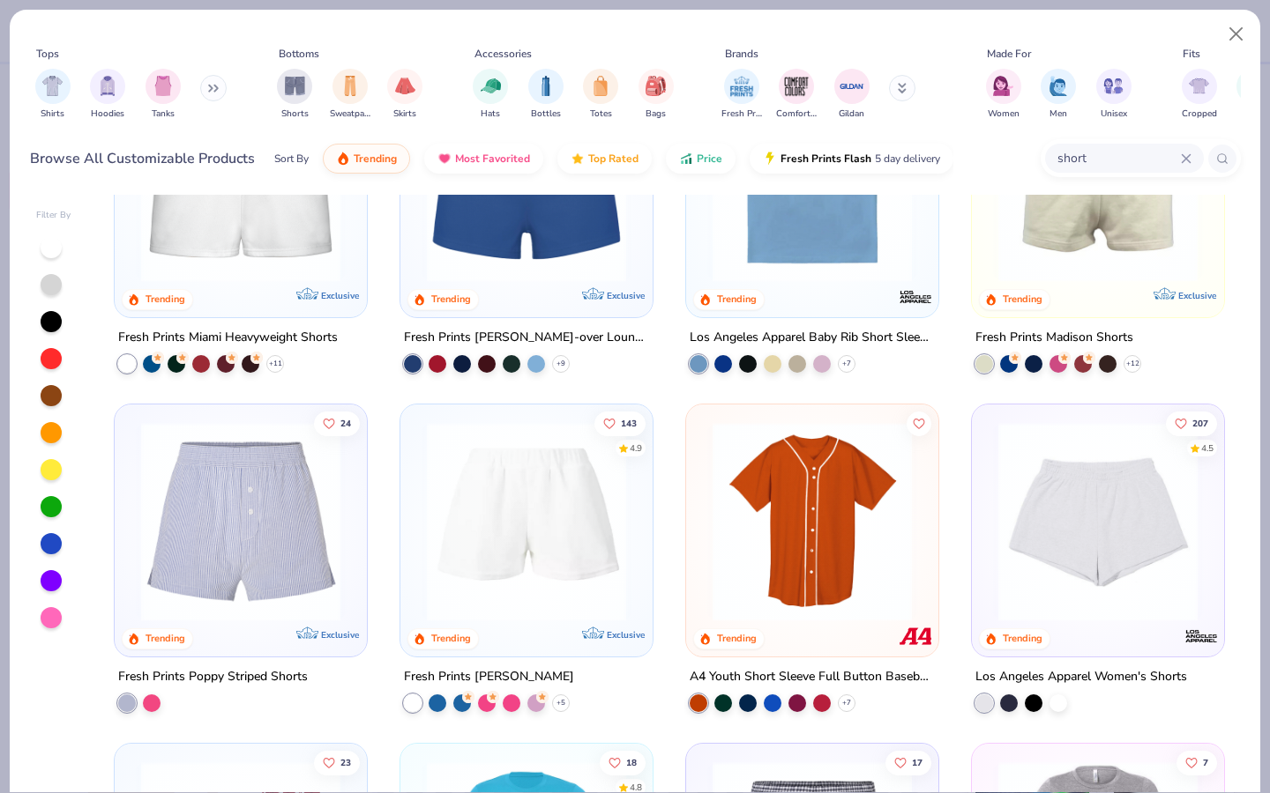
click at [1113, 271] on img at bounding box center [1097, 182] width 217 height 199
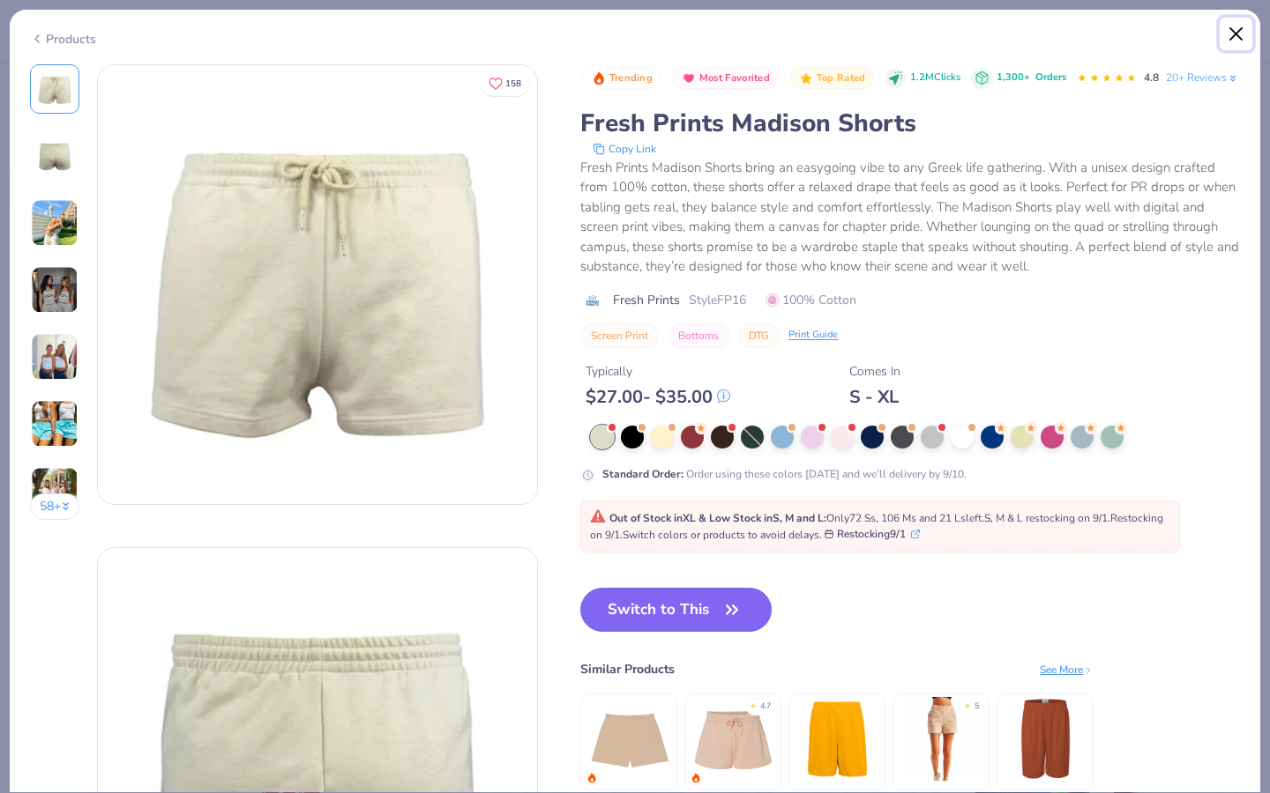
click at [1132, 36] on button "Close" at bounding box center [1236, 35] width 34 height 34
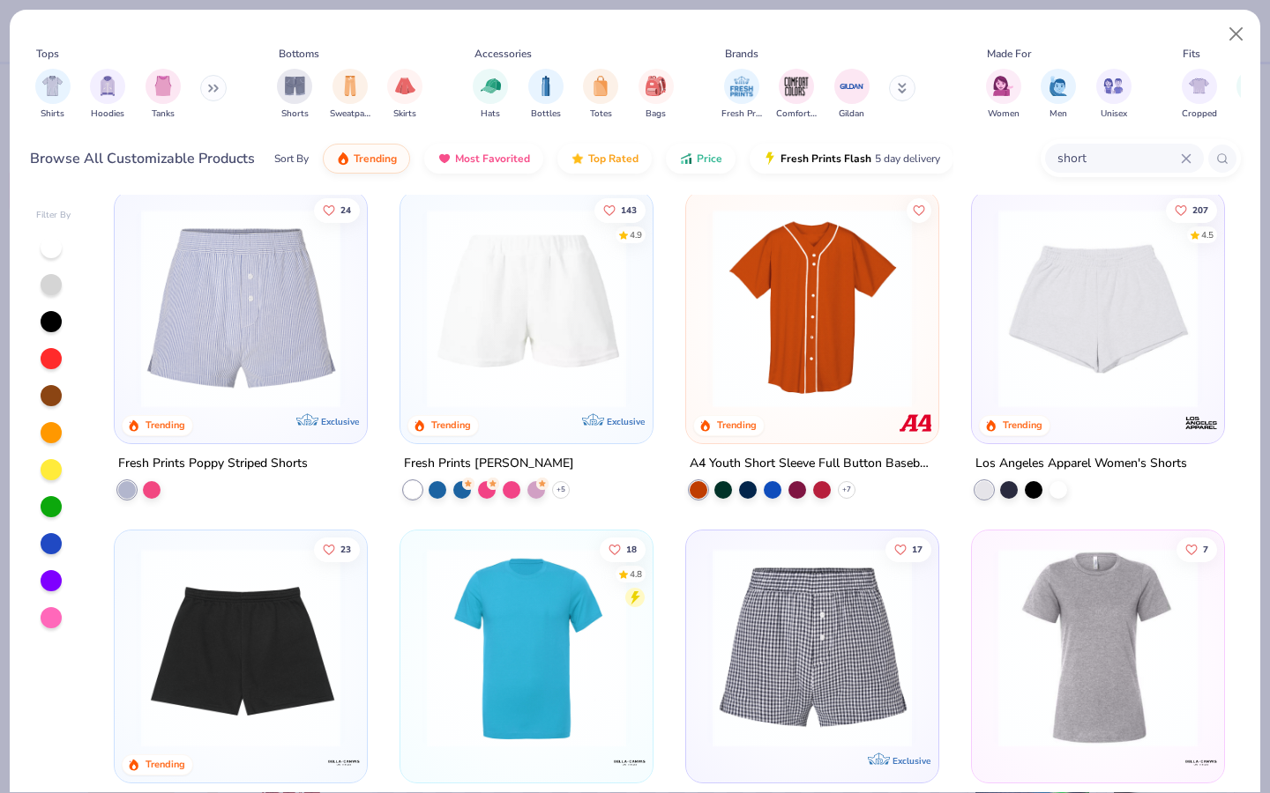
scroll to position [704, 0]
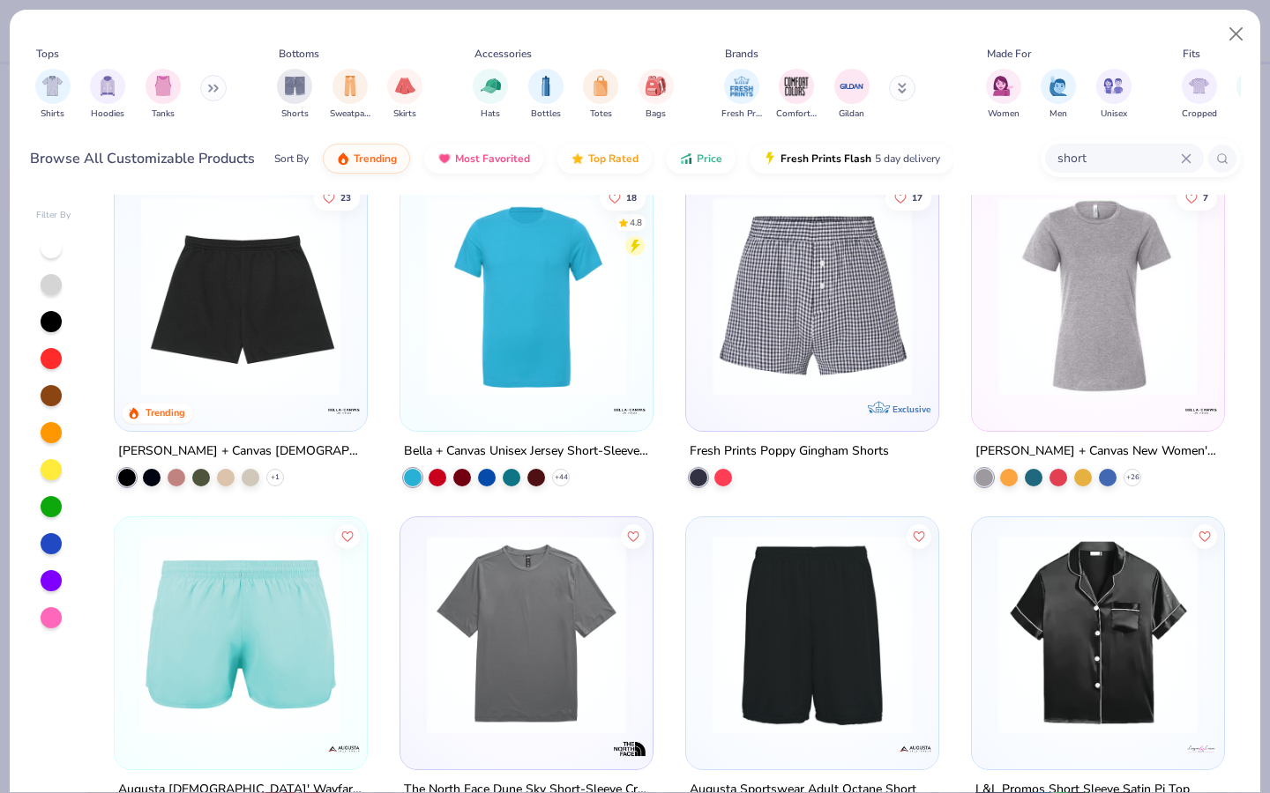
click at [296, 309] on img at bounding box center [240, 295] width 217 height 199
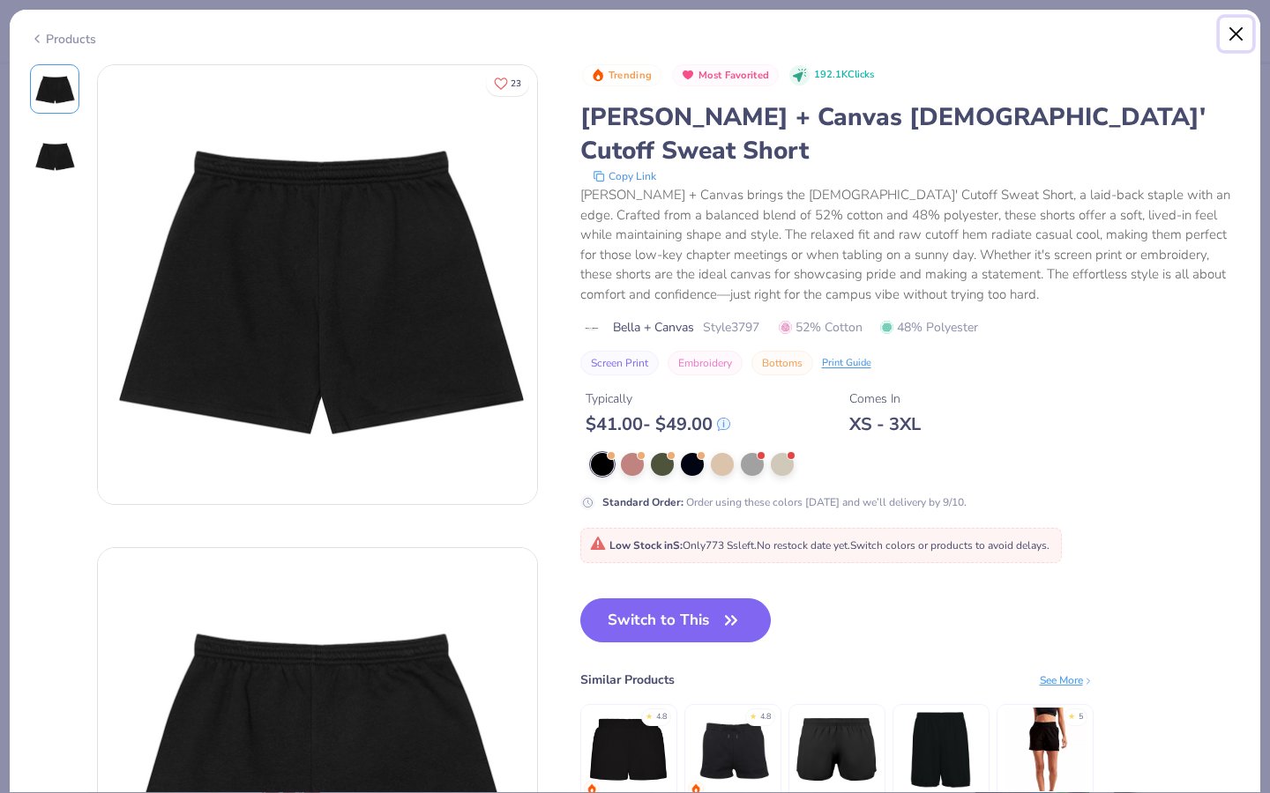
click at [1132, 40] on button "Close" at bounding box center [1236, 35] width 34 height 34
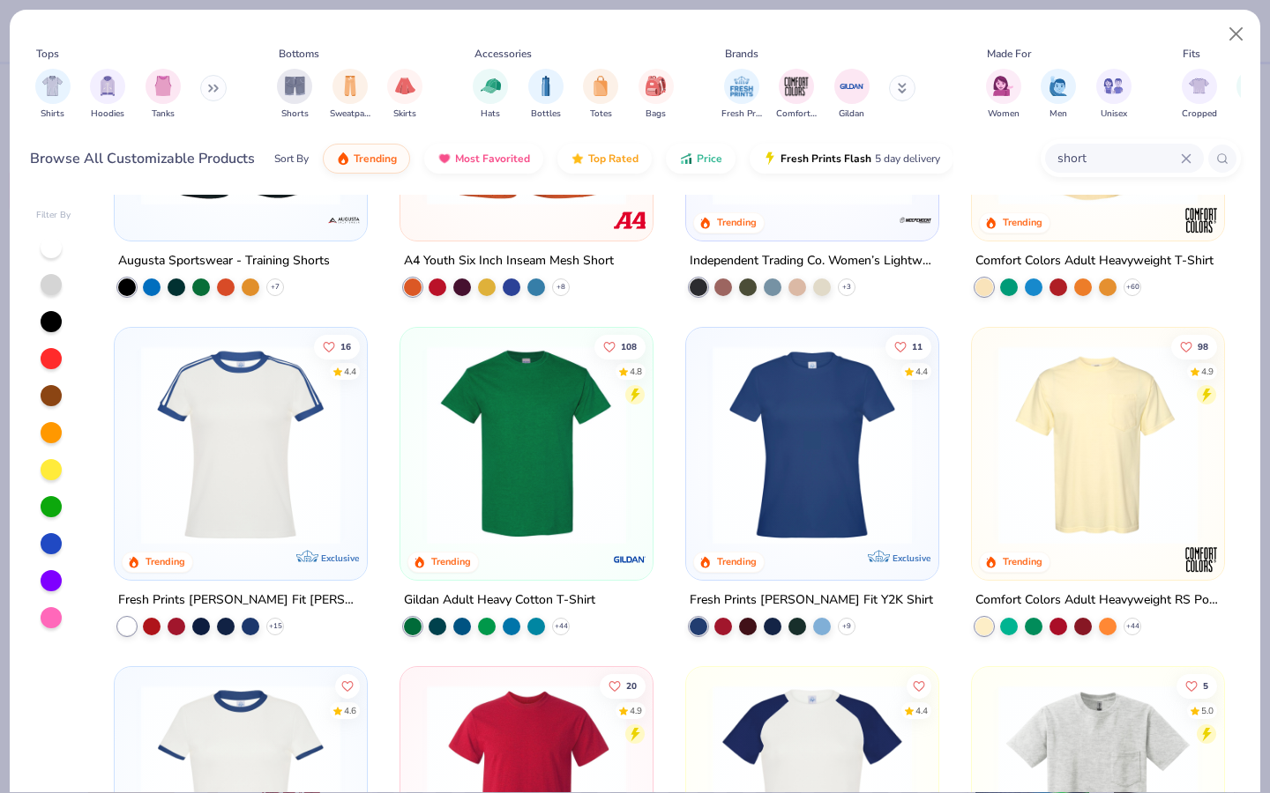
scroll to position [6510, 0]
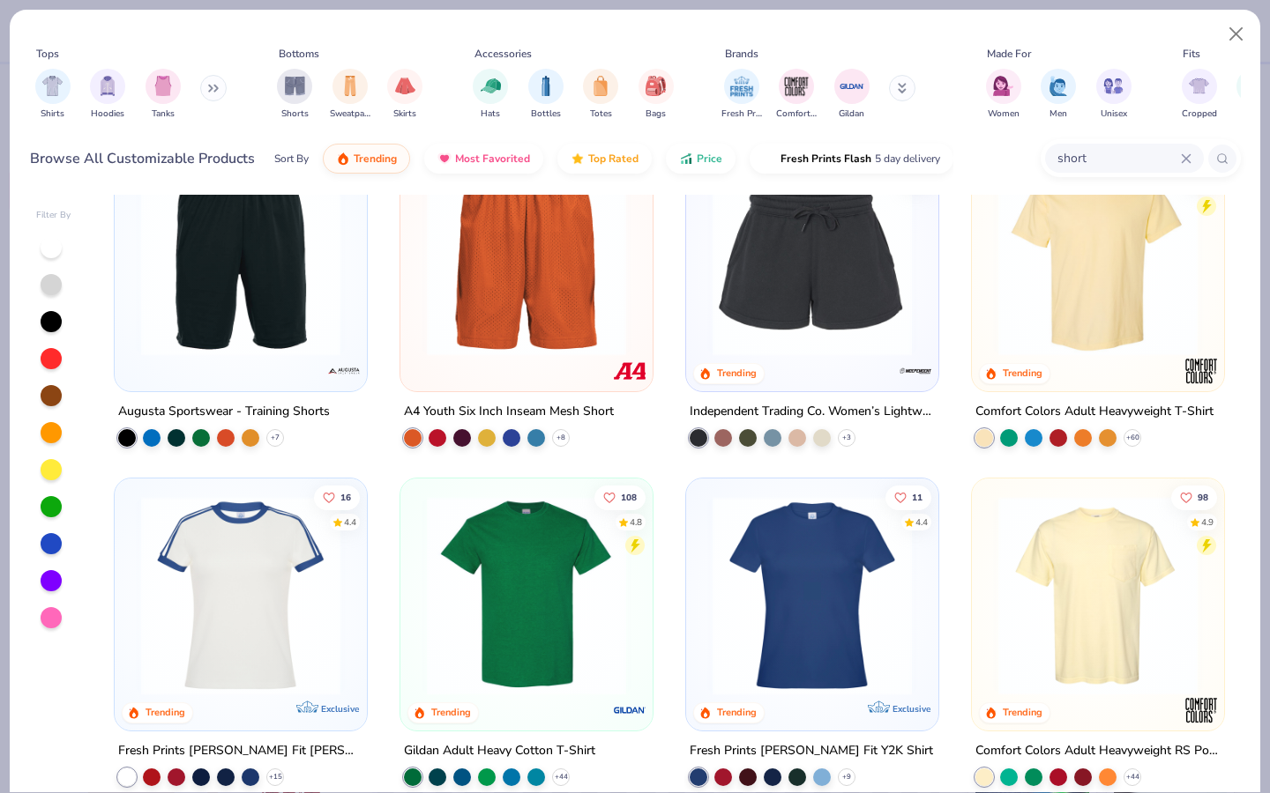
click at [792, 261] on img at bounding box center [812, 256] width 217 height 199
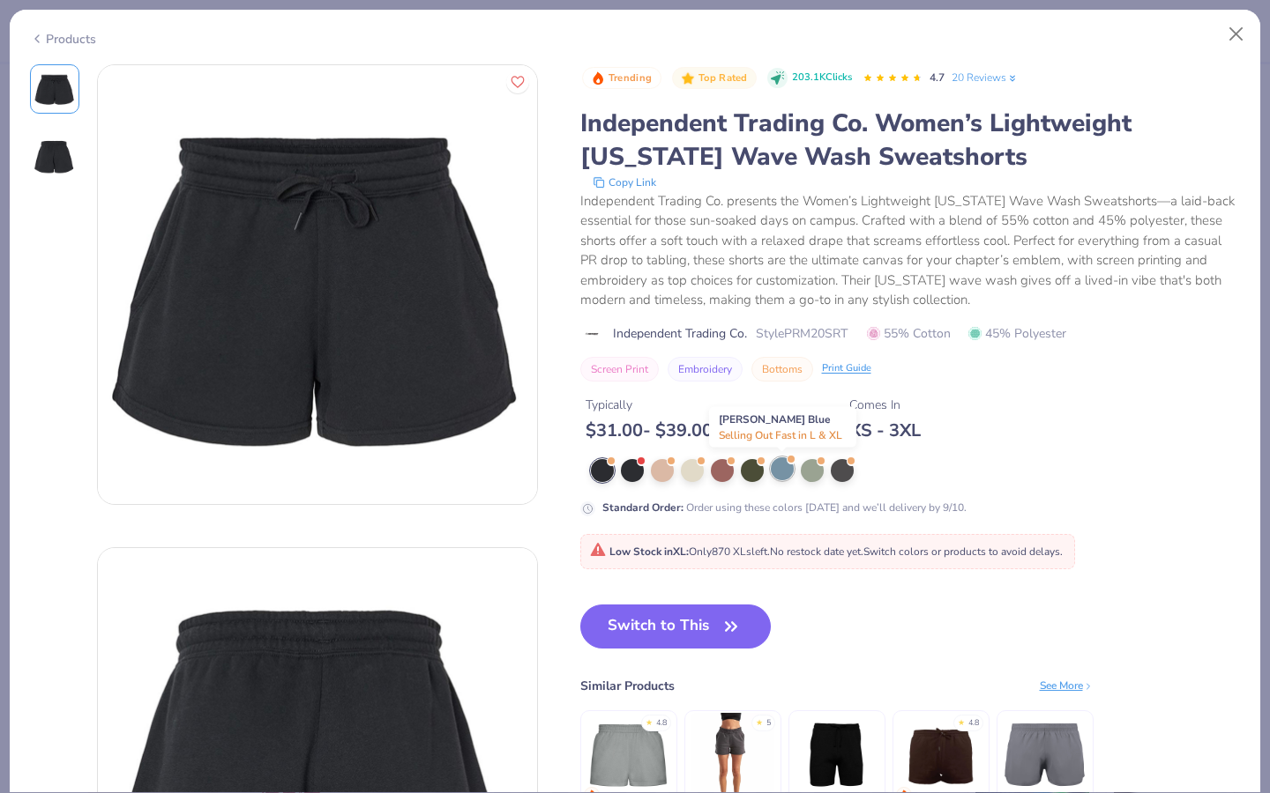
click at [775, 474] on div at bounding box center [782, 469] width 23 height 23
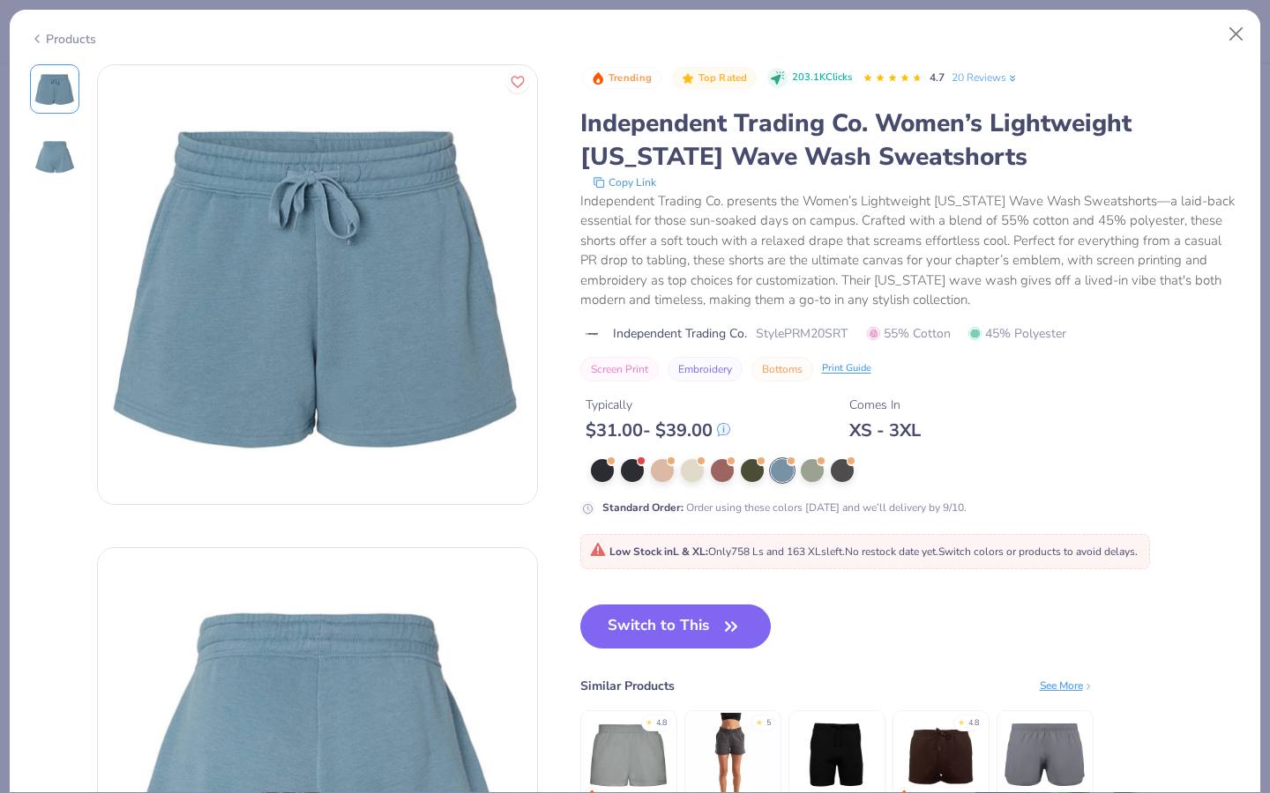
click at [48, 159] on img at bounding box center [55, 156] width 42 height 42
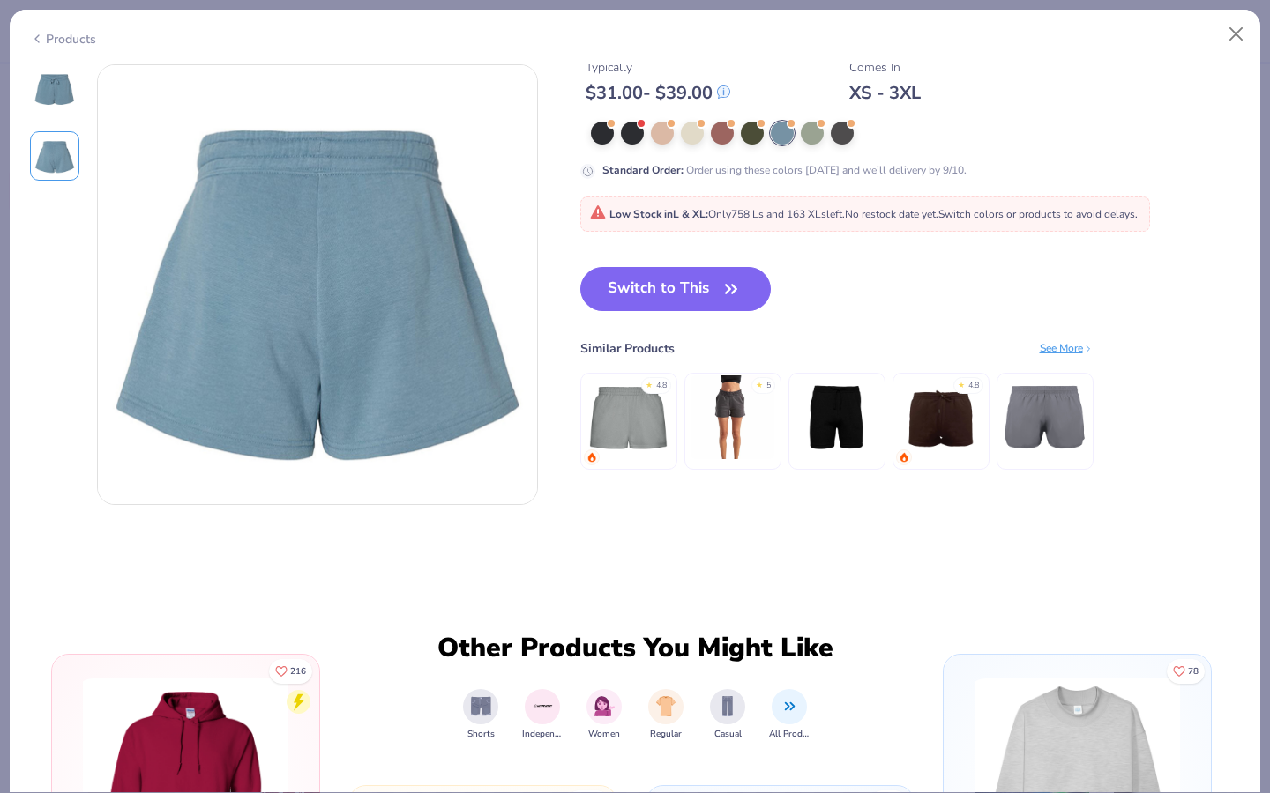
click at [47, 88] on img at bounding box center [55, 89] width 42 height 42
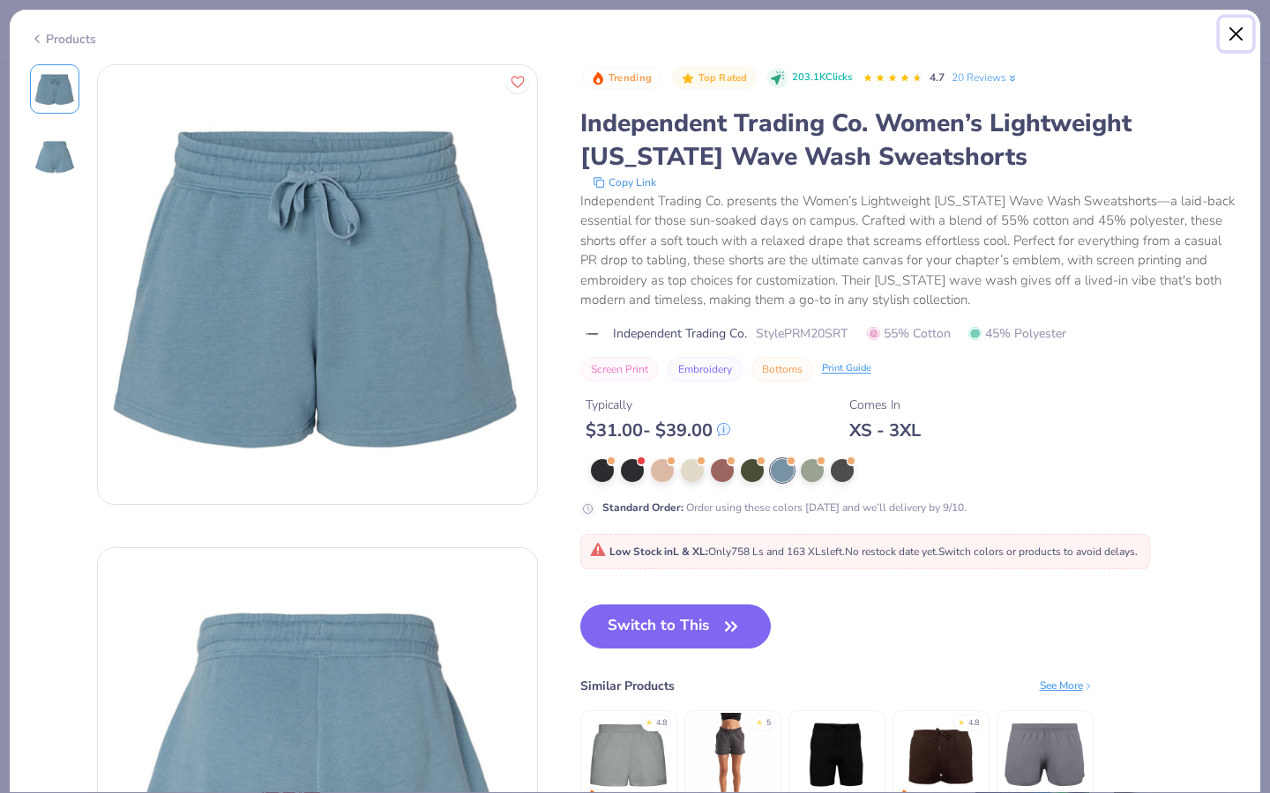
click at [1132, 33] on button "Close" at bounding box center [1236, 35] width 34 height 34
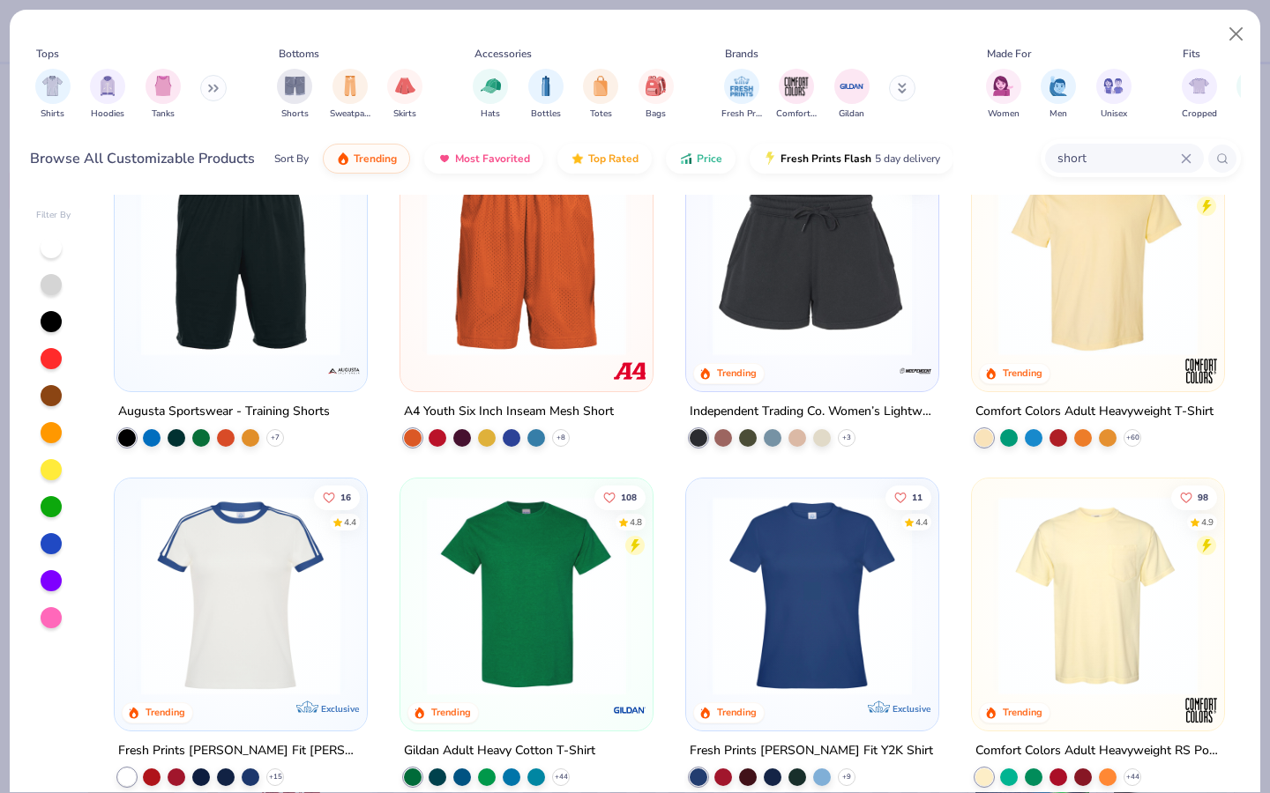
click at [206, 90] on button at bounding box center [213, 88] width 26 height 26
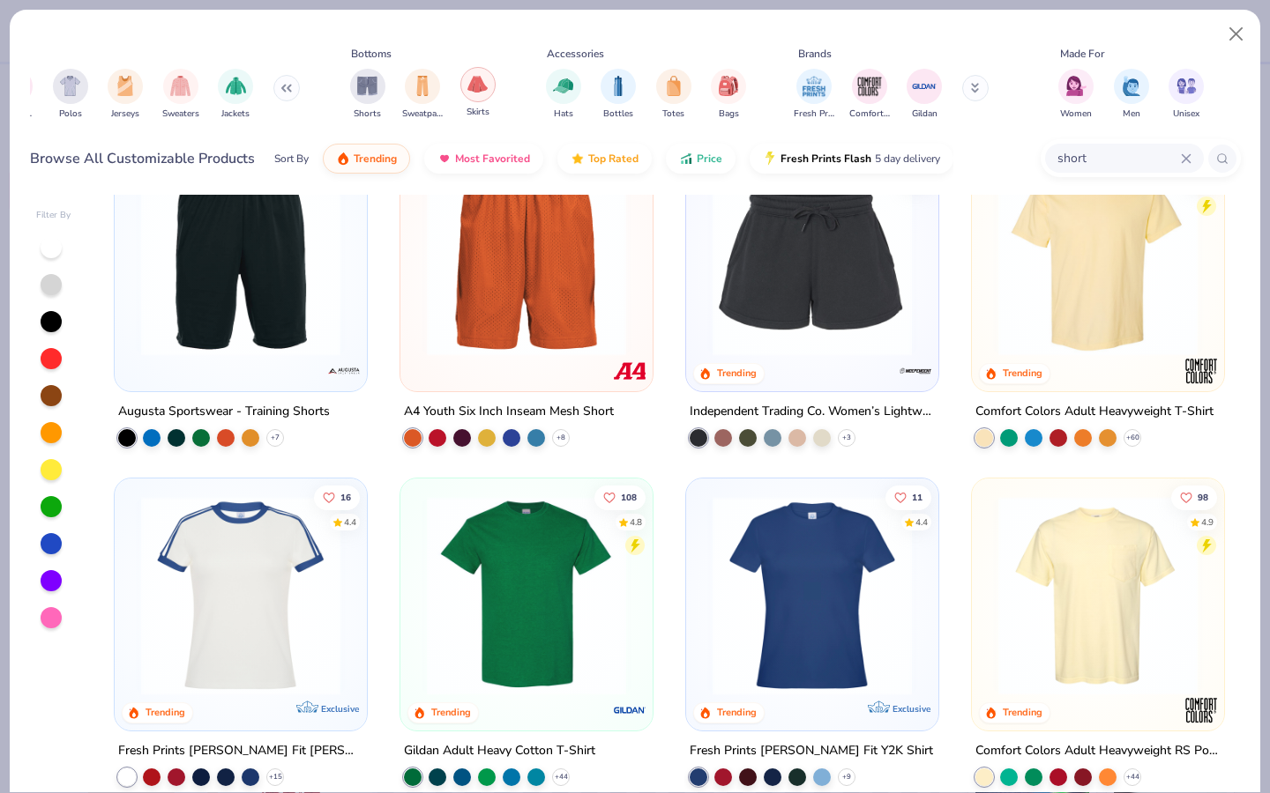
scroll to position [0, 234]
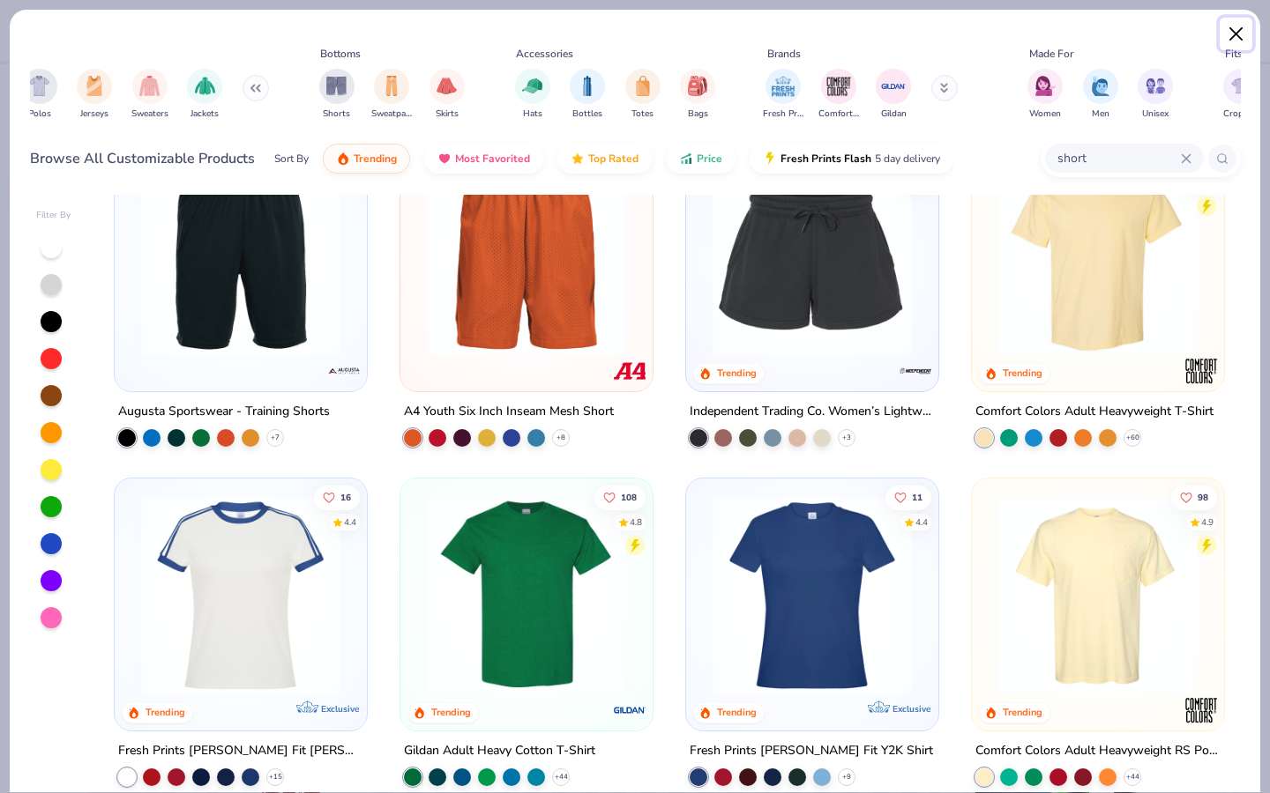
click at [1132, 30] on button "Close" at bounding box center [1236, 35] width 34 height 34
